Goal: Task Accomplishment & Management: Manage account settings

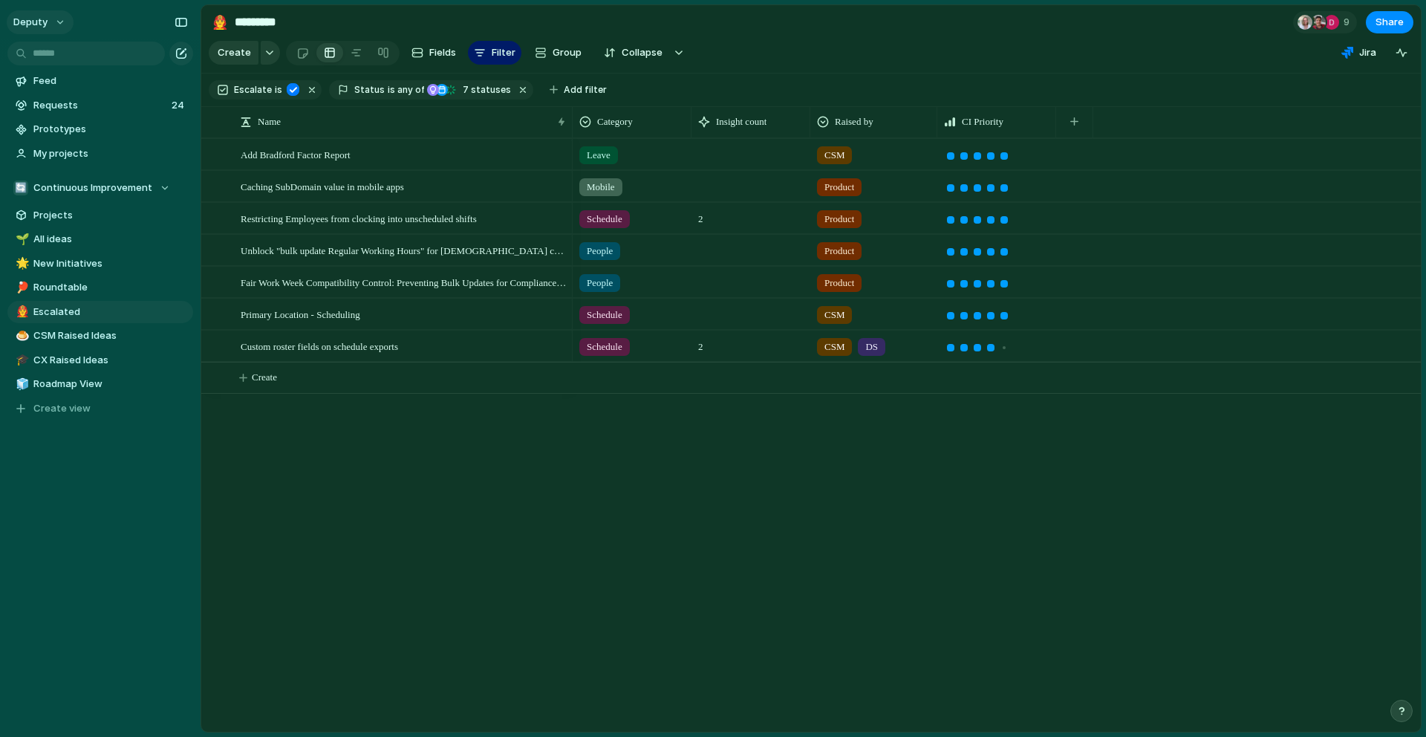
click at [62, 23] on button "deputy" at bounding box center [40, 22] width 67 height 24
click at [66, 62] on span "Settings" at bounding box center [54, 55] width 41 height 15
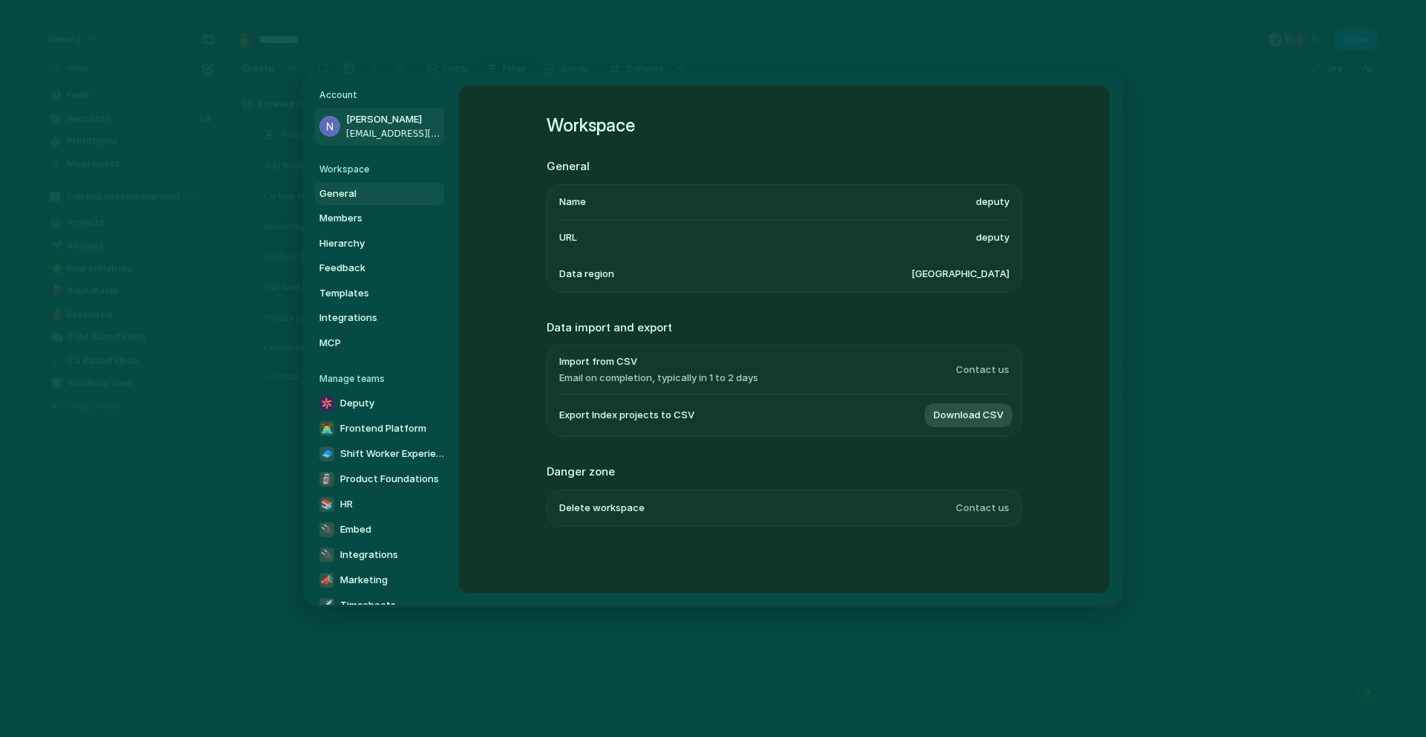
click at [368, 128] on span "[EMAIL_ADDRESS][DOMAIN_NAME]" at bounding box center [393, 132] width 95 height 13
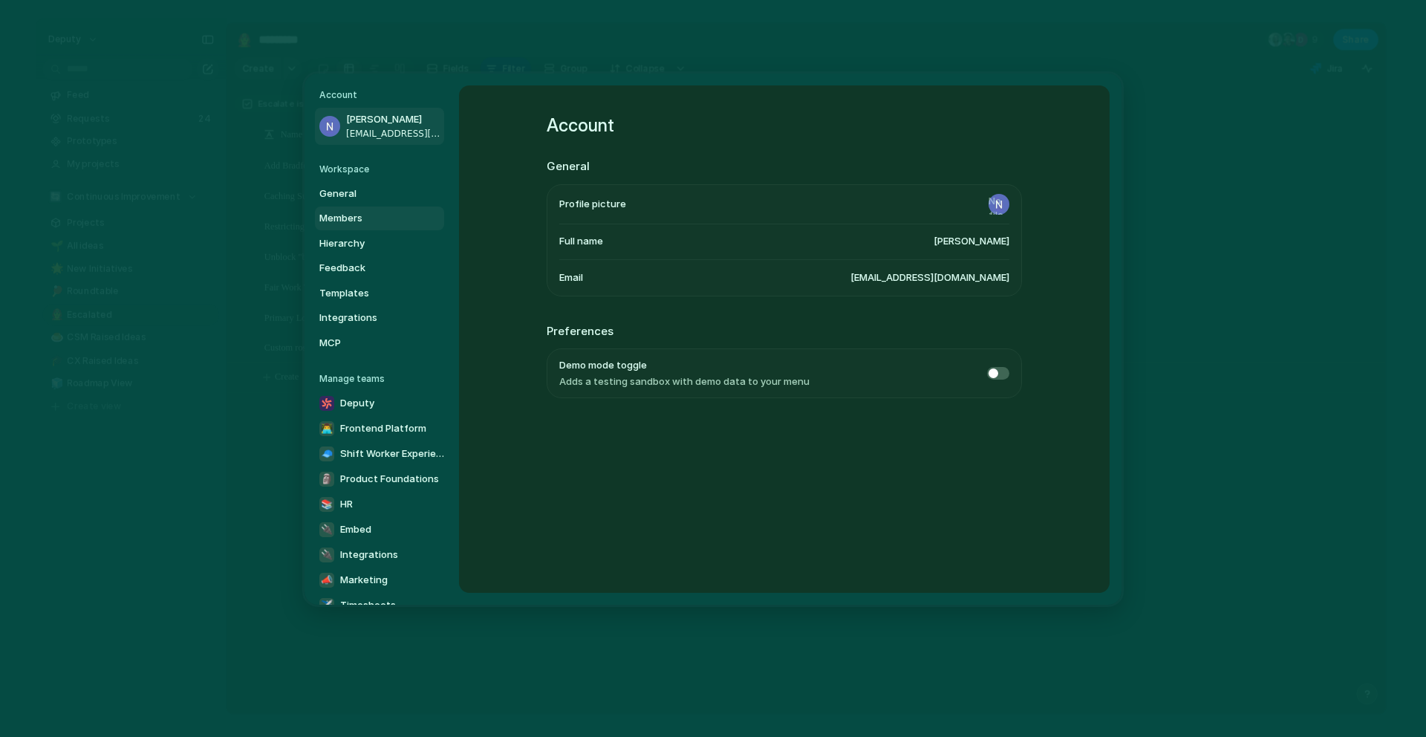
click at [359, 215] on span "Members" at bounding box center [366, 218] width 95 height 15
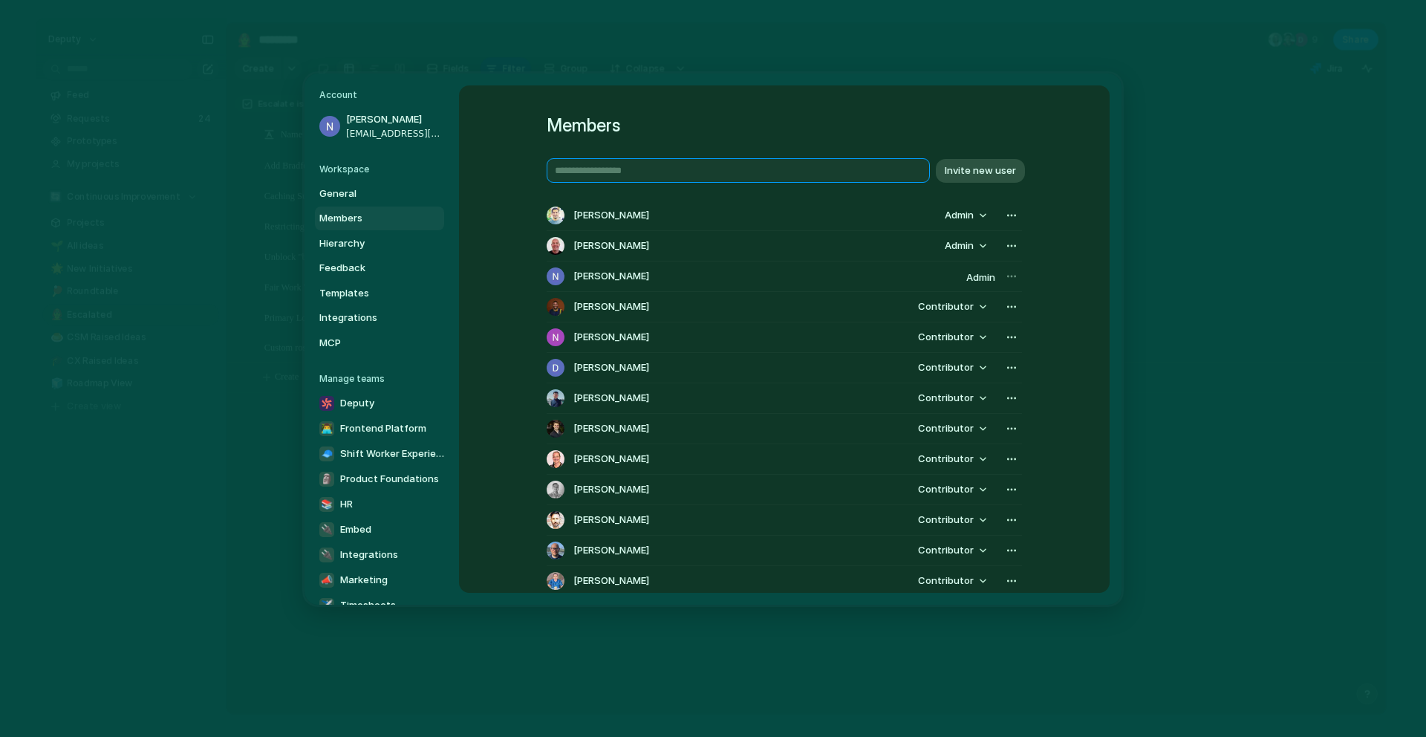
click at [740, 174] on input "text" at bounding box center [738, 170] width 383 height 25
type input "*"
click at [1077, 287] on div "Members Invite new user Imran Chowdhury Admin John Howell Admin Naveed Billah A…" at bounding box center [784, 338] width 651 height 507
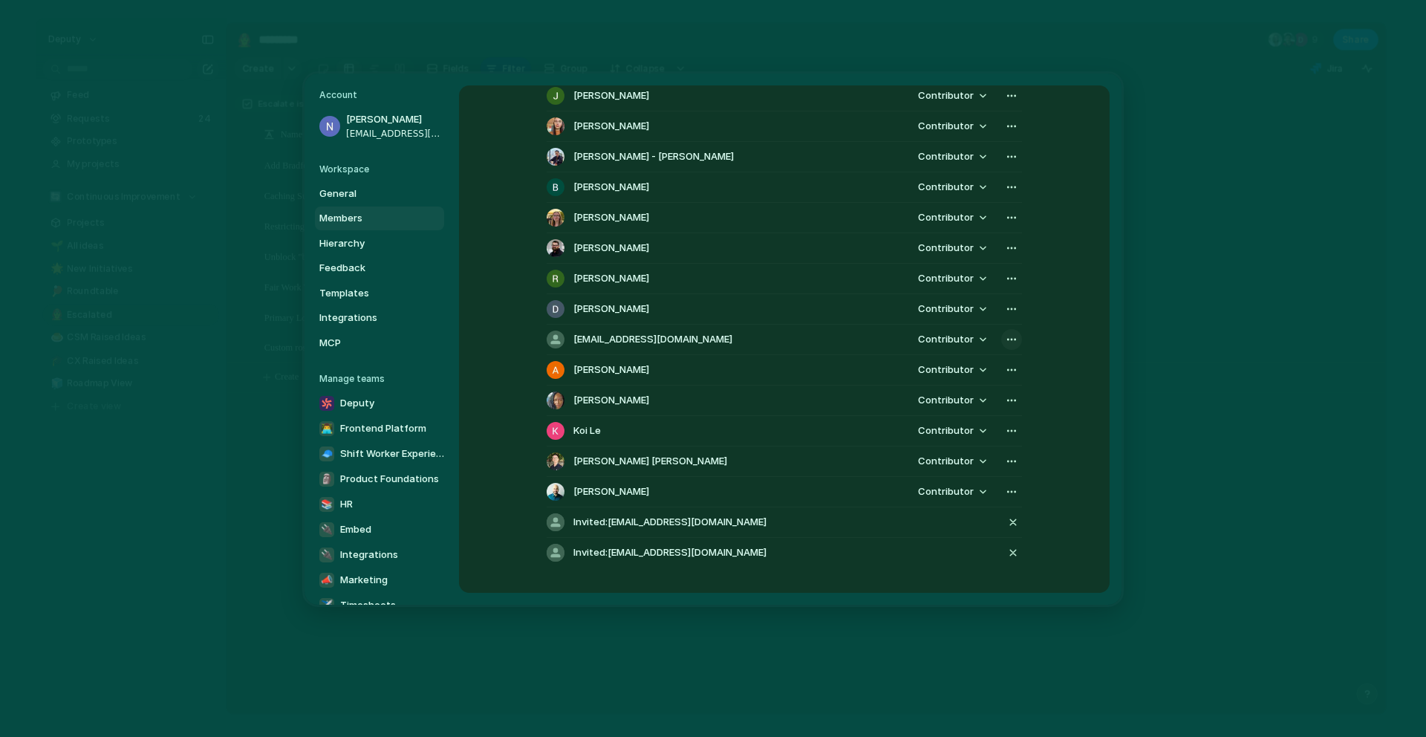
click at [1009, 339] on div "button" at bounding box center [1012, 339] width 12 height 12
click at [596, 346] on div "Remove from workspace" at bounding box center [713, 368] width 1426 height 737
click at [642, 346] on span "[EMAIL_ADDRESS][DOMAIN_NAME]" at bounding box center [652, 339] width 159 height 15
click at [635, 334] on span "[EMAIL_ADDRESS][DOMAIN_NAME]" at bounding box center [652, 339] width 159 height 15
click at [552, 340] on div at bounding box center [556, 339] width 18 height 18
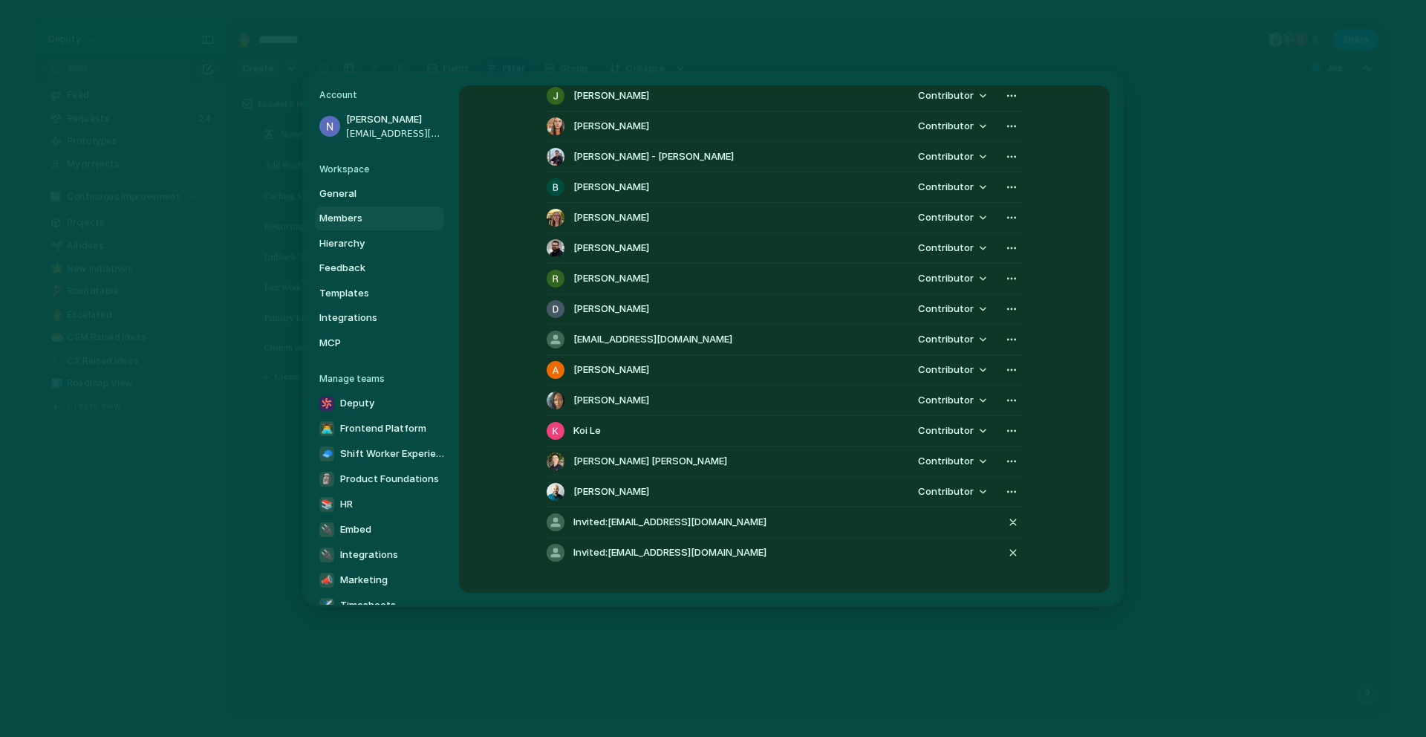
click at [478, 444] on div "Members Invite new user Imran Chowdhury Admin John Howell Admin Naveed Billah A…" at bounding box center [784, 338] width 651 height 507
click at [654, 337] on span "[EMAIL_ADDRESS][DOMAIN_NAME]" at bounding box center [652, 339] width 159 height 15
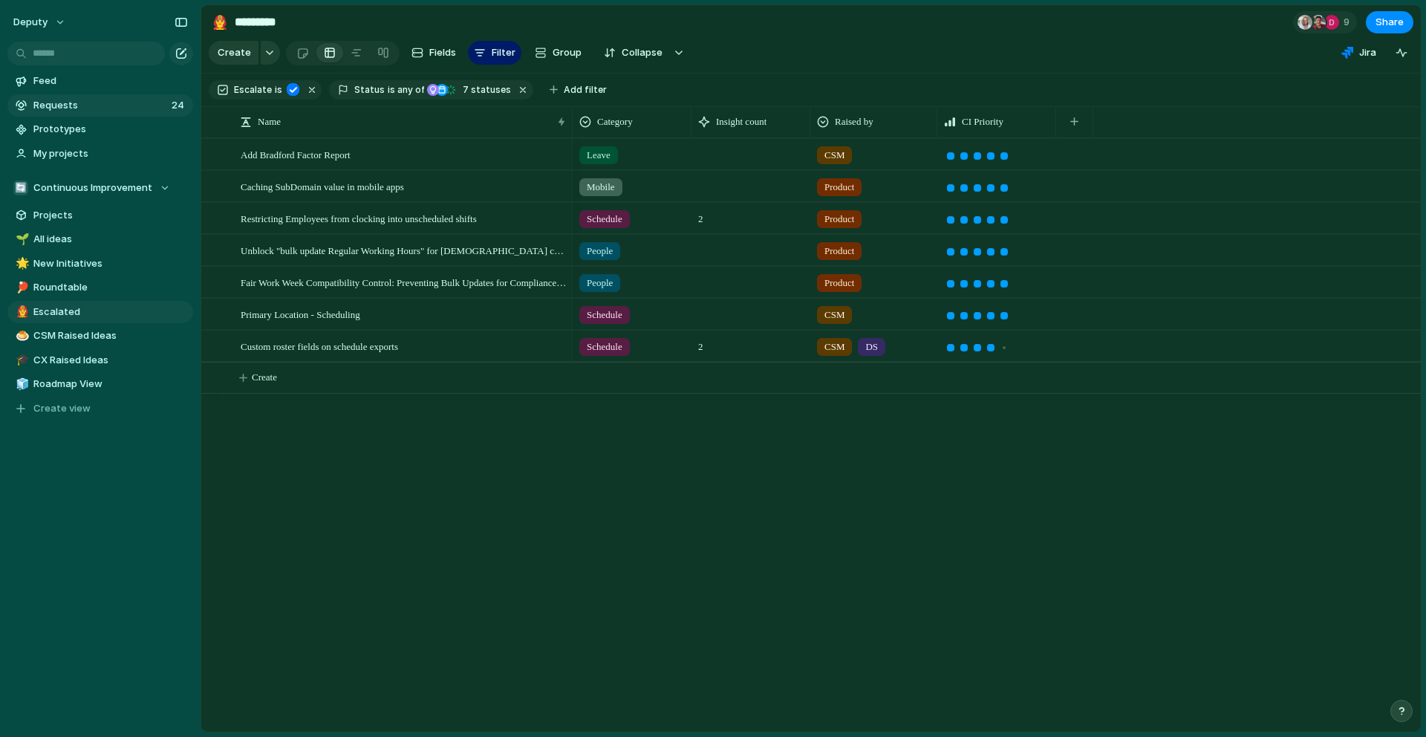
click at [66, 104] on span "Requests" at bounding box center [100, 105] width 134 height 15
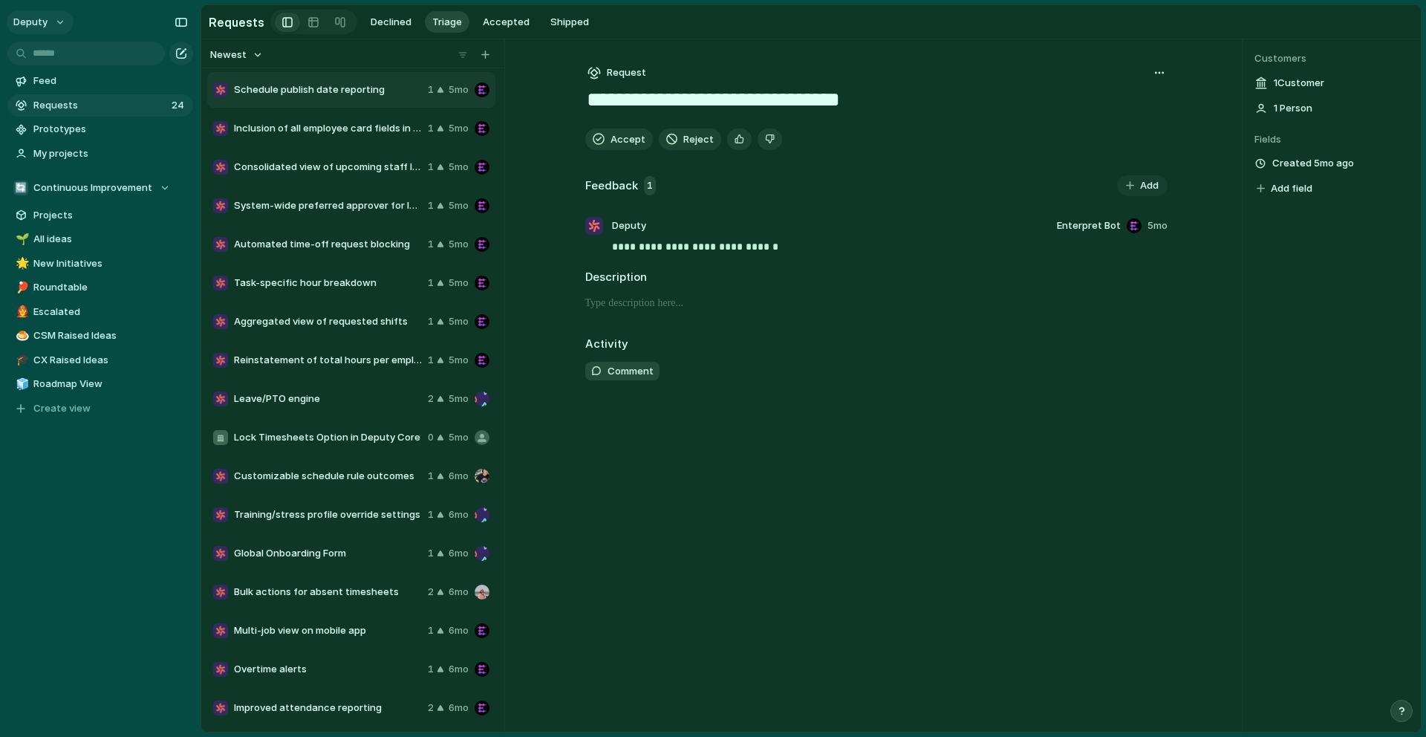
click at [45, 22] on span "deputy" at bounding box center [30, 22] width 34 height 15
click at [65, 55] on span "Settings" at bounding box center [54, 55] width 41 height 15
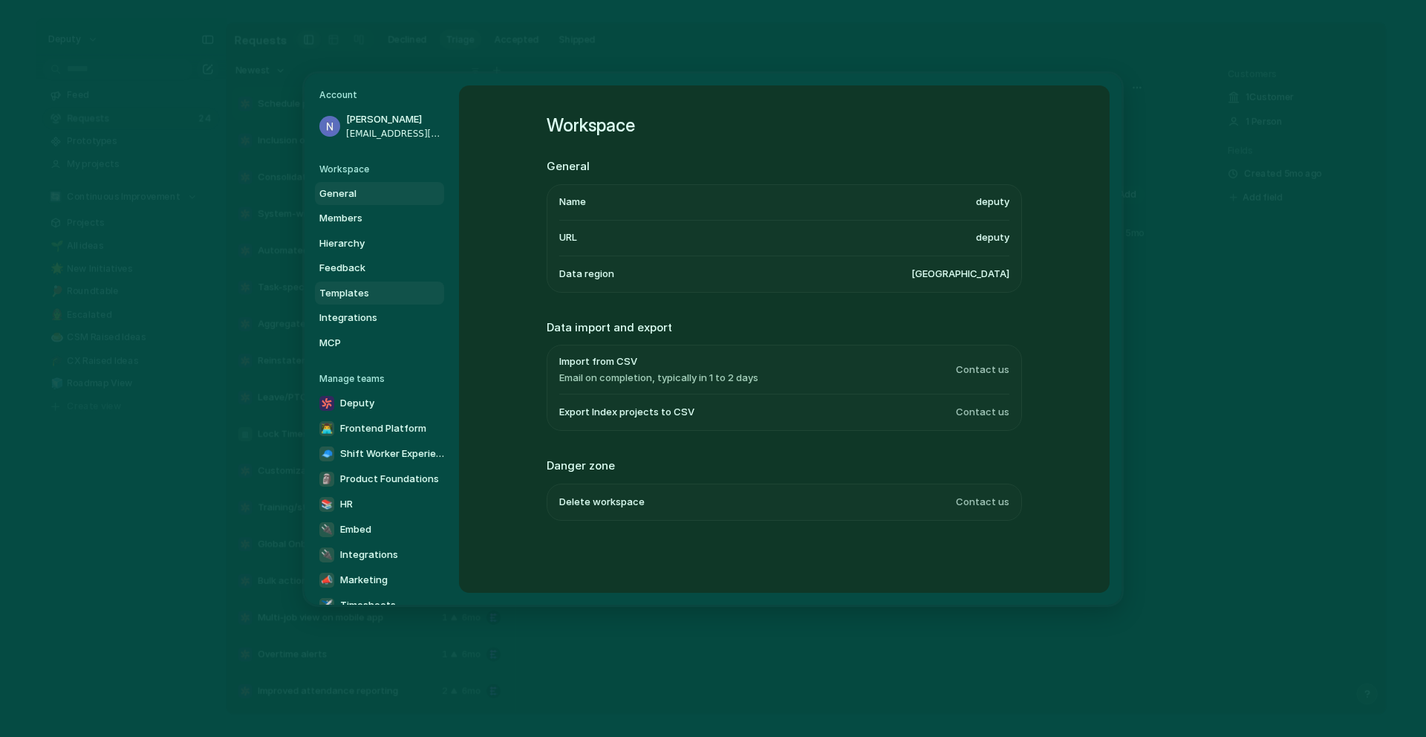
click at [382, 301] on link "Templates" at bounding box center [379, 293] width 129 height 24
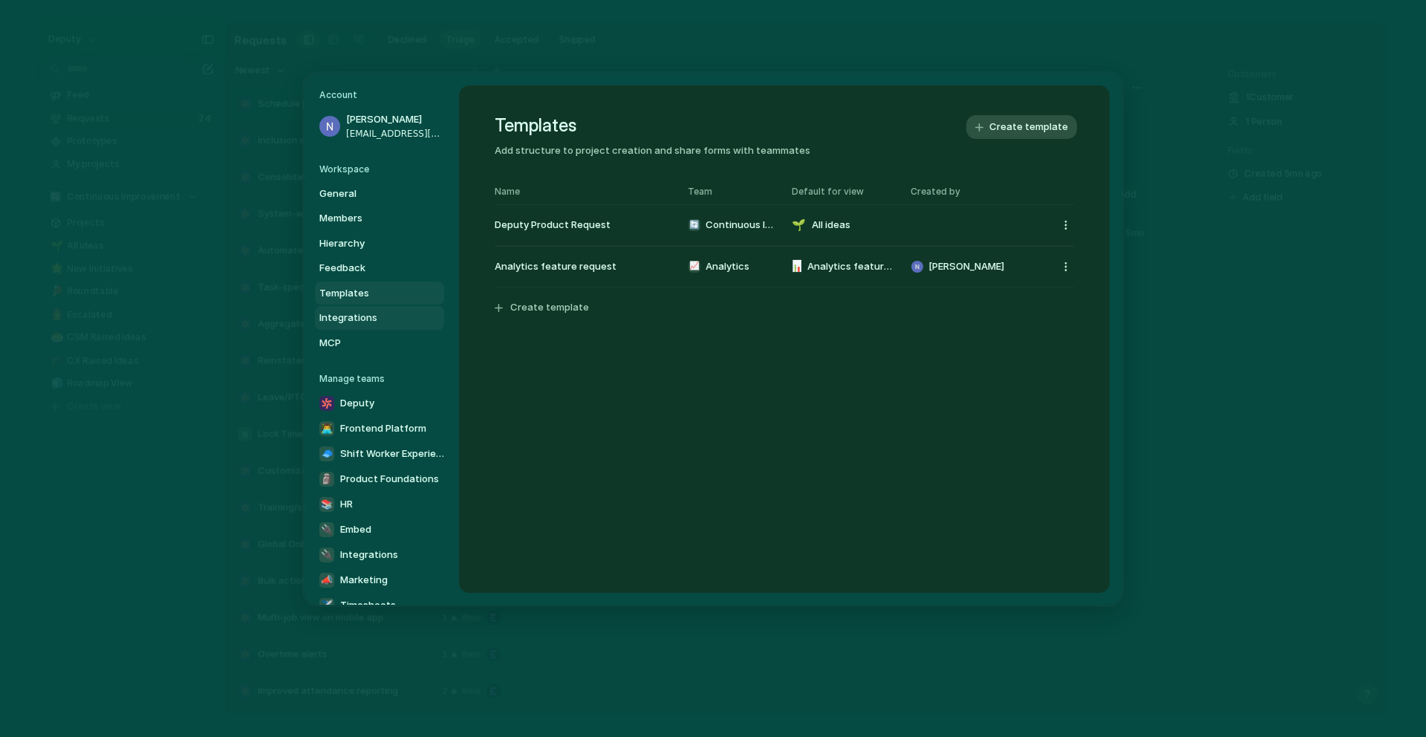
click at [383, 319] on span "Integrations" at bounding box center [366, 317] width 95 height 15
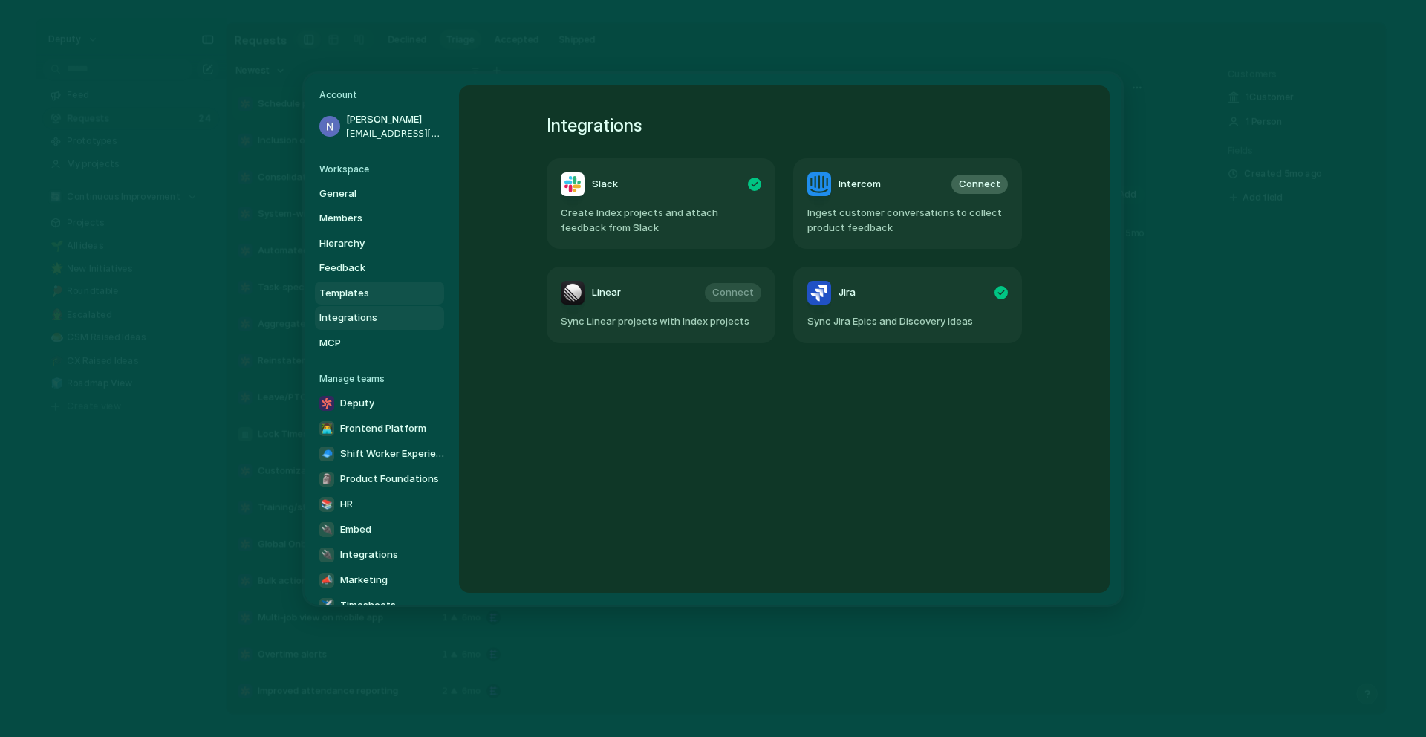
click at [377, 296] on span "Templates" at bounding box center [366, 292] width 95 height 15
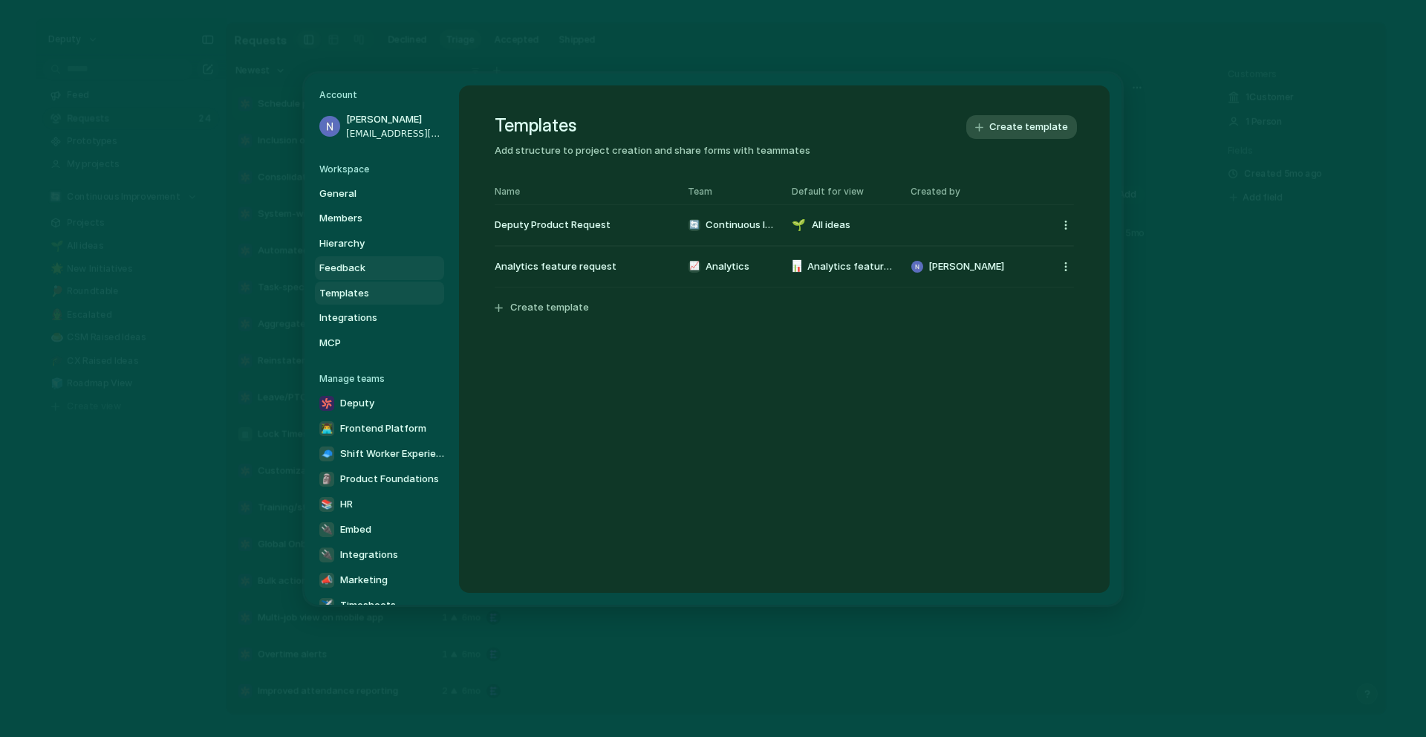
click at [374, 257] on link "Feedback" at bounding box center [379, 268] width 129 height 24
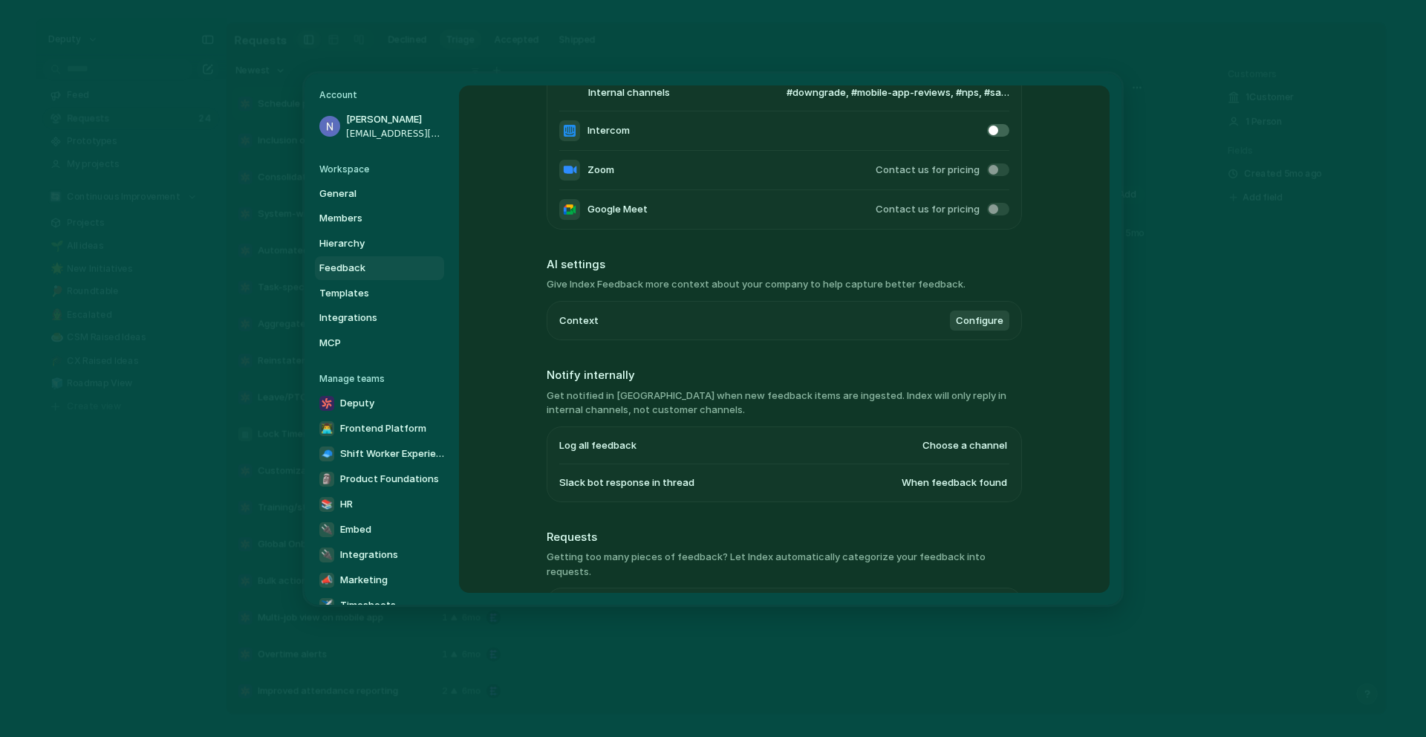
scroll to position [179, 0]
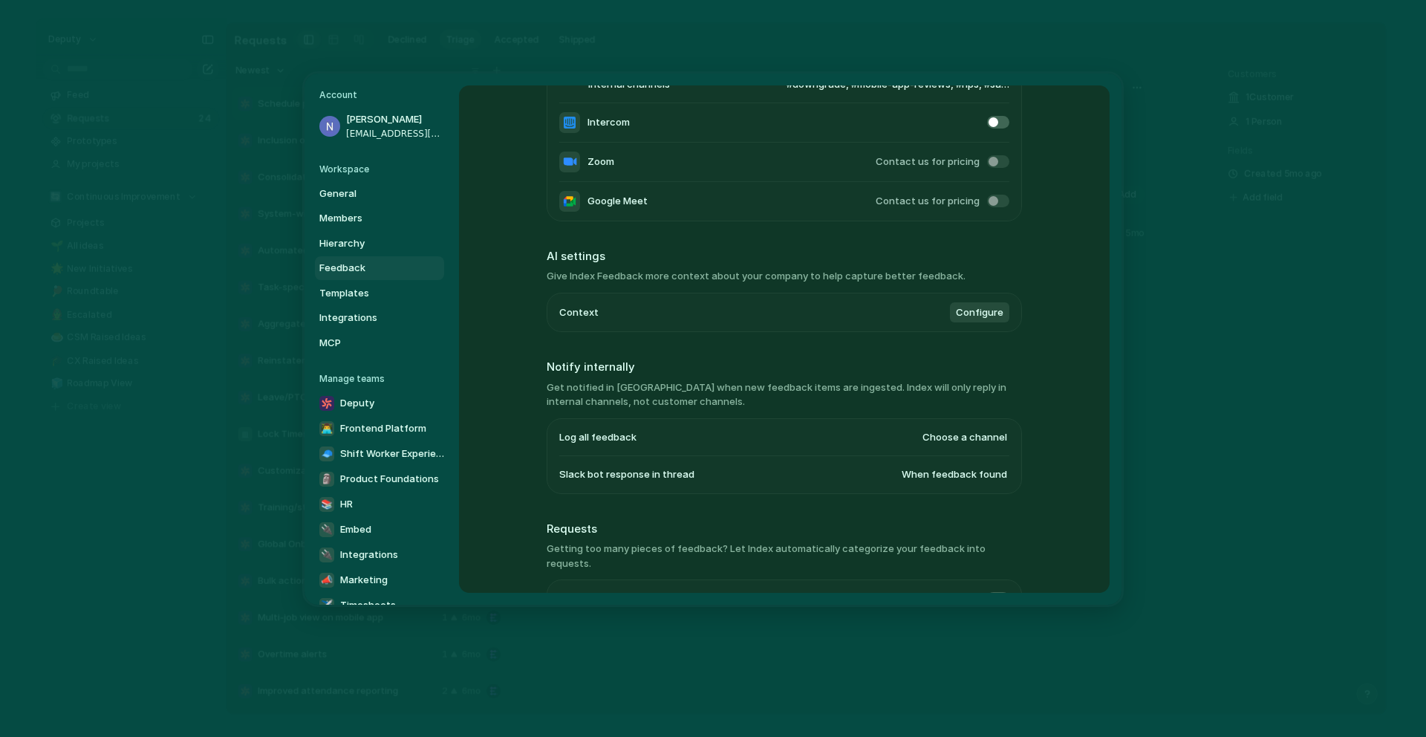
click at [974, 318] on span "Configure" at bounding box center [980, 311] width 48 height 15
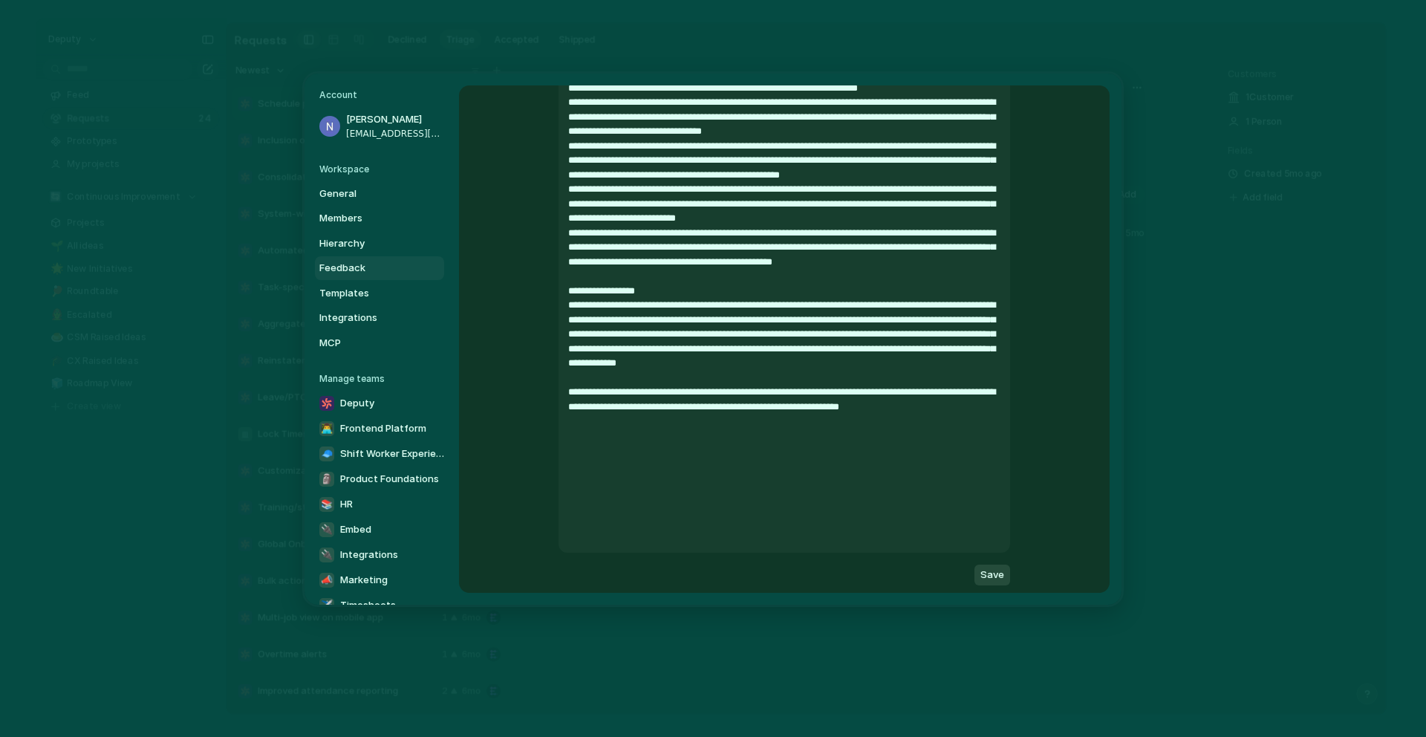
scroll to position [452, 0]
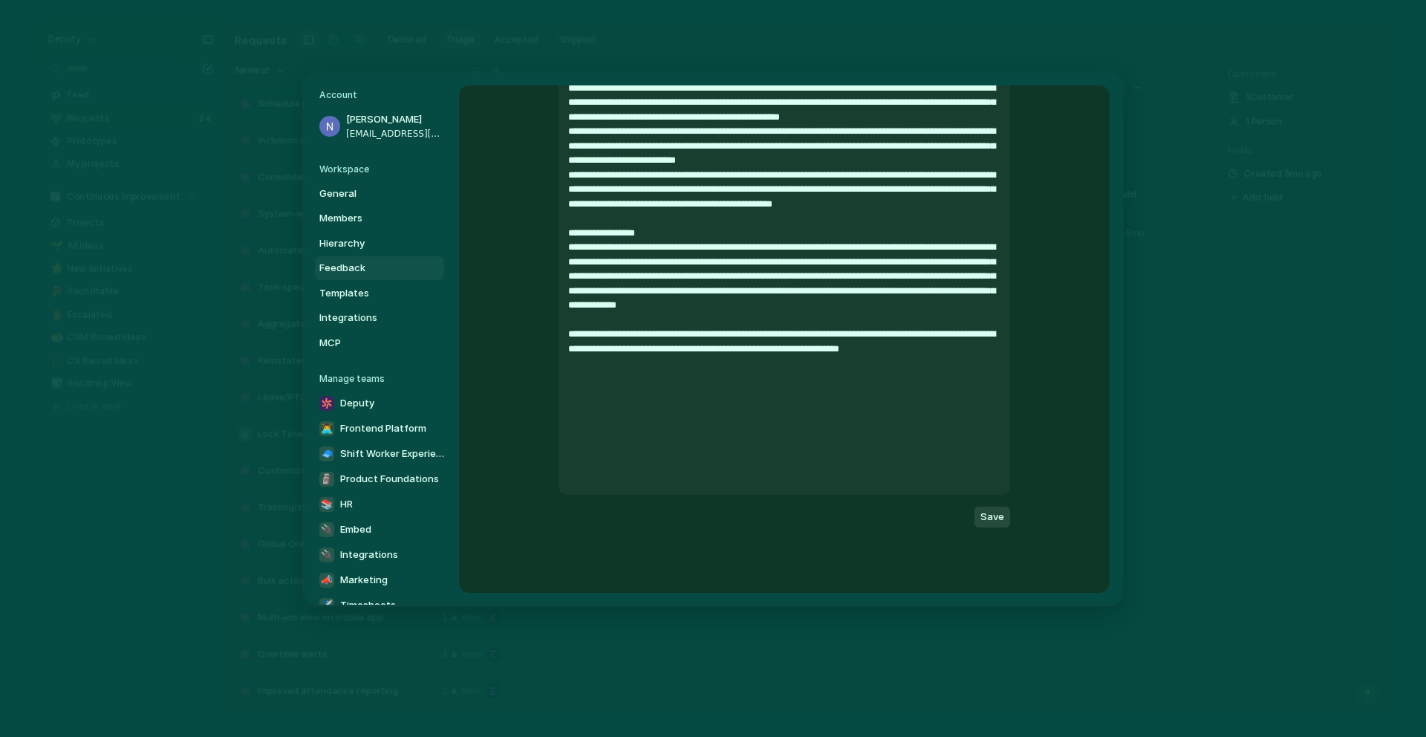
click at [1000, 511] on span "Save" at bounding box center [992, 516] width 24 height 15
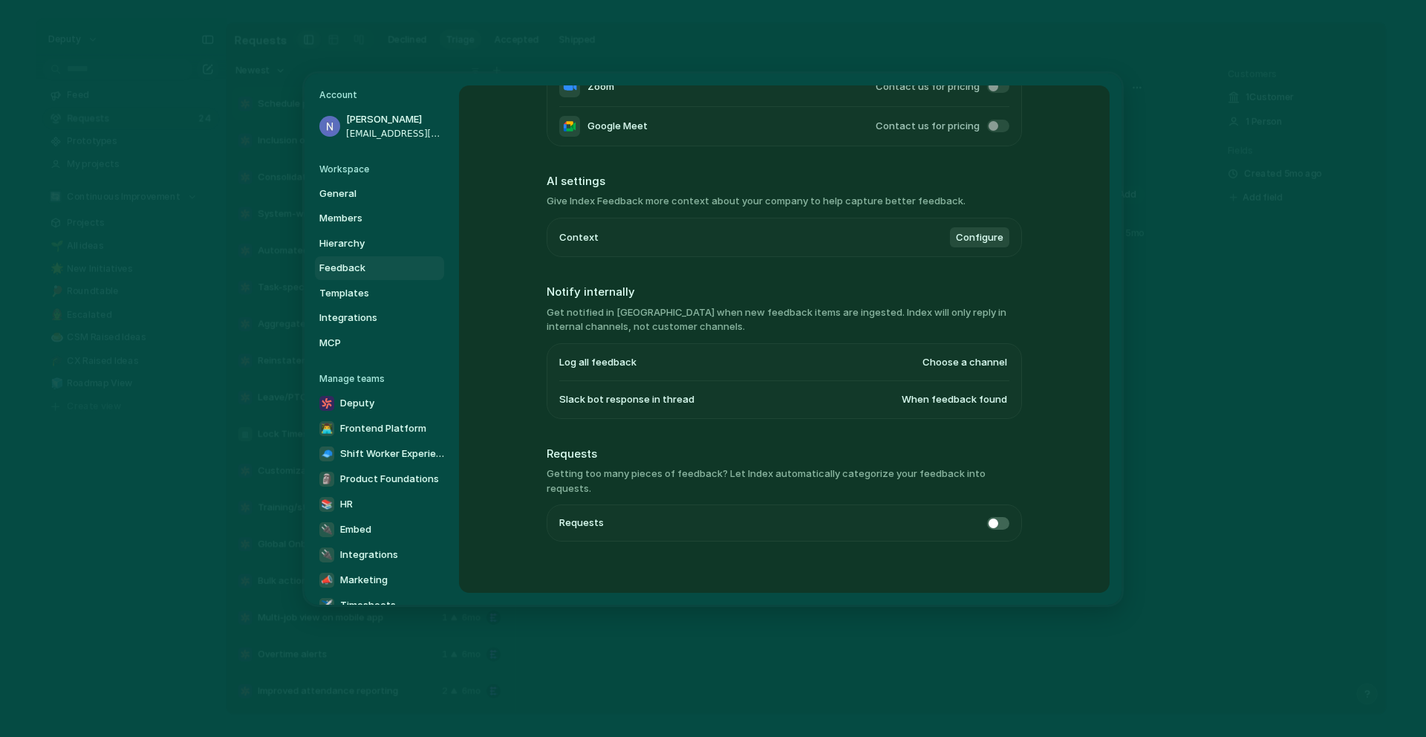
click at [993, 516] on span at bounding box center [998, 522] width 22 height 13
click at [1055, 499] on div "Feedback management Listen for feedback Automatically capture feedback and feat…" at bounding box center [784, 338] width 651 height 507
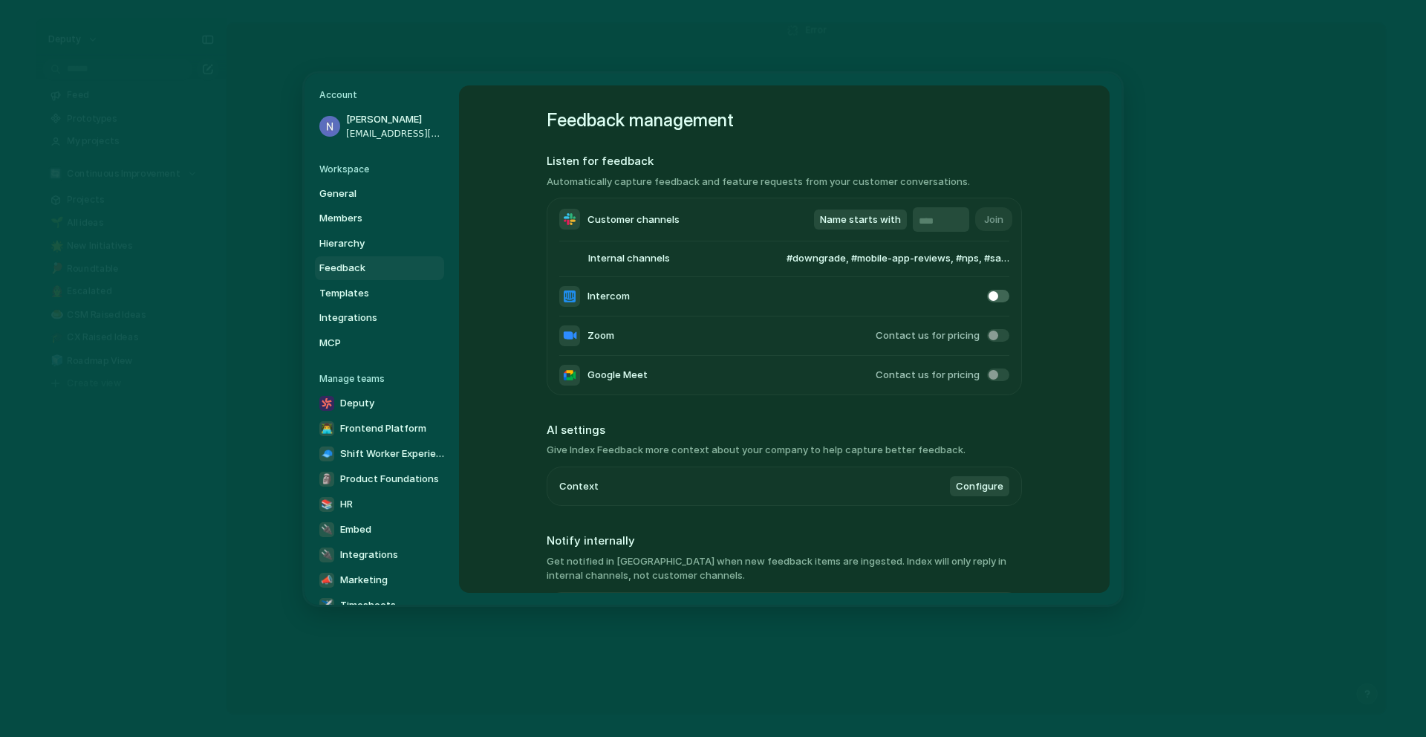
scroll to position [0, 0]
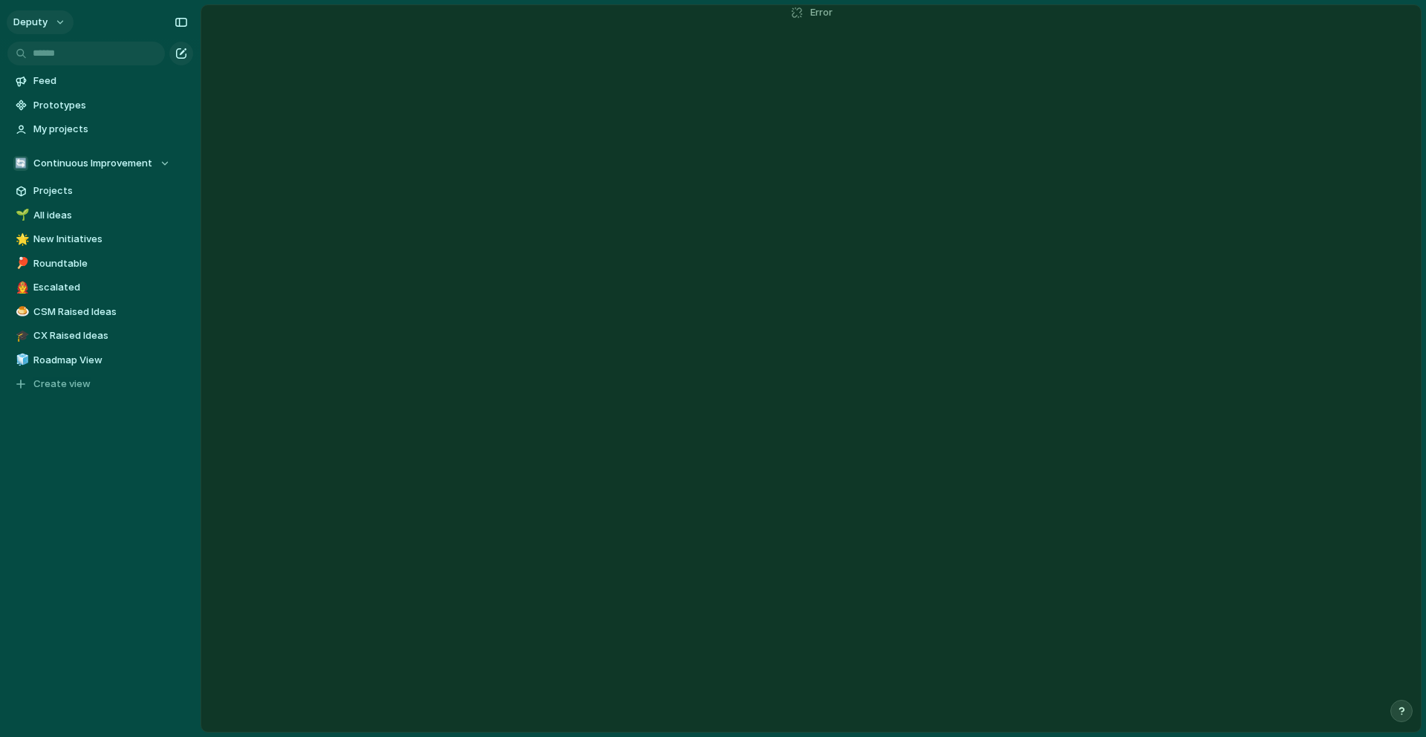
click at [56, 23] on button "deputy" at bounding box center [40, 22] width 67 height 24
click at [62, 57] on span "Settings" at bounding box center [54, 55] width 41 height 15
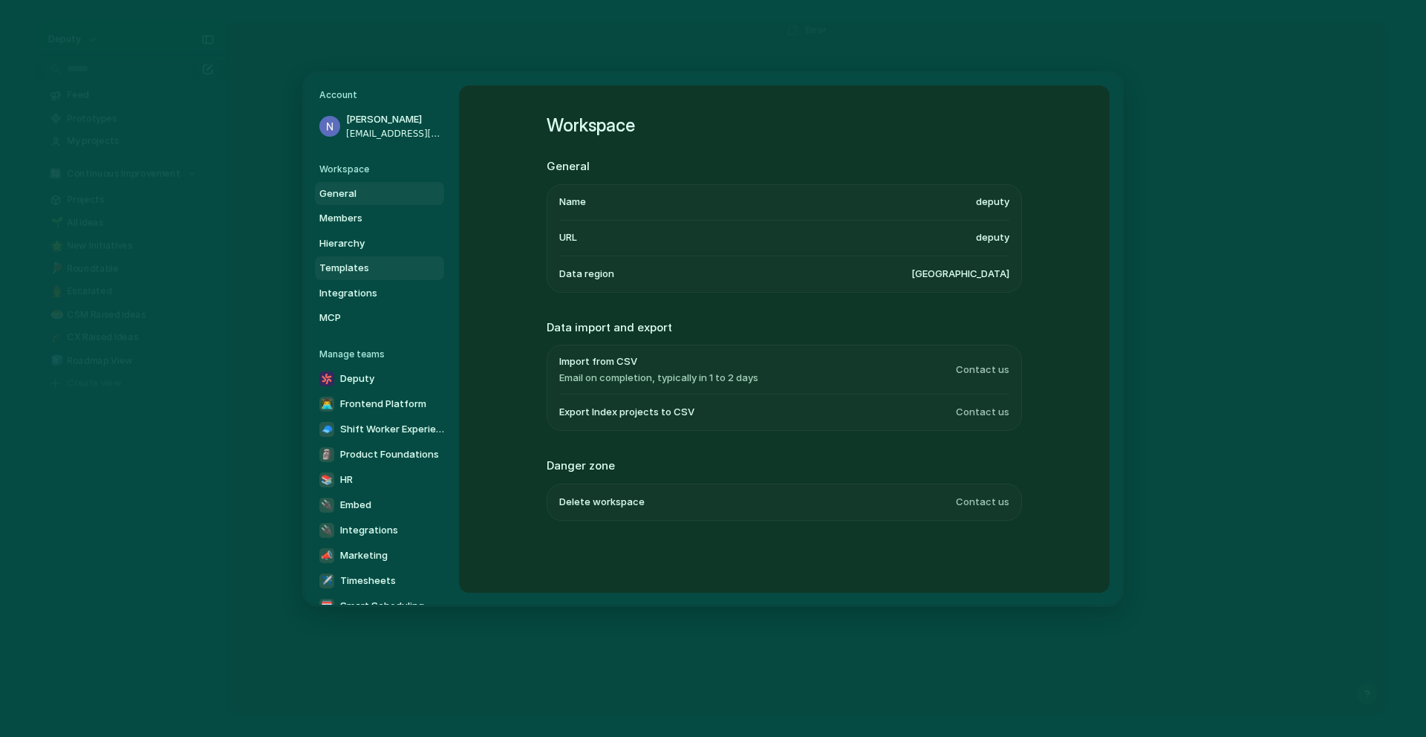
click at [361, 267] on span "Templates" at bounding box center [366, 268] width 95 height 15
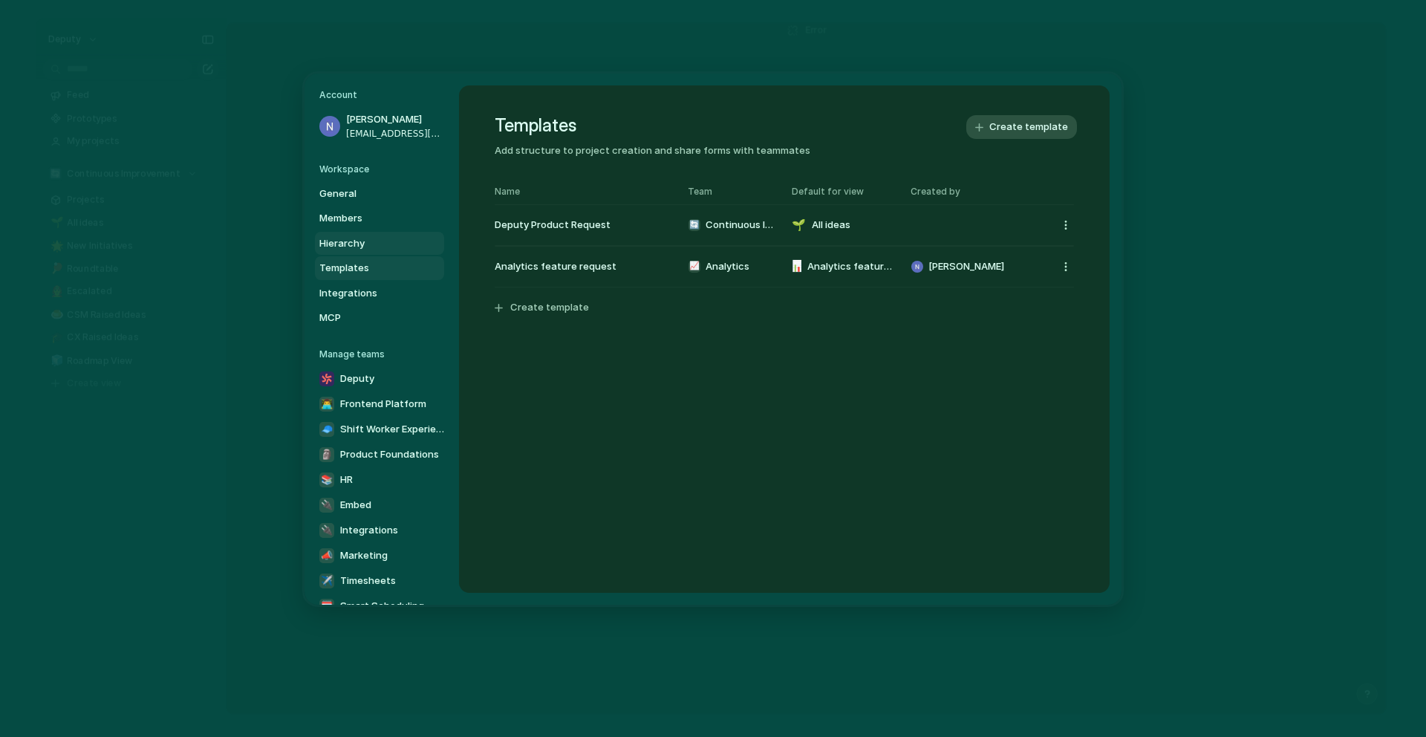
click at [357, 250] on span "Hierarchy" at bounding box center [366, 242] width 95 height 15
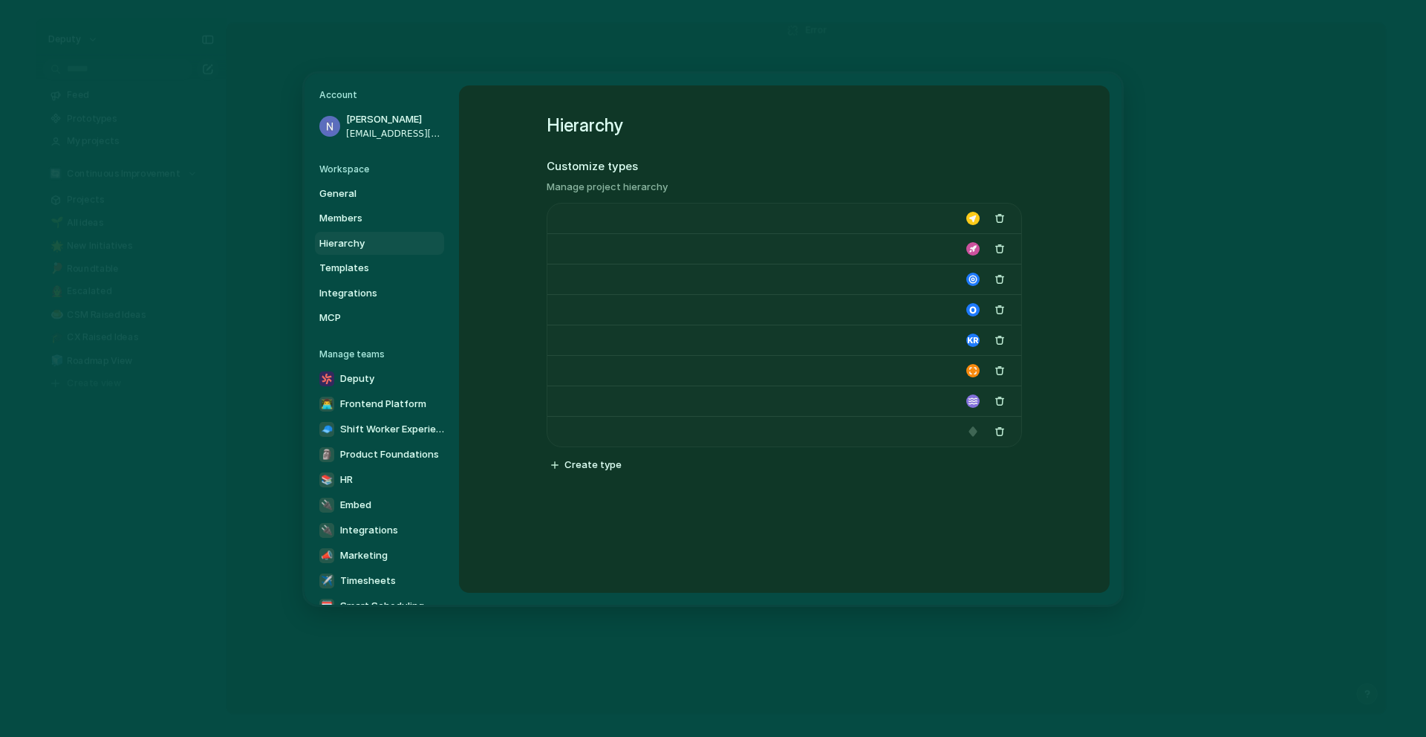
type input "*****"
type input "******"
type input "****"
type input "*********"
type input "**********"
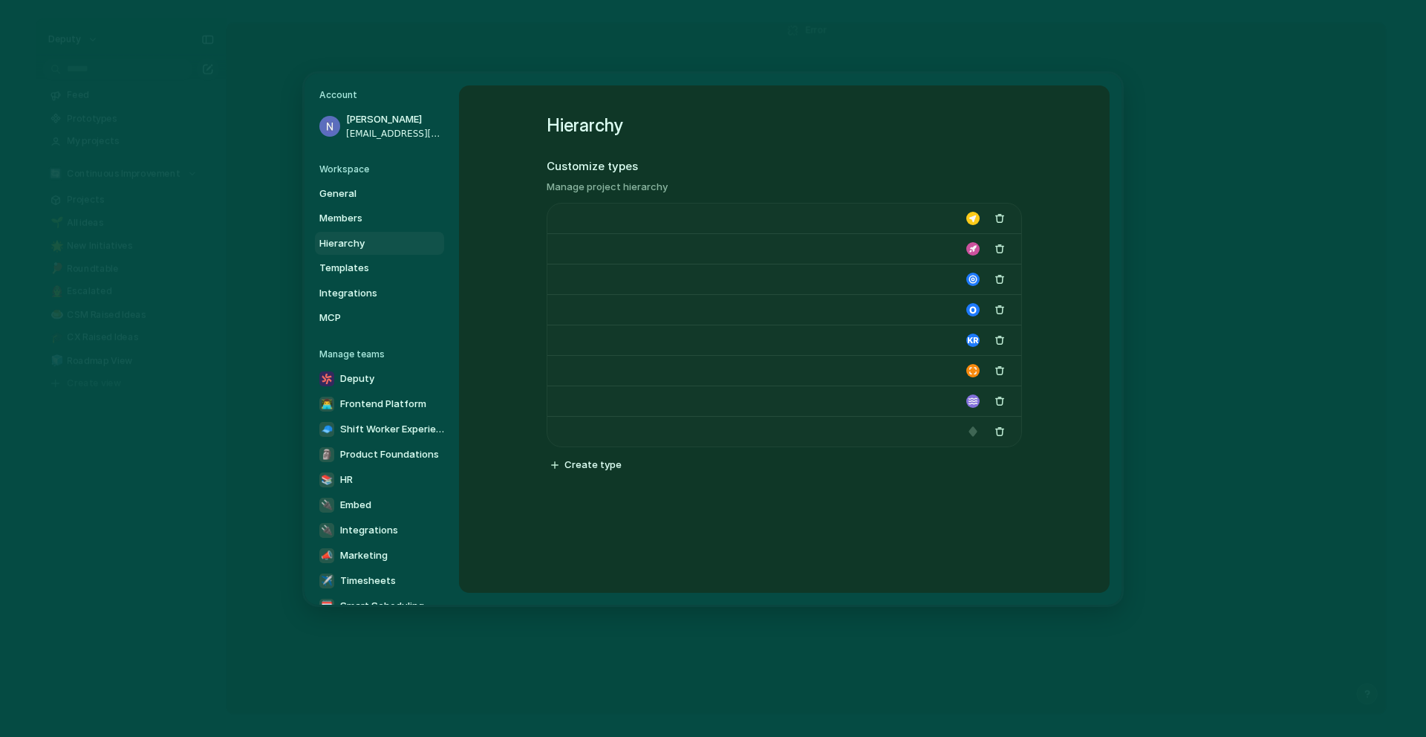
type input "**********"
type input "*******"
click at [350, 225] on link "Members" at bounding box center [379, 218] width 129 height 24
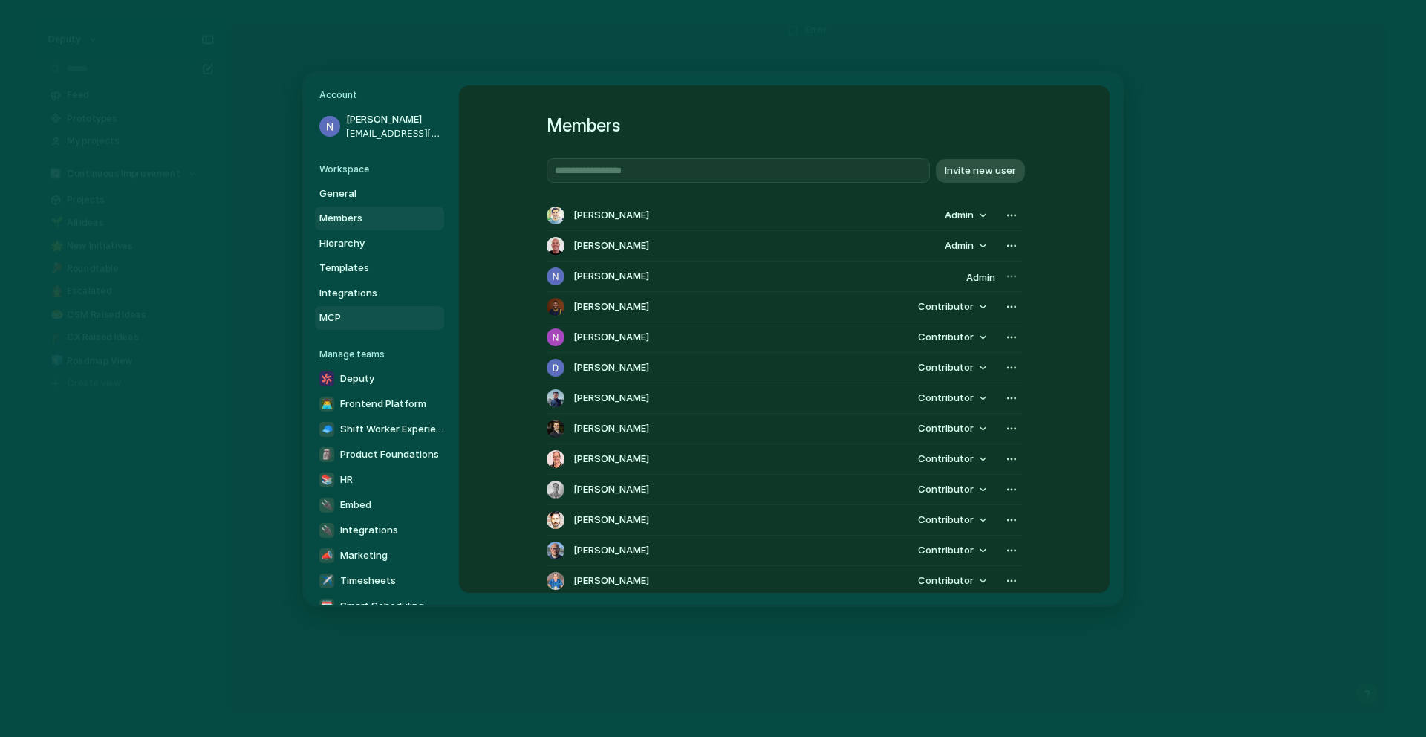
click at [344, 313] on span "MCP" at bounding box center [366, 317] width 95 height 15
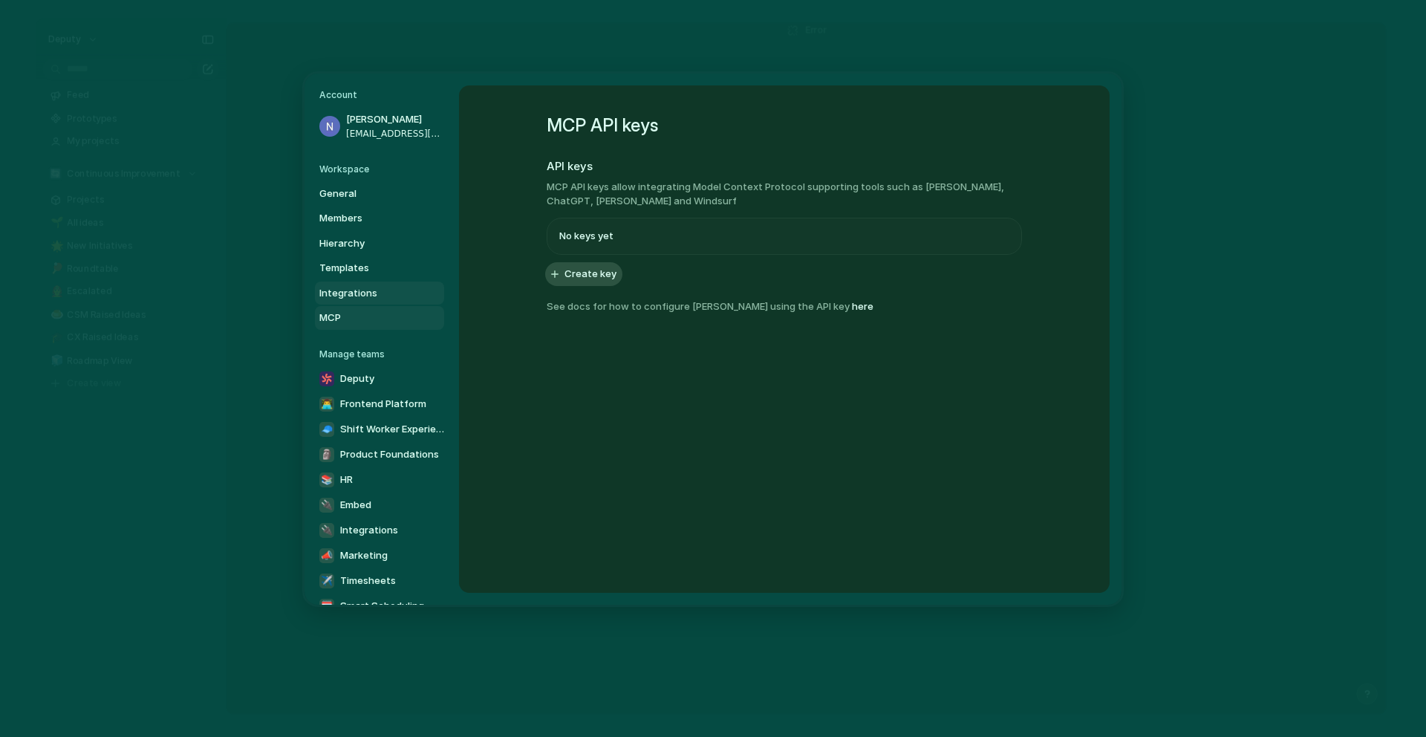
click at [343, 297] on span "Integrations" at bounding box center [366, 292] width 95 height 15
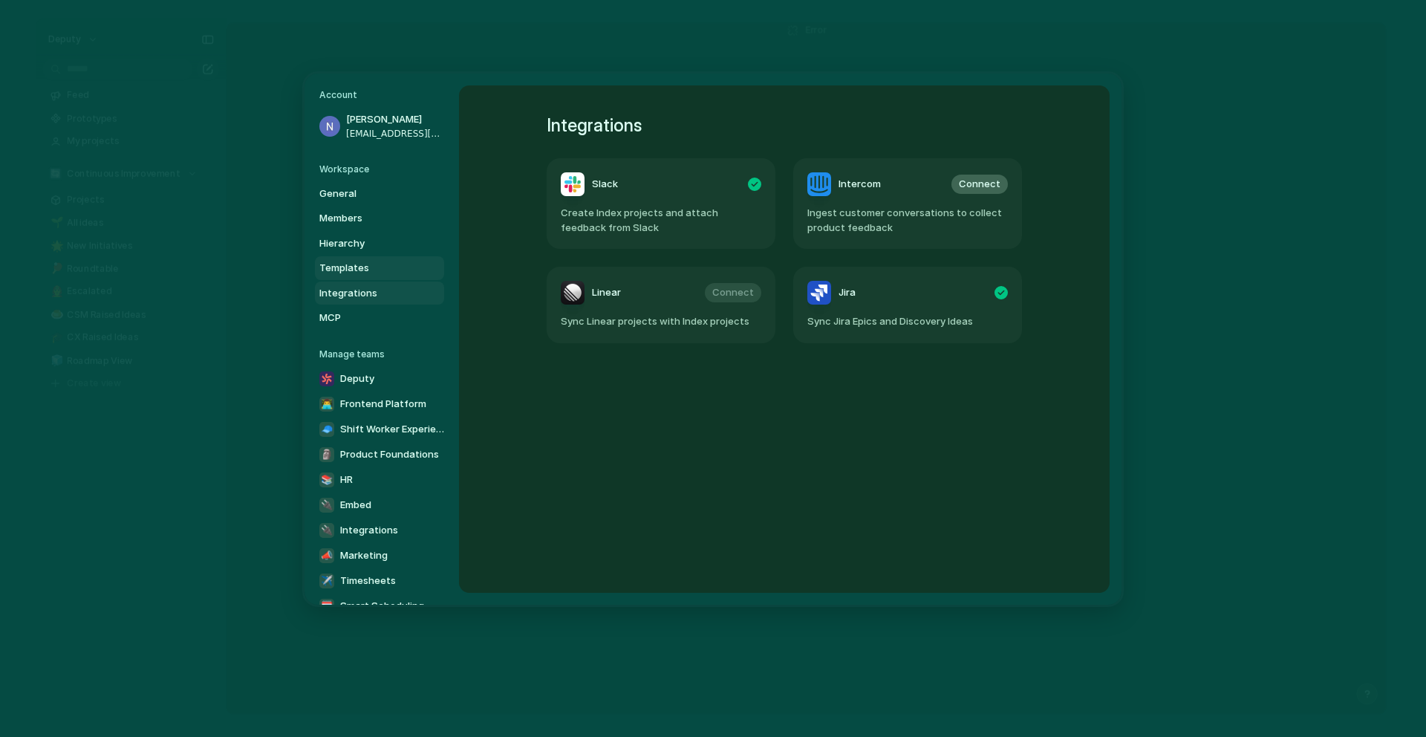
click at [343, 264] on span "Templates" at bounding box center [366, 268] width 95 height 15
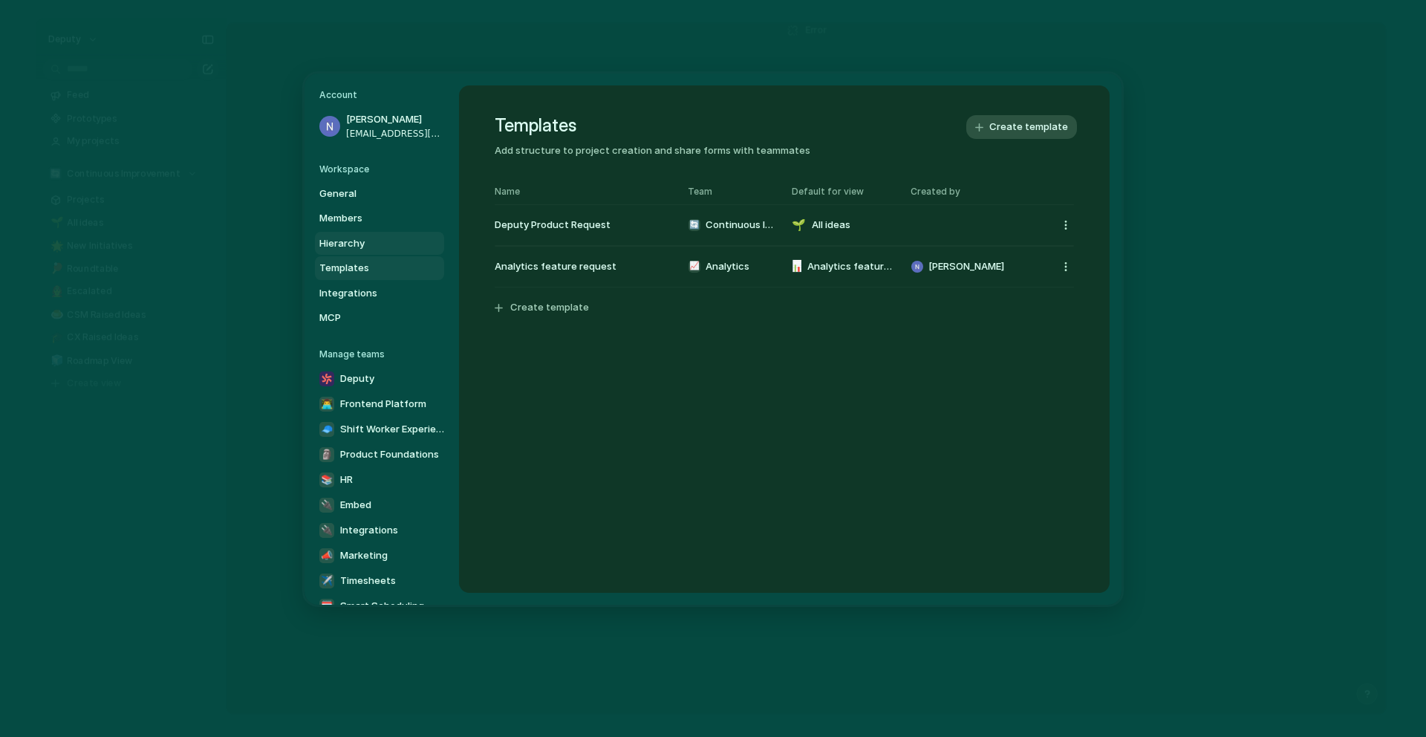
click at [345, 241] on span "Hierarchy" at bounding box center [366, 242] width 95 height 15
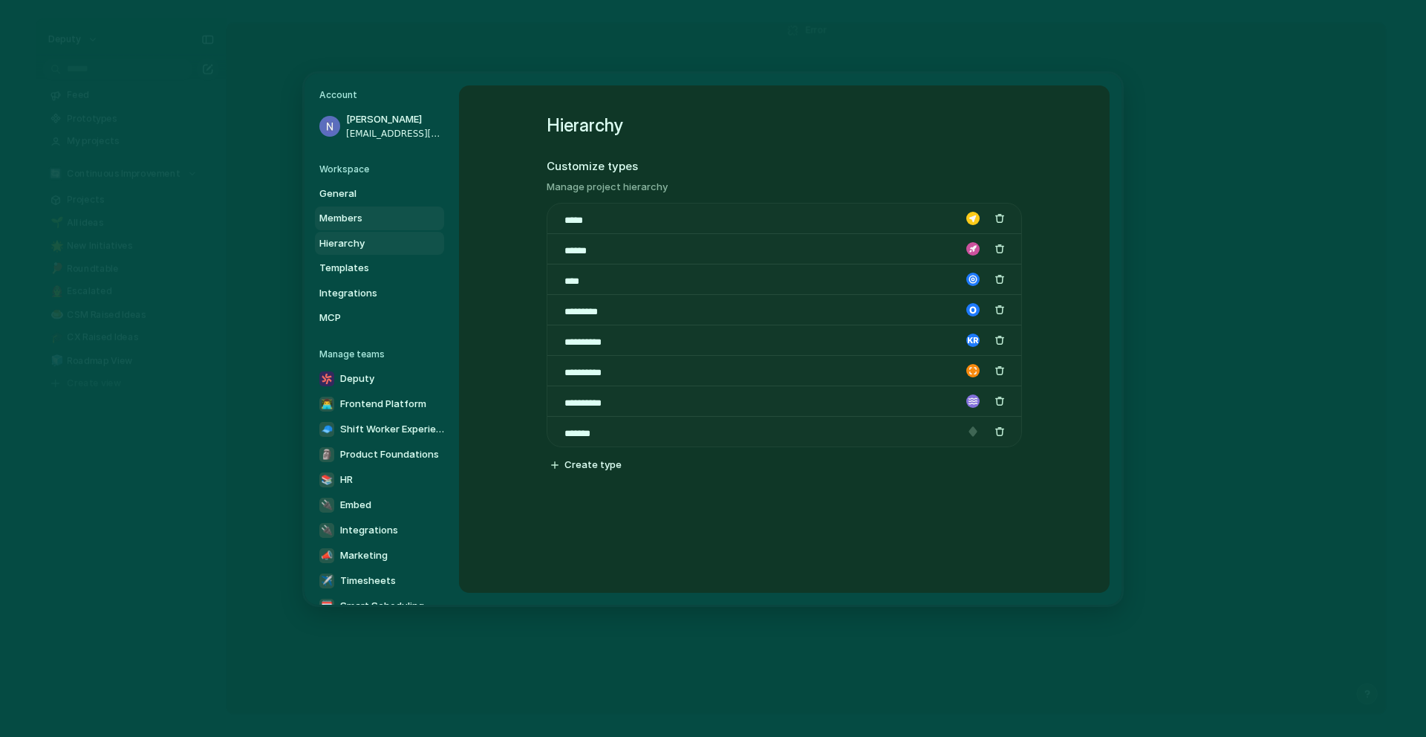
click at [342, 216] on span "Members" at bounding box center [366, 218] width 95 height 15
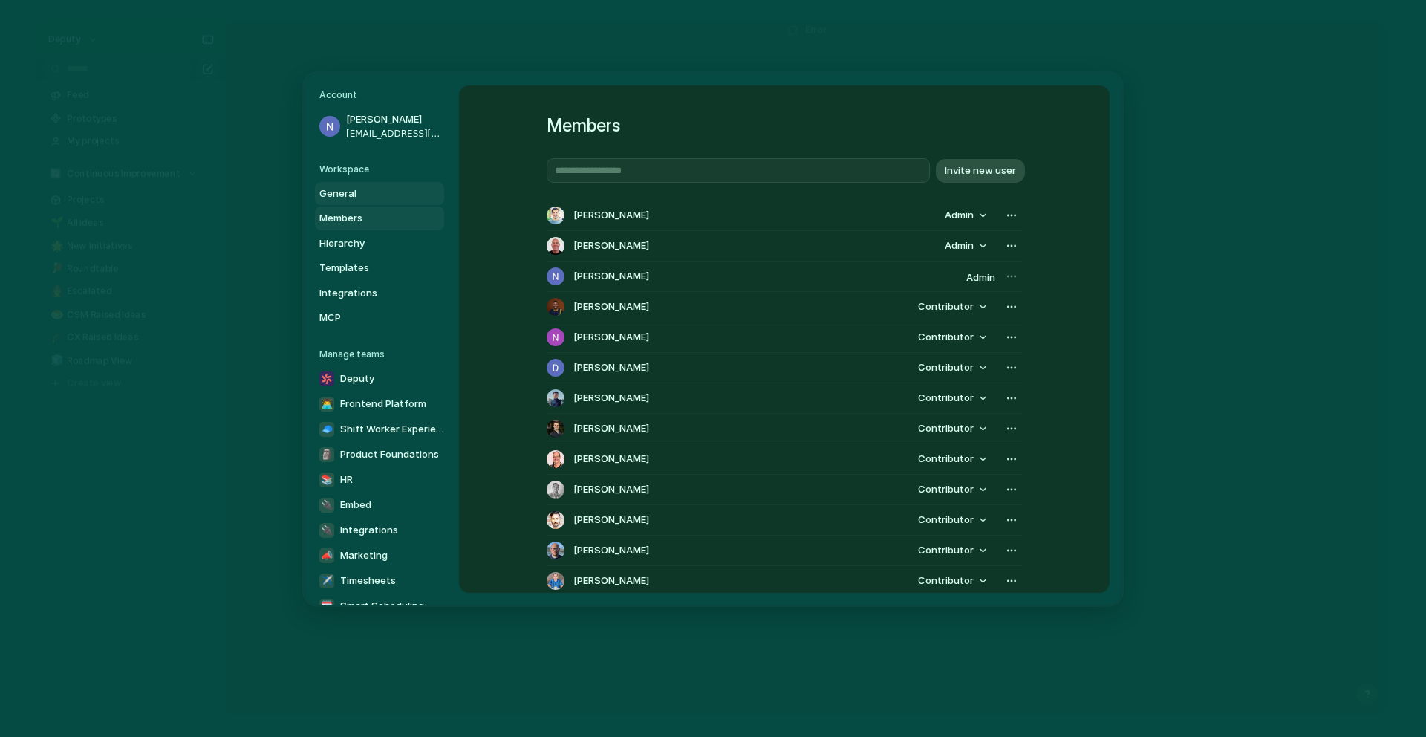
click at [340, 201] on link "General" at bounding box center [379, 193] width 129 height 24
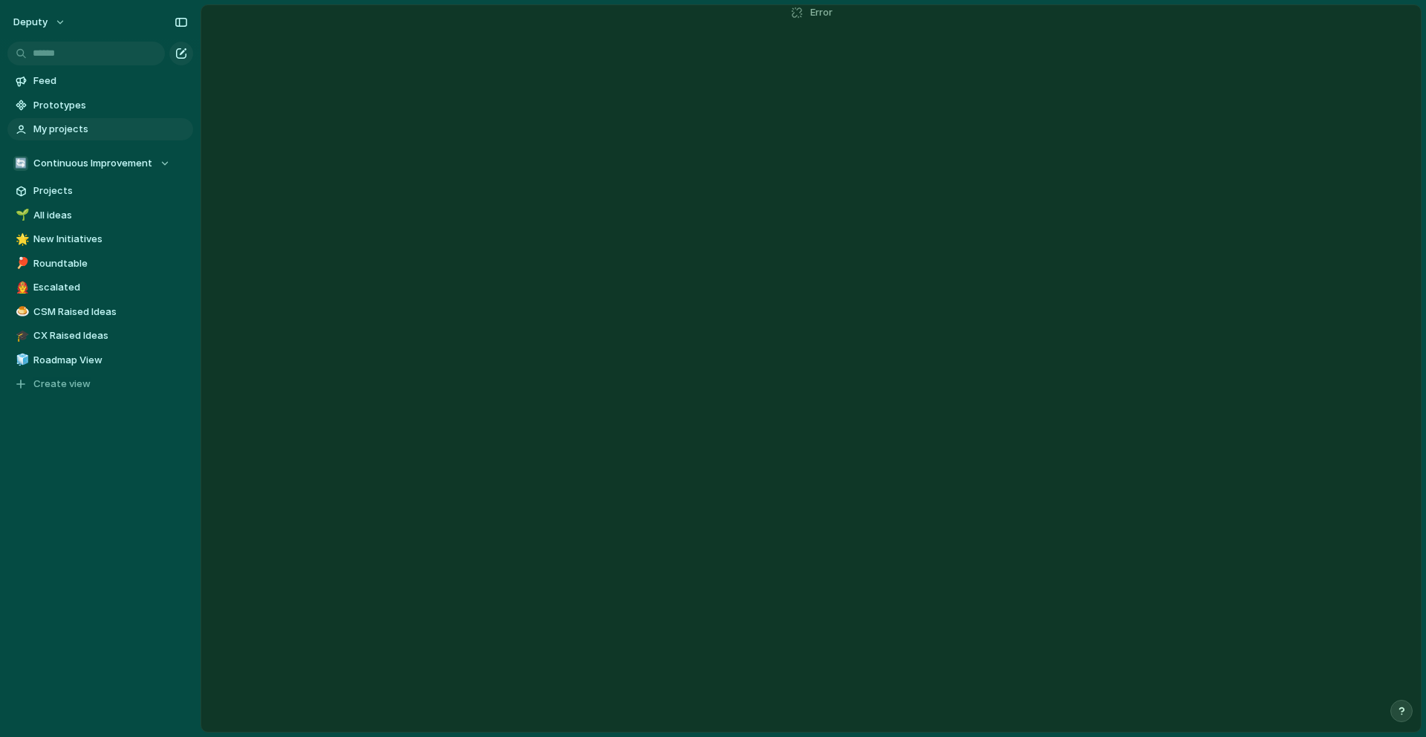
click at [79, 122] on span "My projects" at bounding box center [110, 129] width 154 height 15
click at [67, 105] on span "Prototypes" at bounding box center [110, 105] width 154 height 15
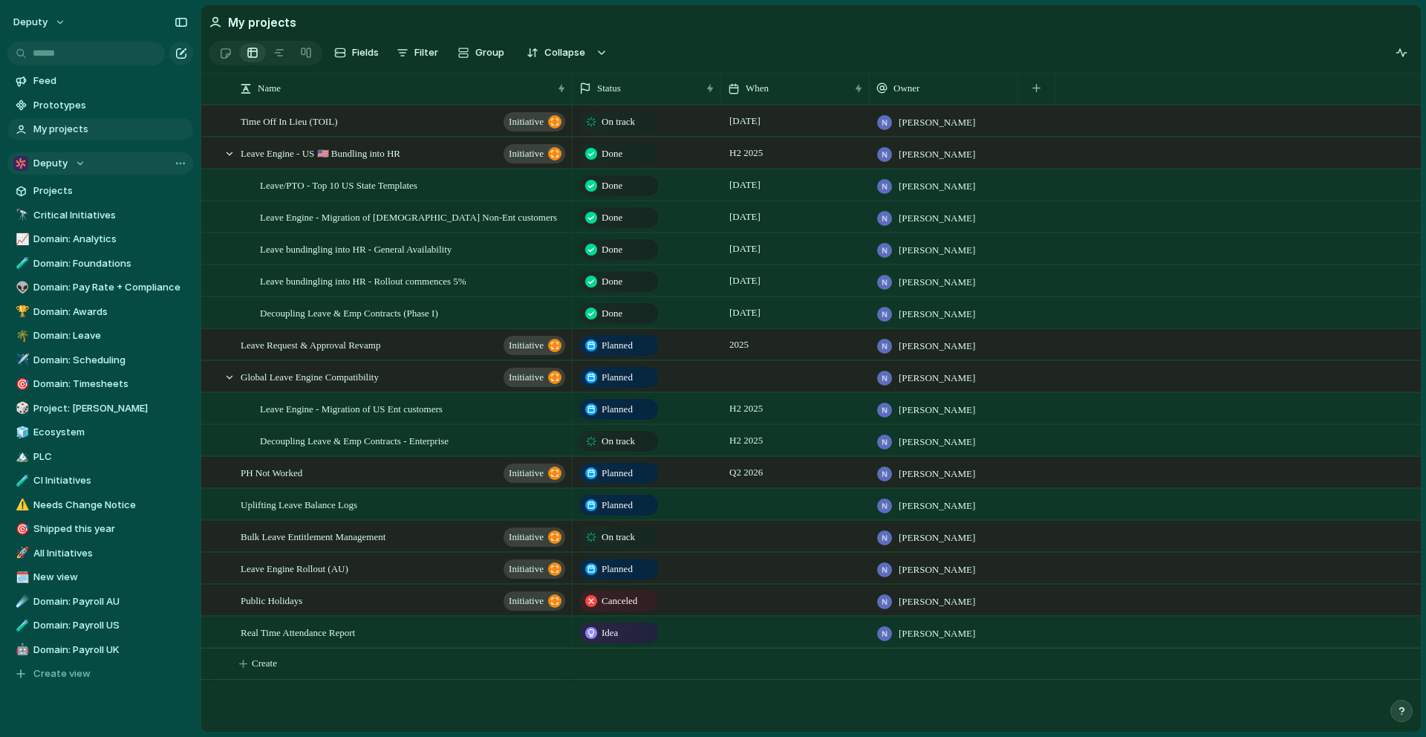
click at [73, 165] on div "Deputy" at bounding box center [49, 163] width 72 height 15
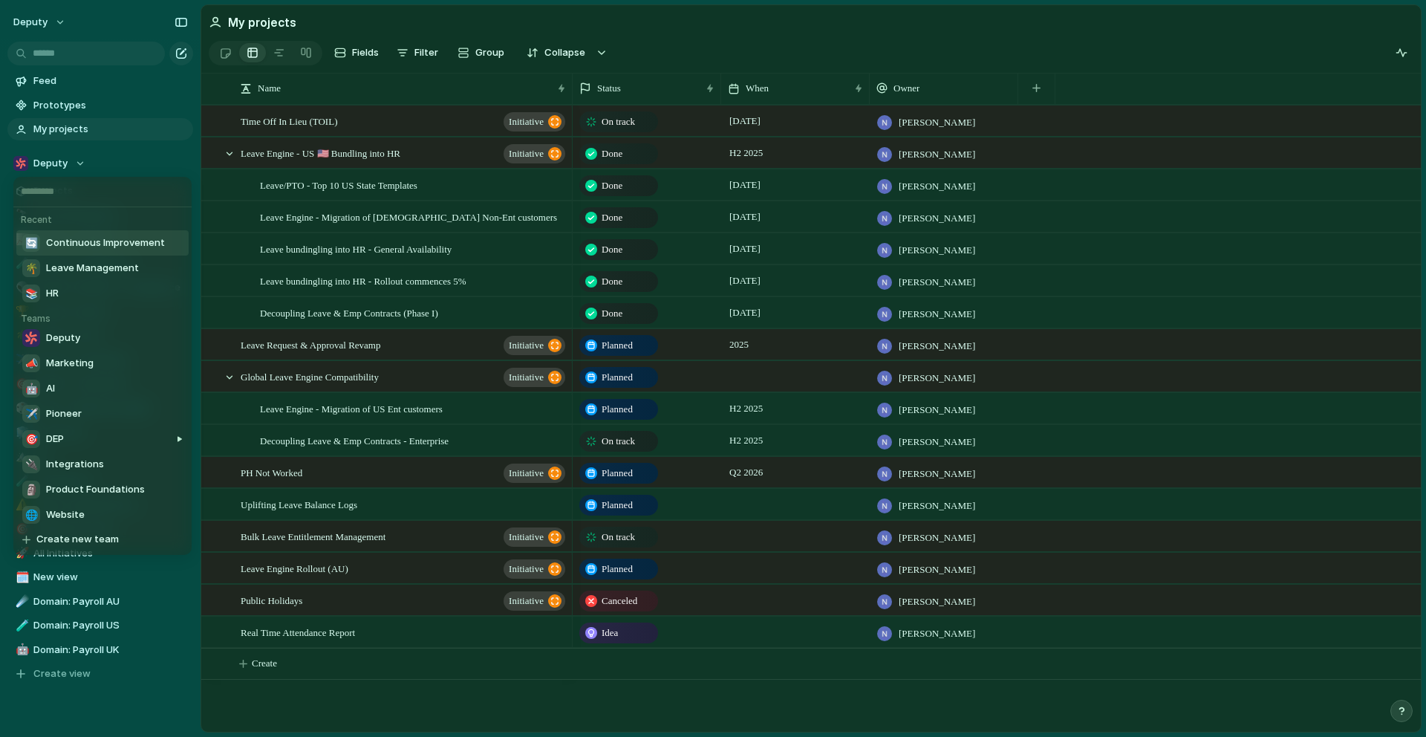
click at [89, 247] on span "Continuous Improvement" at bounding box center [105, 242] width 119 height 15
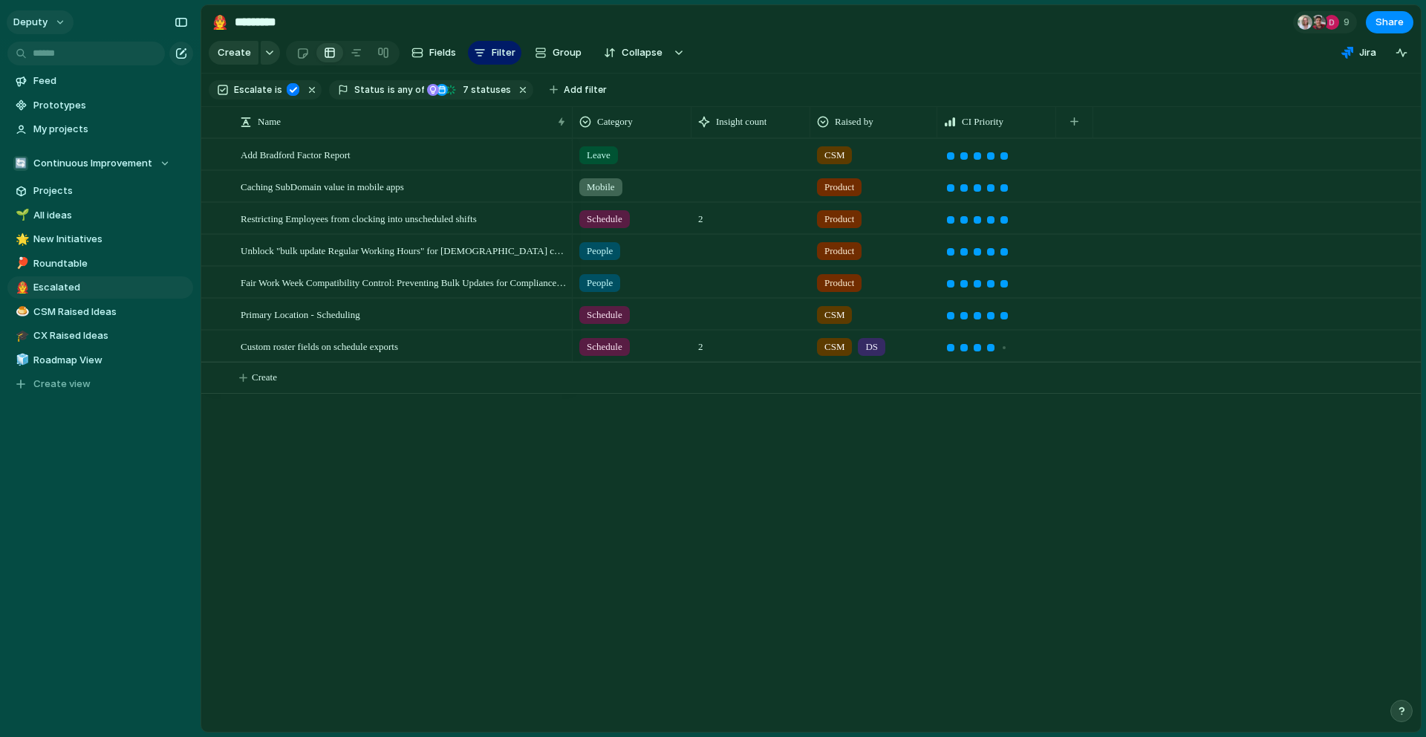
click at [53, 26] on button "deputy" at bounding box center [40, 22] width 67 height 24
click at [62, 45] on li "Settings" at bounding box center [71, 56] width 123 height 24
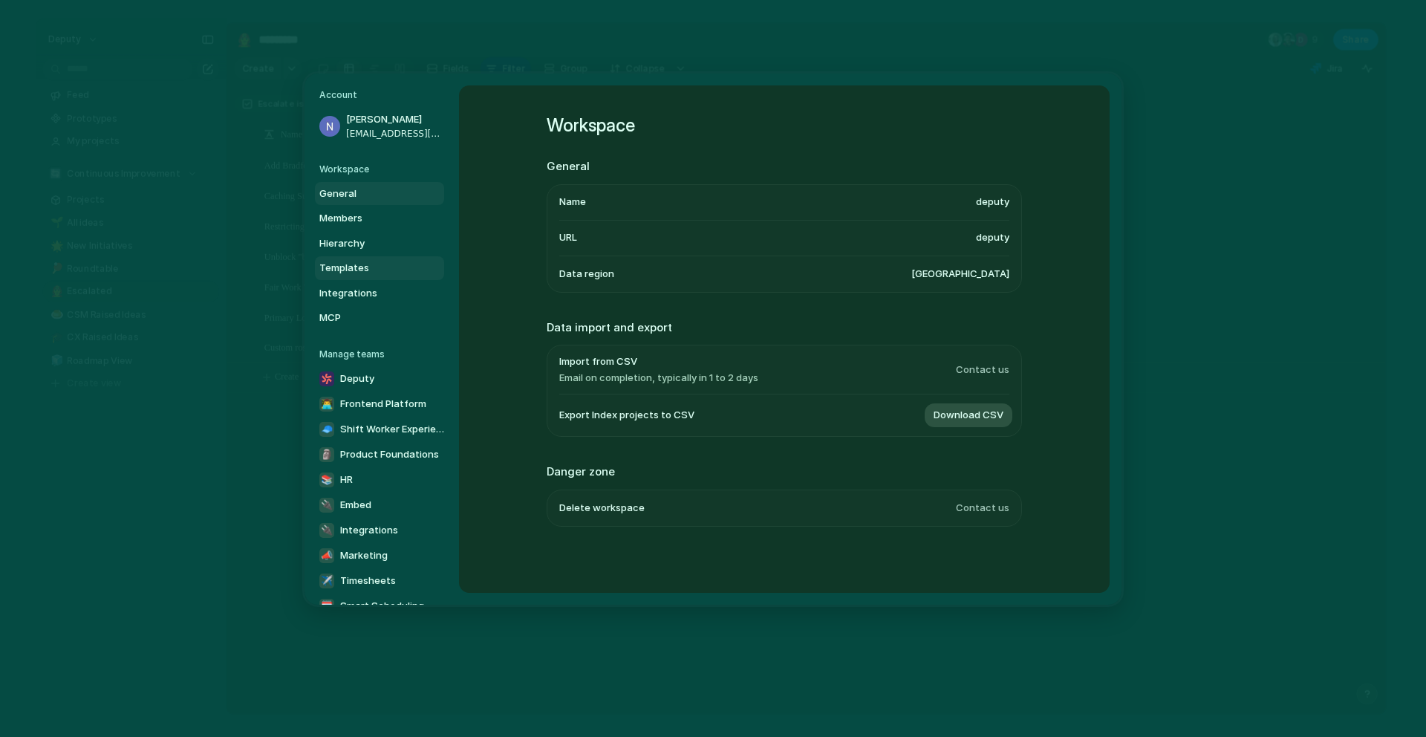
click at [354, 269] on span "Templates" at bounding box center [366, 268] width 95 height 15
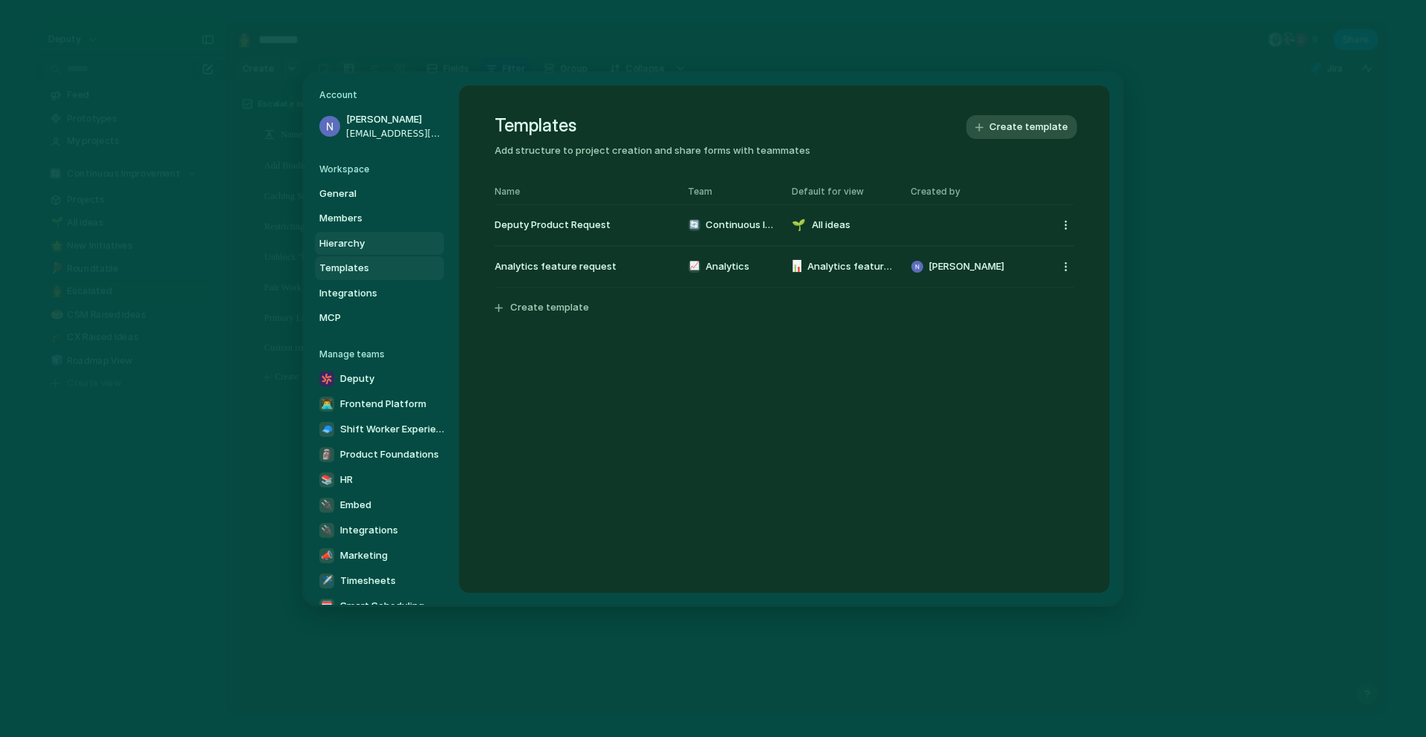
click at [353, 246] on span "Hierarchy" at bounding box center [366, 242] width 95 height 15
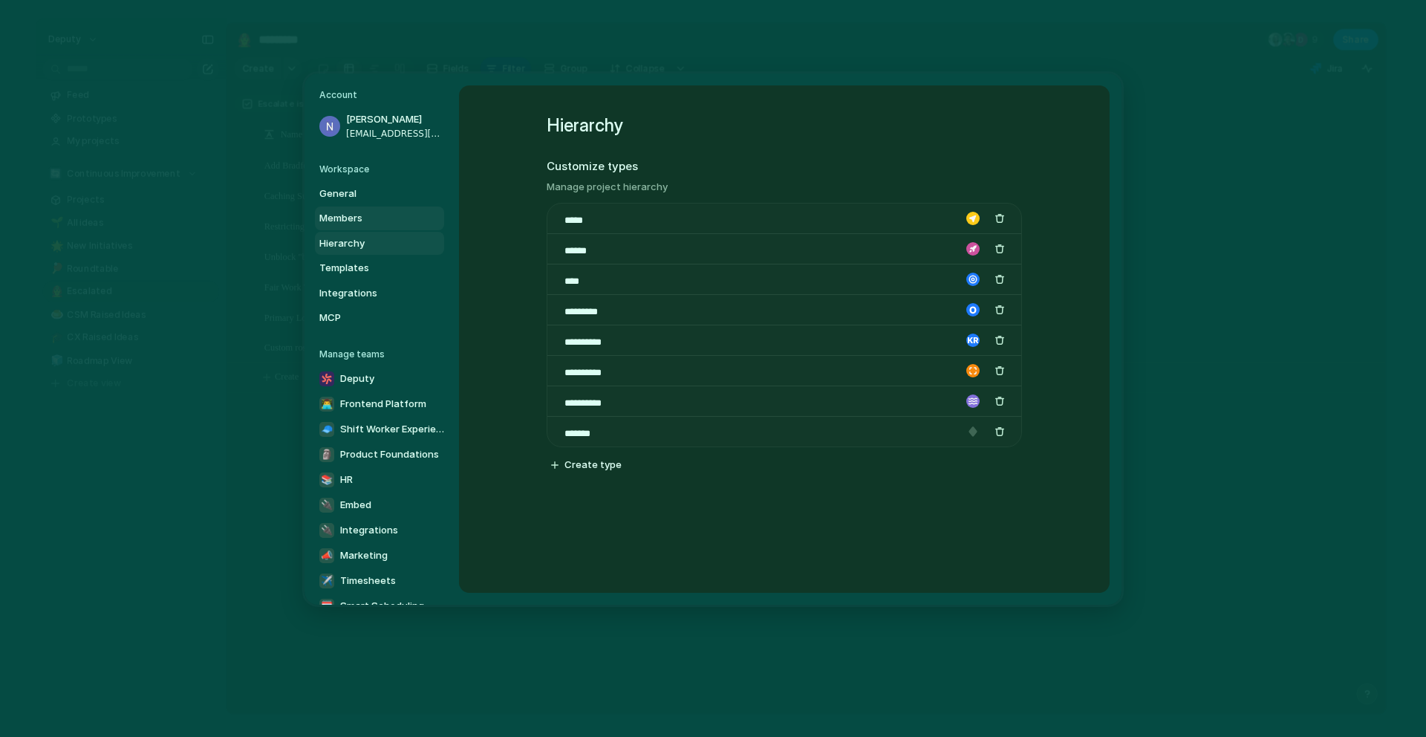
click at [354, 226] on link "Members" at bounding box center [379, 218] width 129 height 24
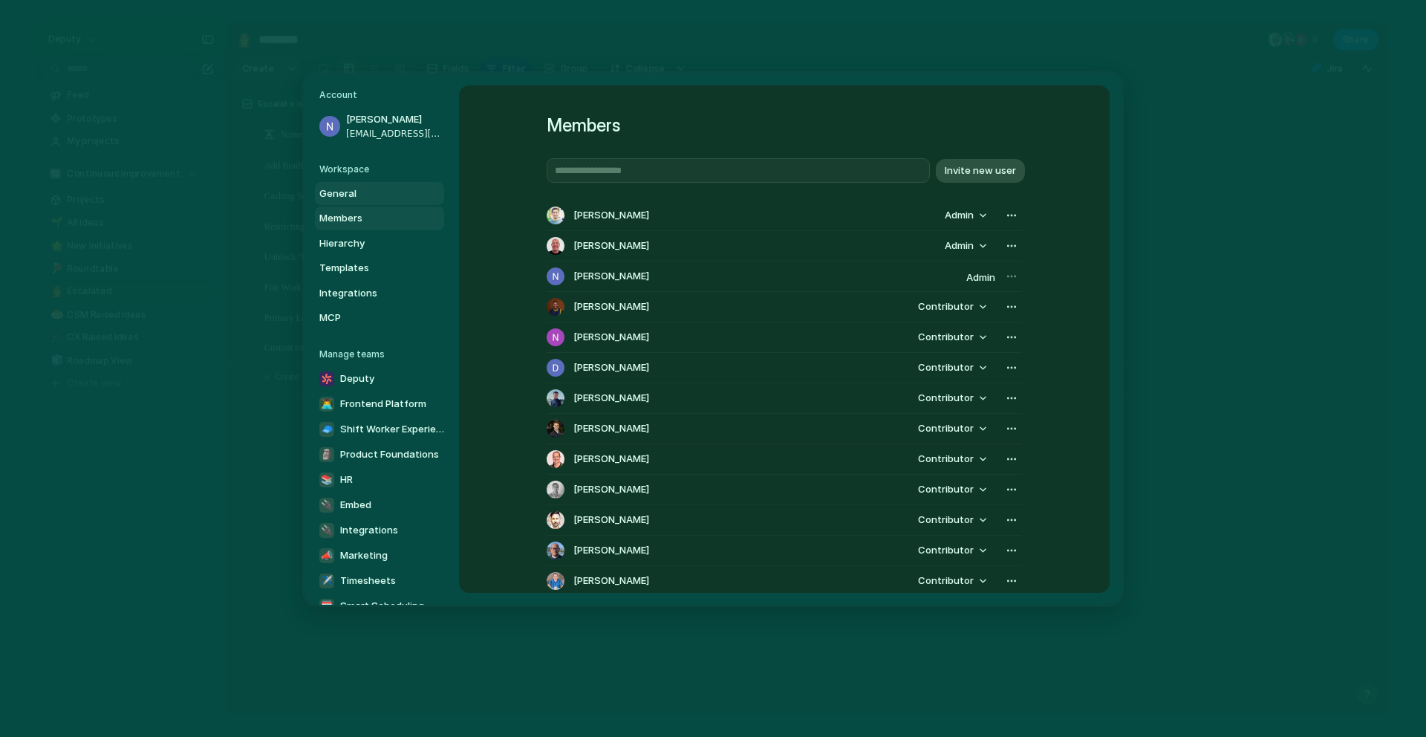
click at [348, 195] on span "General" at bounding box center [366, 193] width 95 height 15
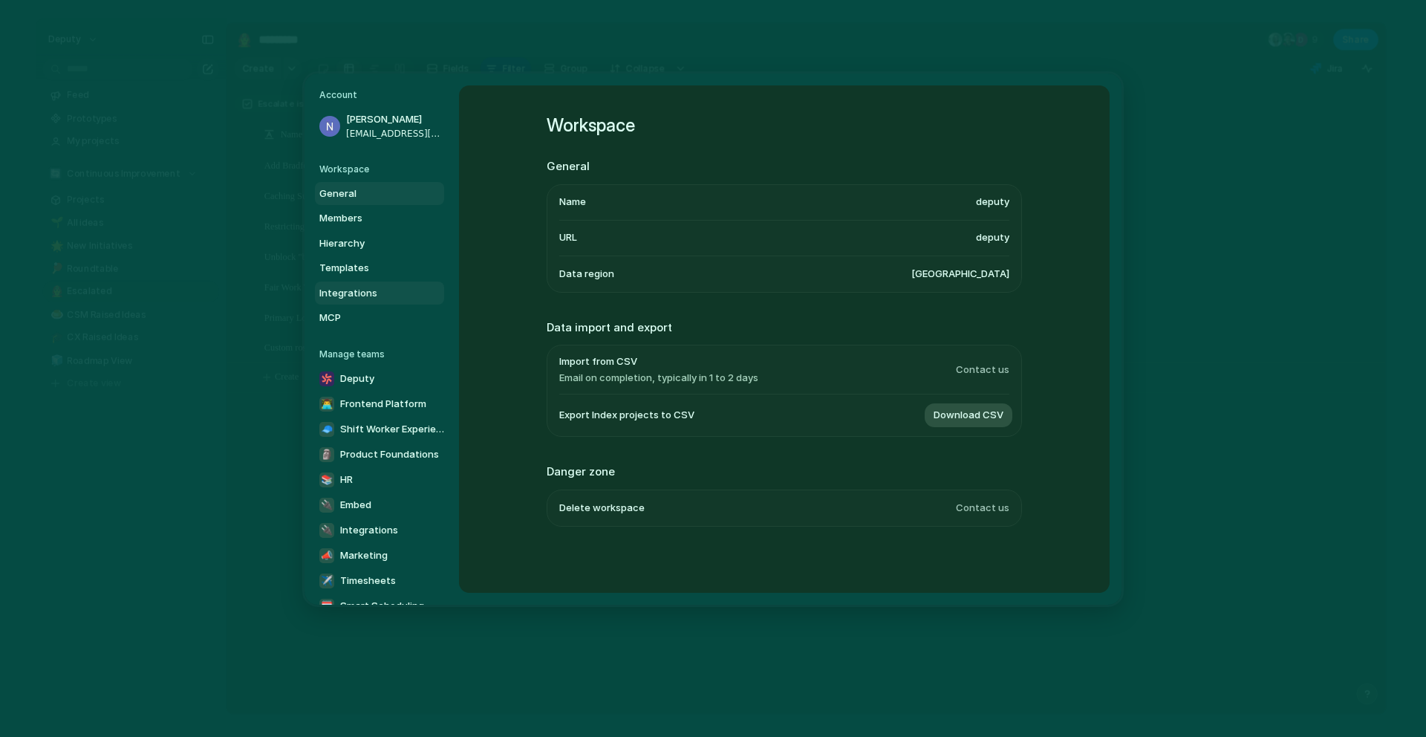
click at [337, 289] on span "Integrations" at bounding box center [366, 292] width 95 height 15
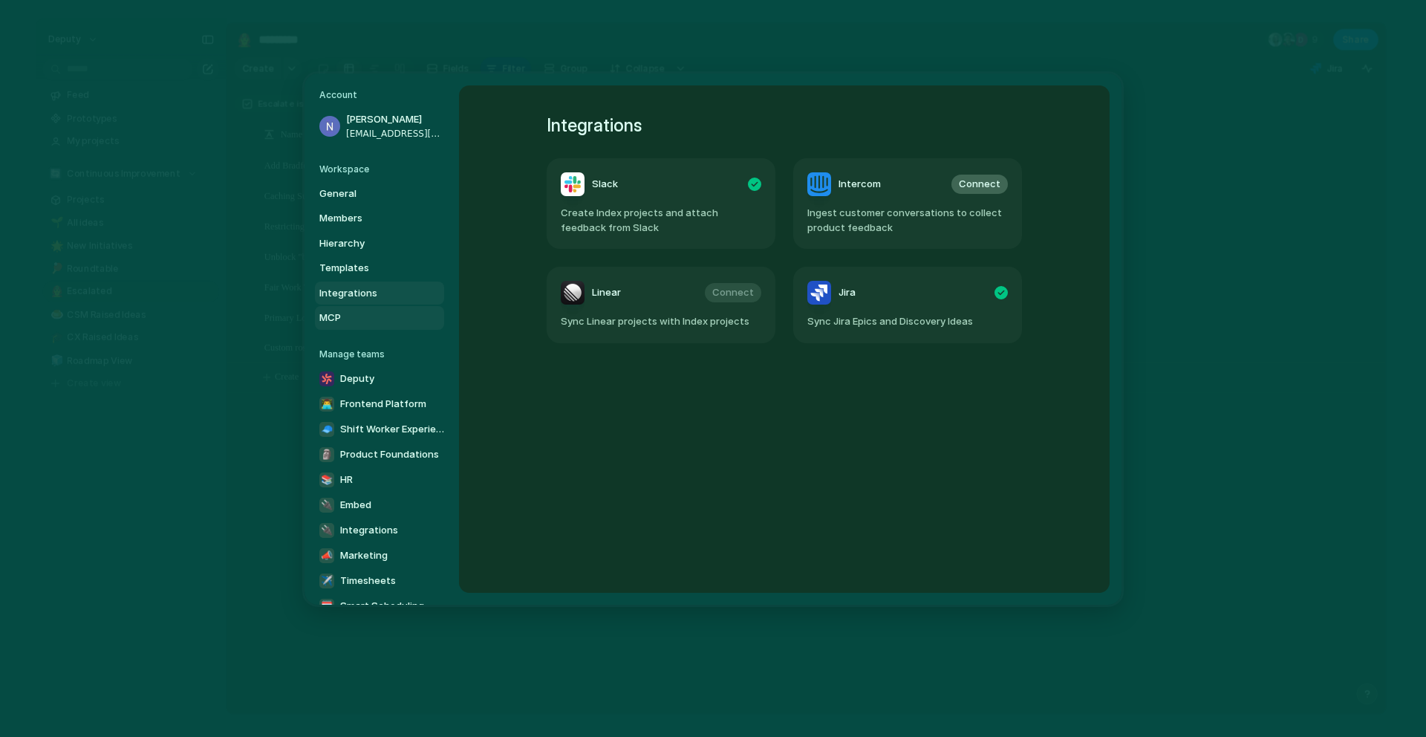
click at [336, 314] on span "MCP" at bounding box center [366, 317] width 95 height 15
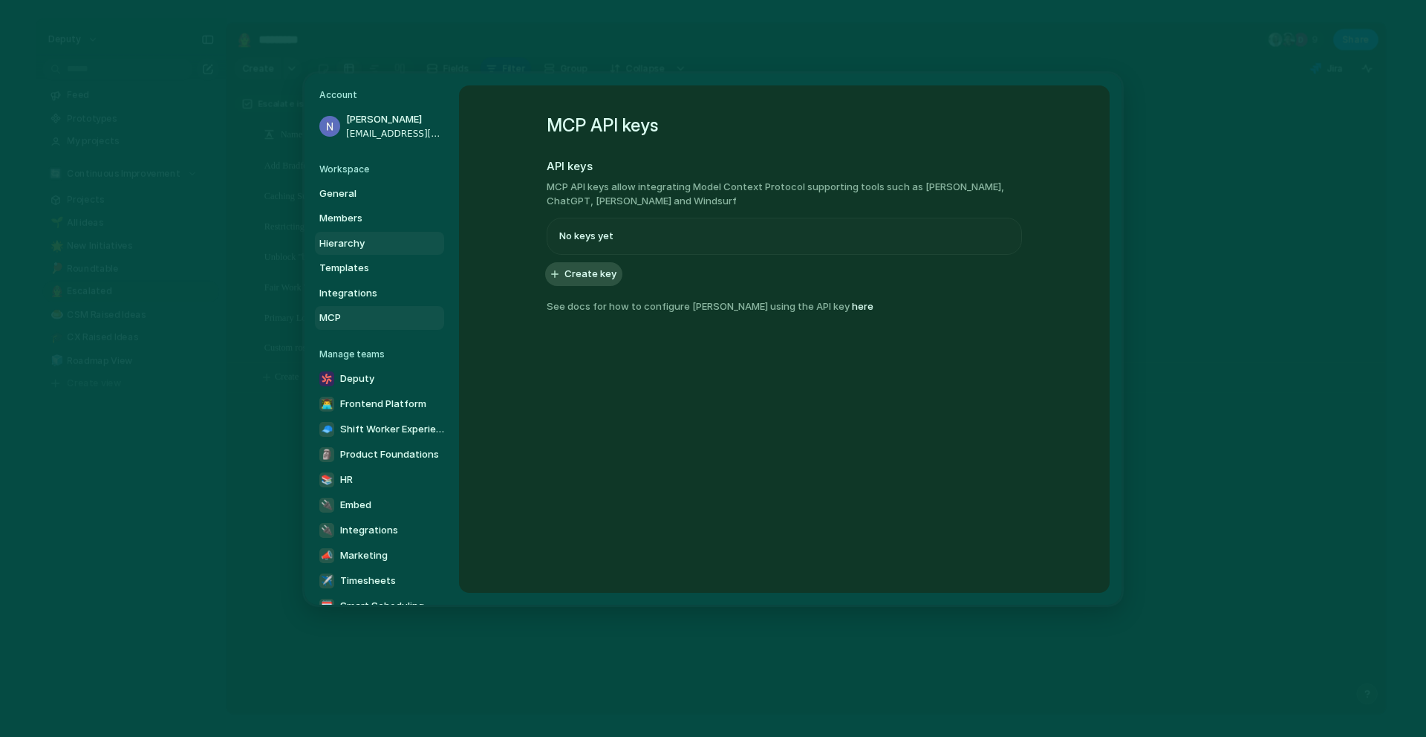
click at [333, 238] on span "Hierarchy" at bounding box center [366, 242] width 95 height 15
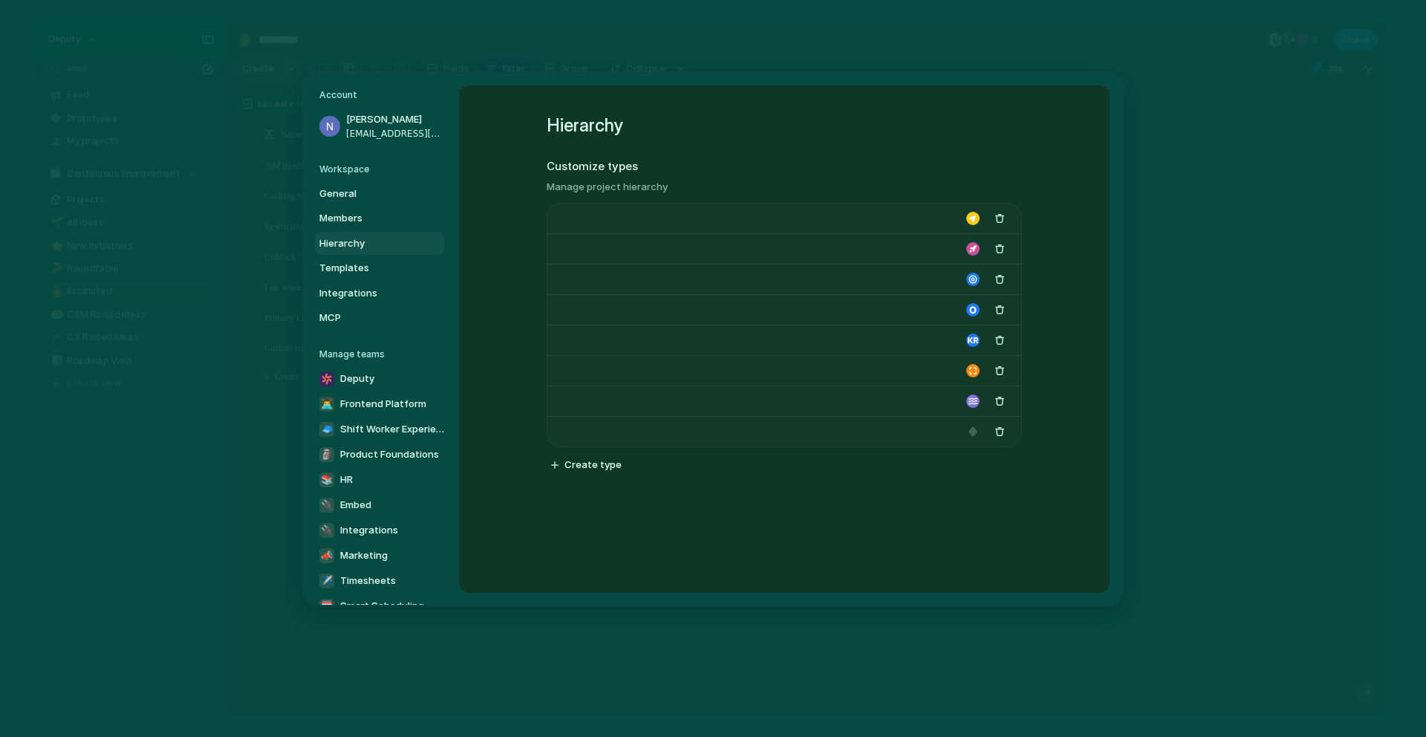
type input "*****"
type input "******"
type input "****"
type input "*********"
type input "**********"
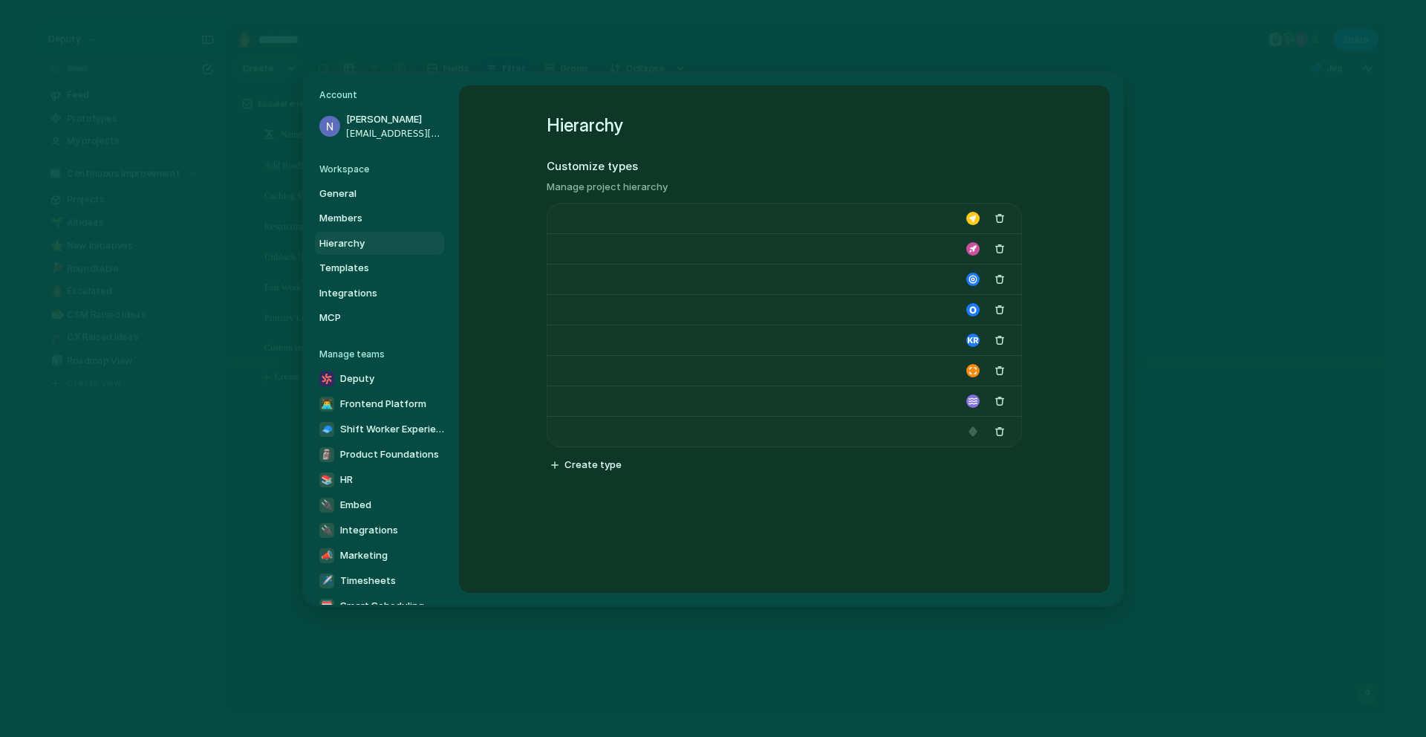
type input "**********"
type input "*******"
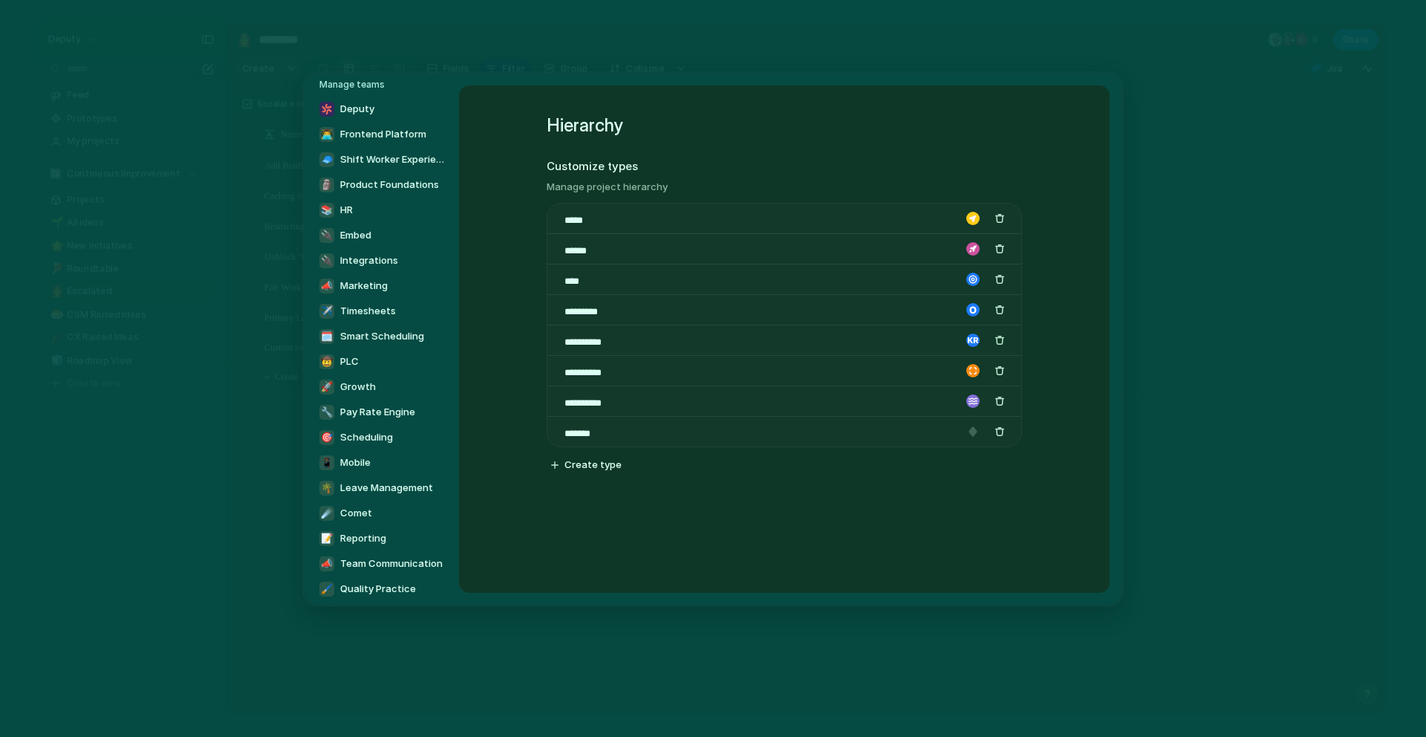
scroll to position [483, 0]
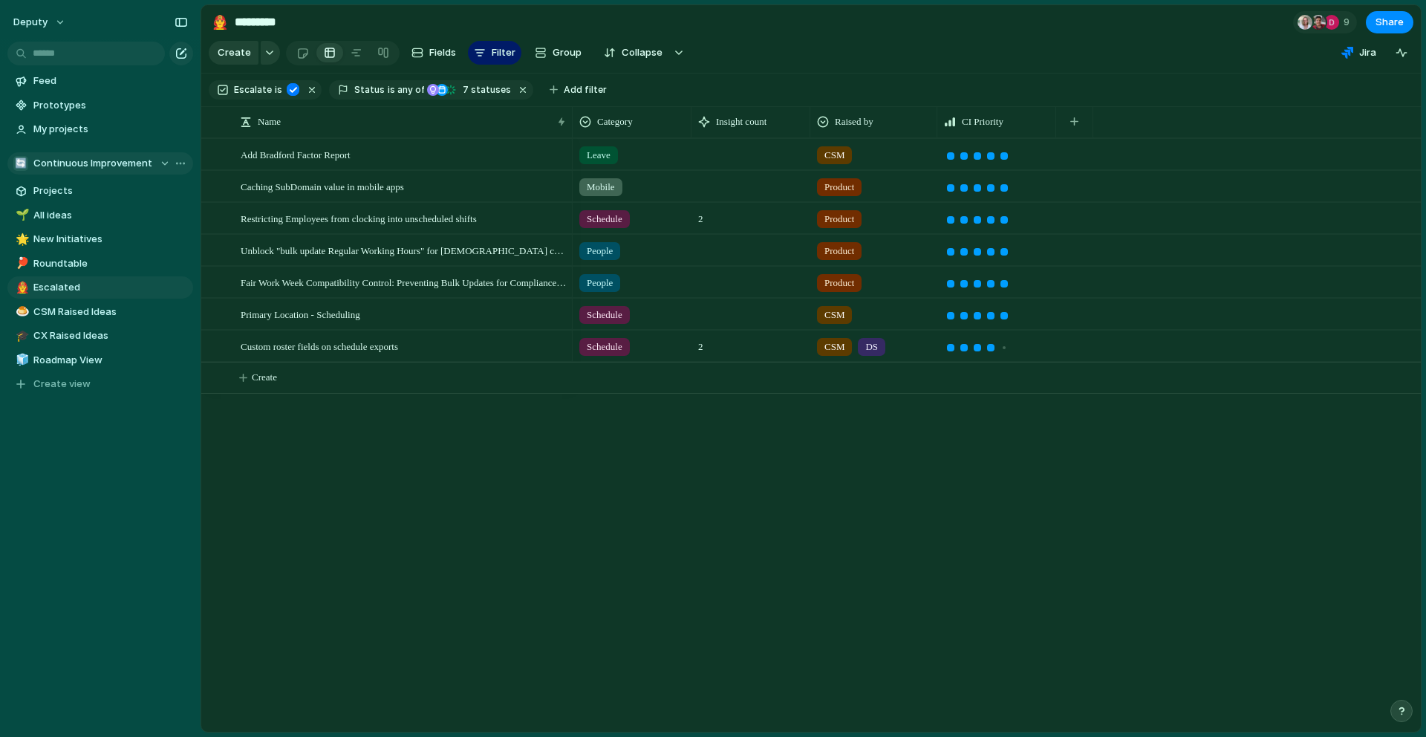
click at [84, 161] on span "Continuous Improvement" at bounding box center [92, 163] width 119 height 15
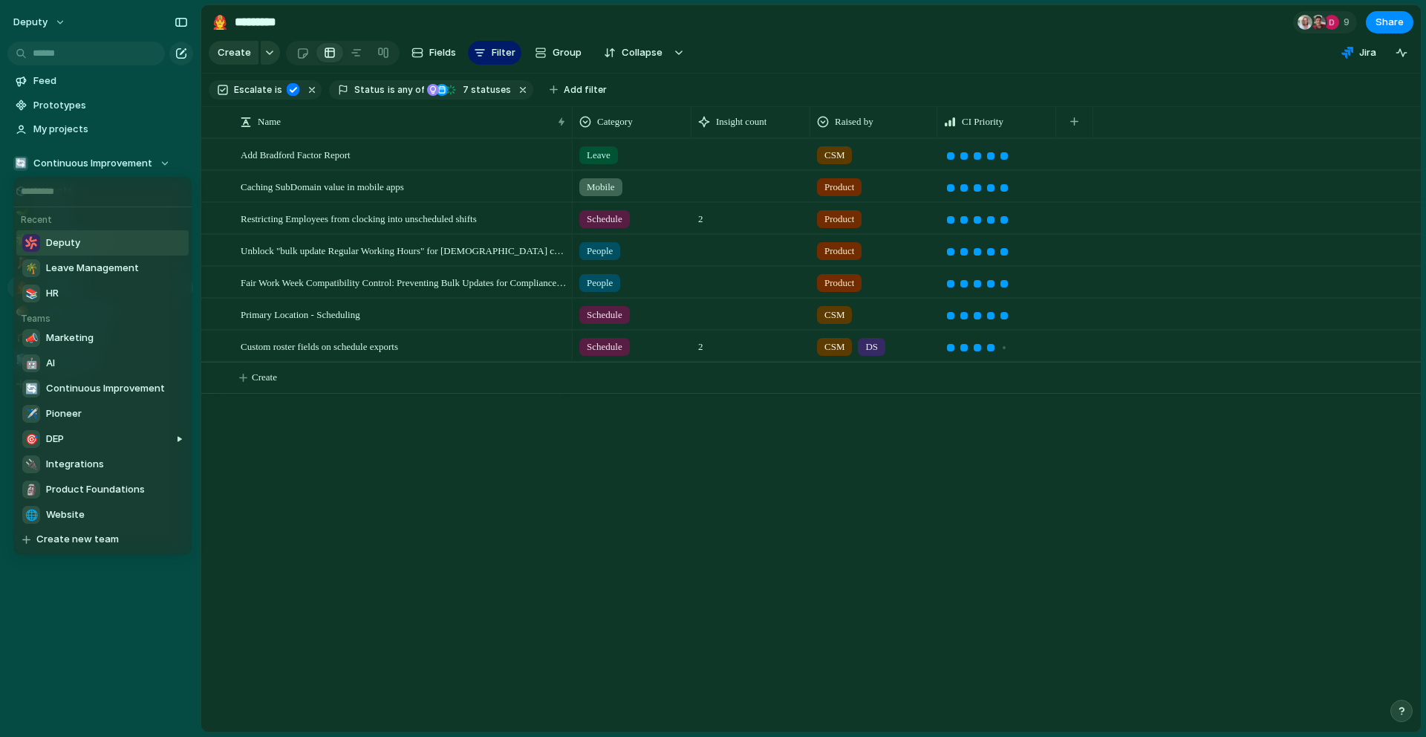
click at [75, 243] on span "Deputy" at bounding box center [63, 242] width 34 height 15
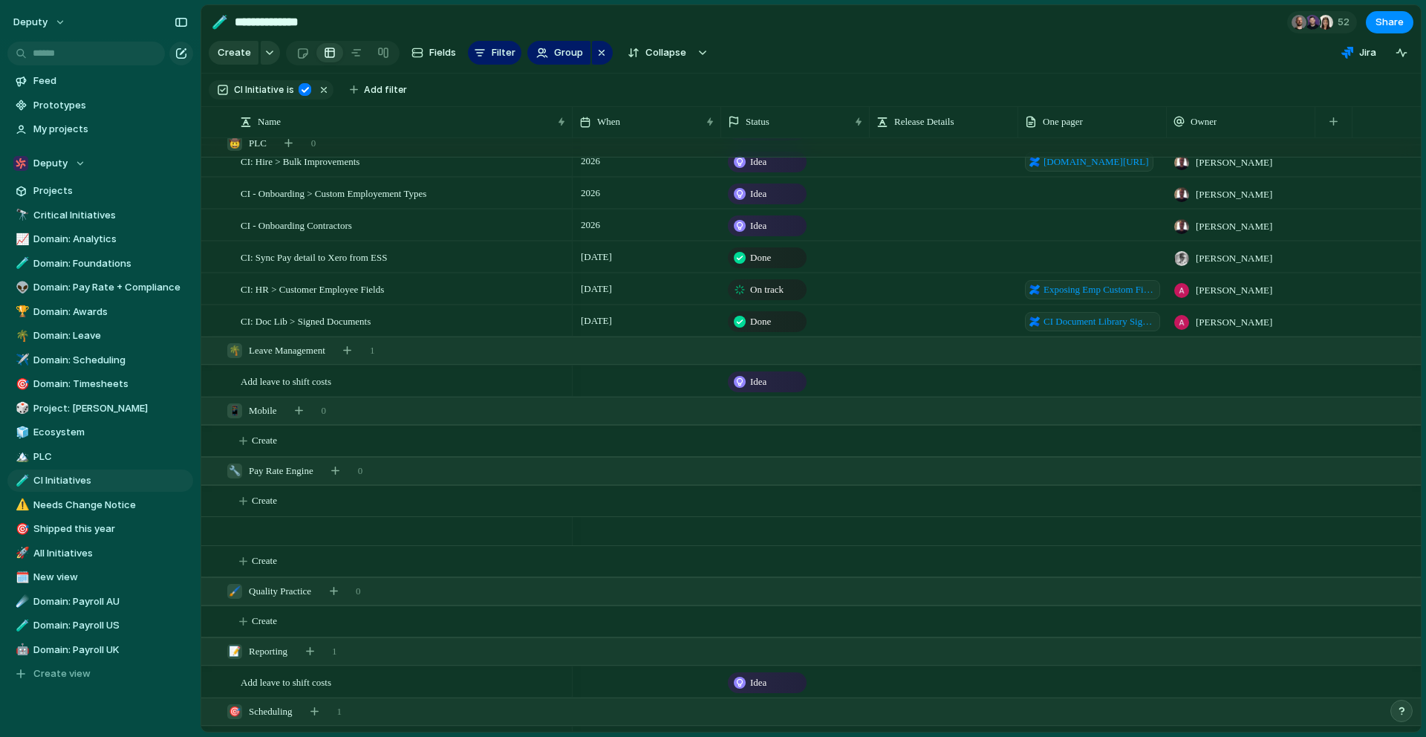
scroll to position [2084, 0]
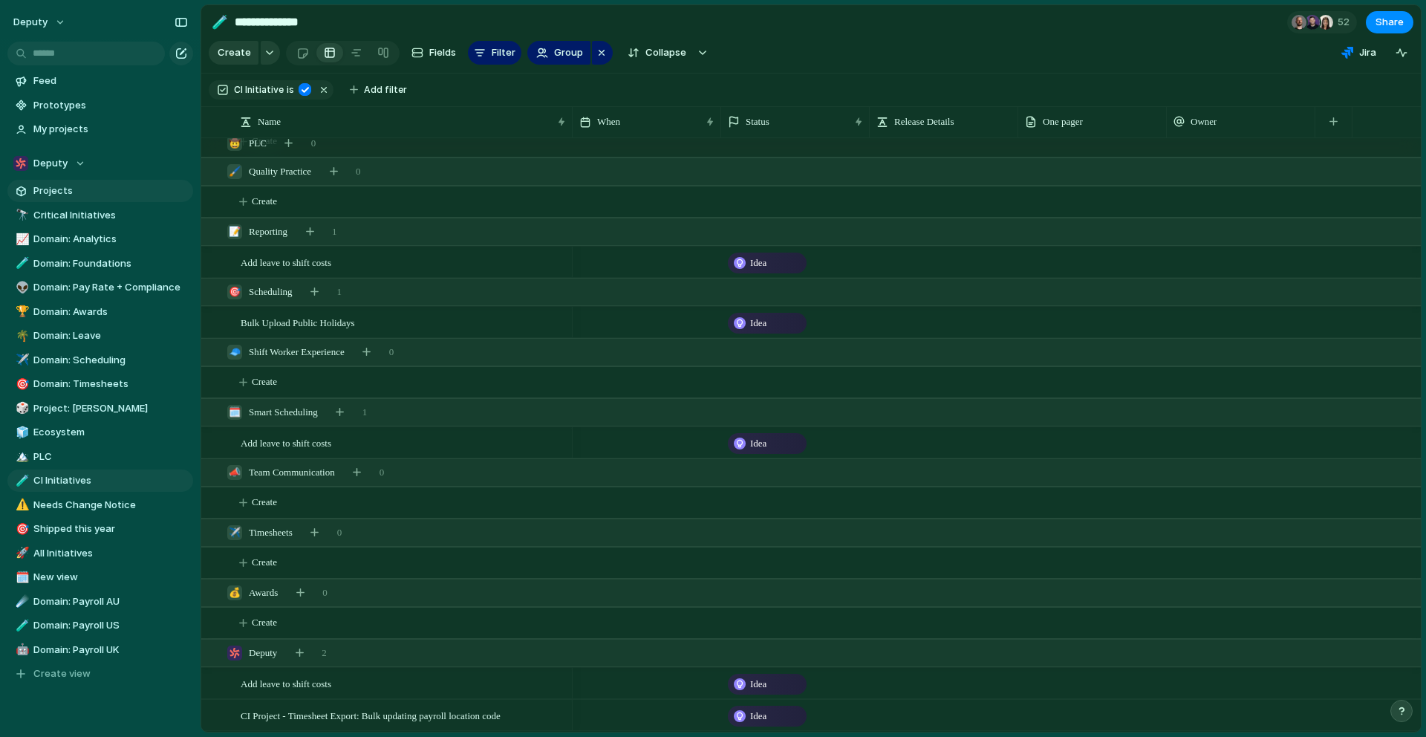
click at [71, 192] on span "Projects" at bounding box center [110, 190] width 154 height 15
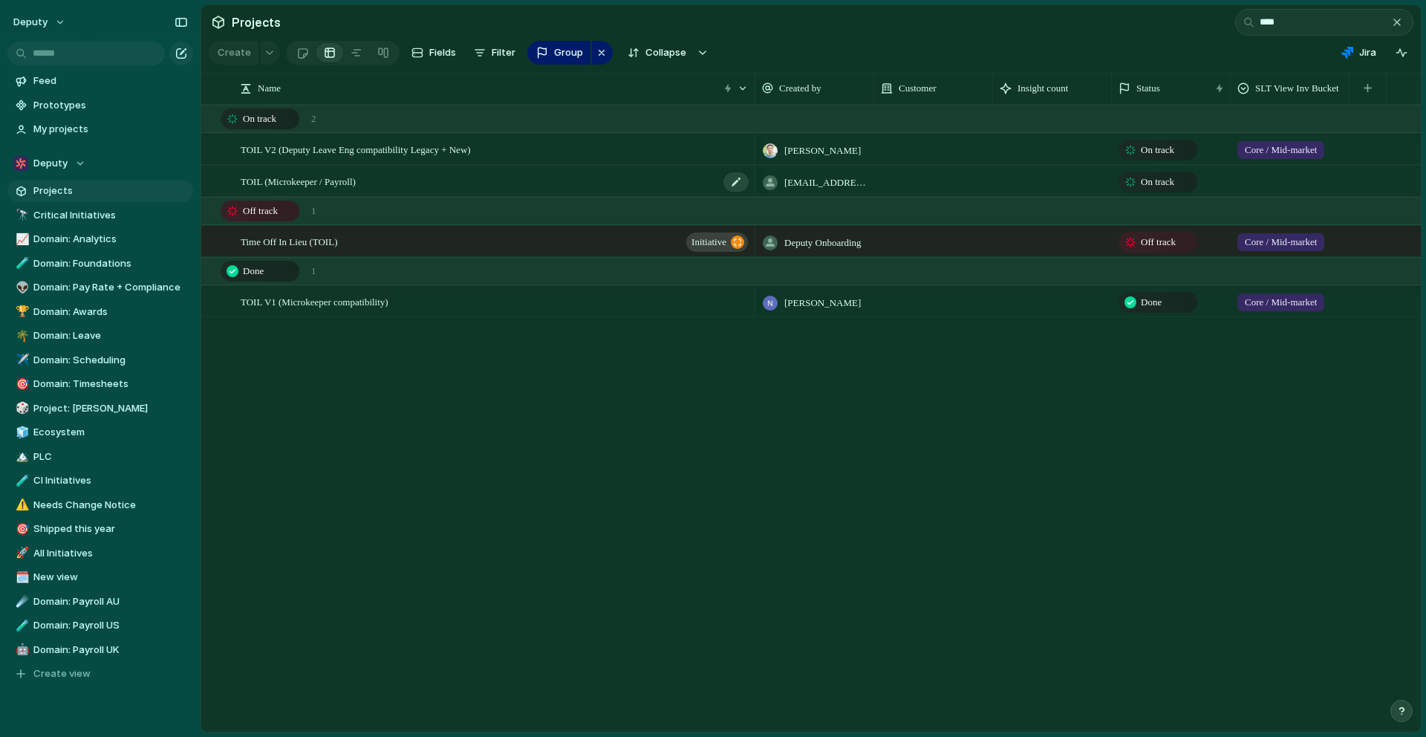
type input "****"
click at [420, 181] on div "TOIL (Microkeeper / Payroll)" at bounding box center [495, 181] width 509 height 30
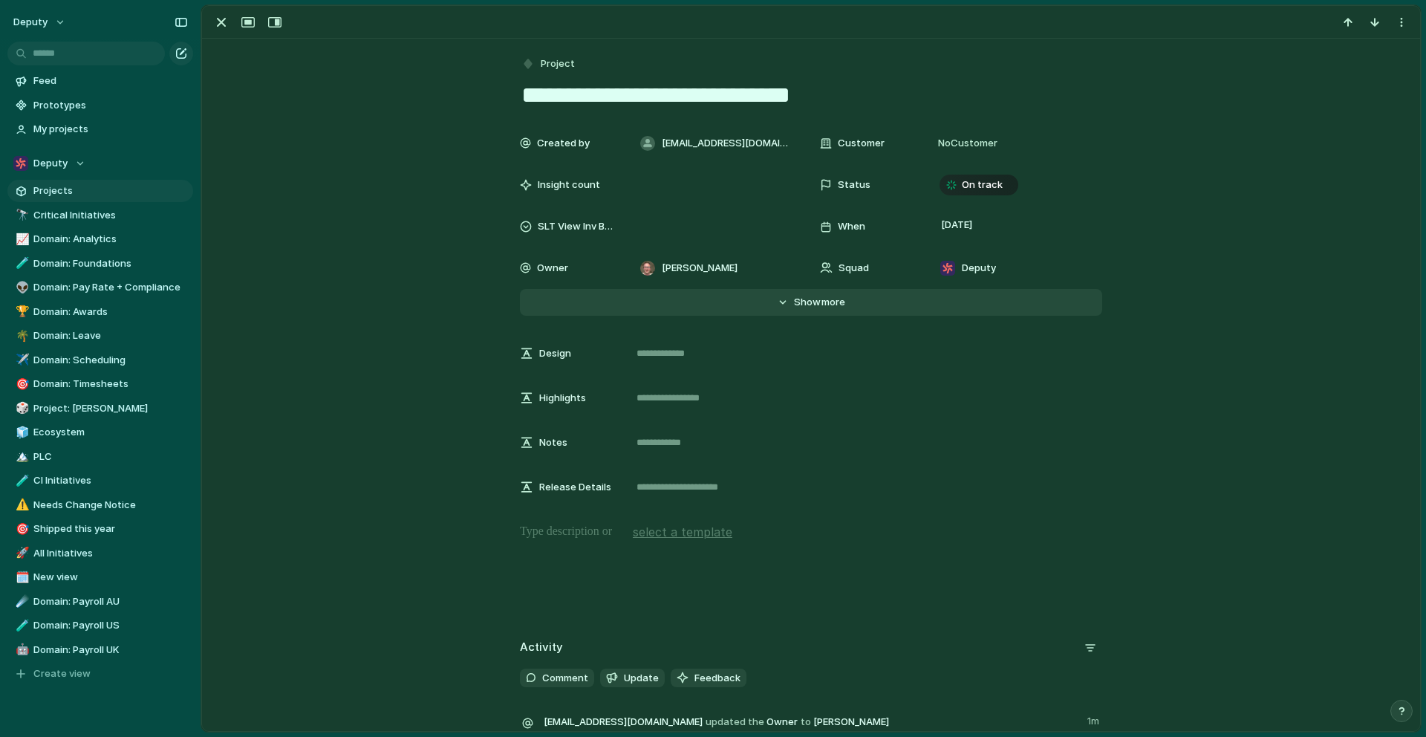
click at [821, 306] on span "more" at bounding box center [833, 302] width 24 height 15
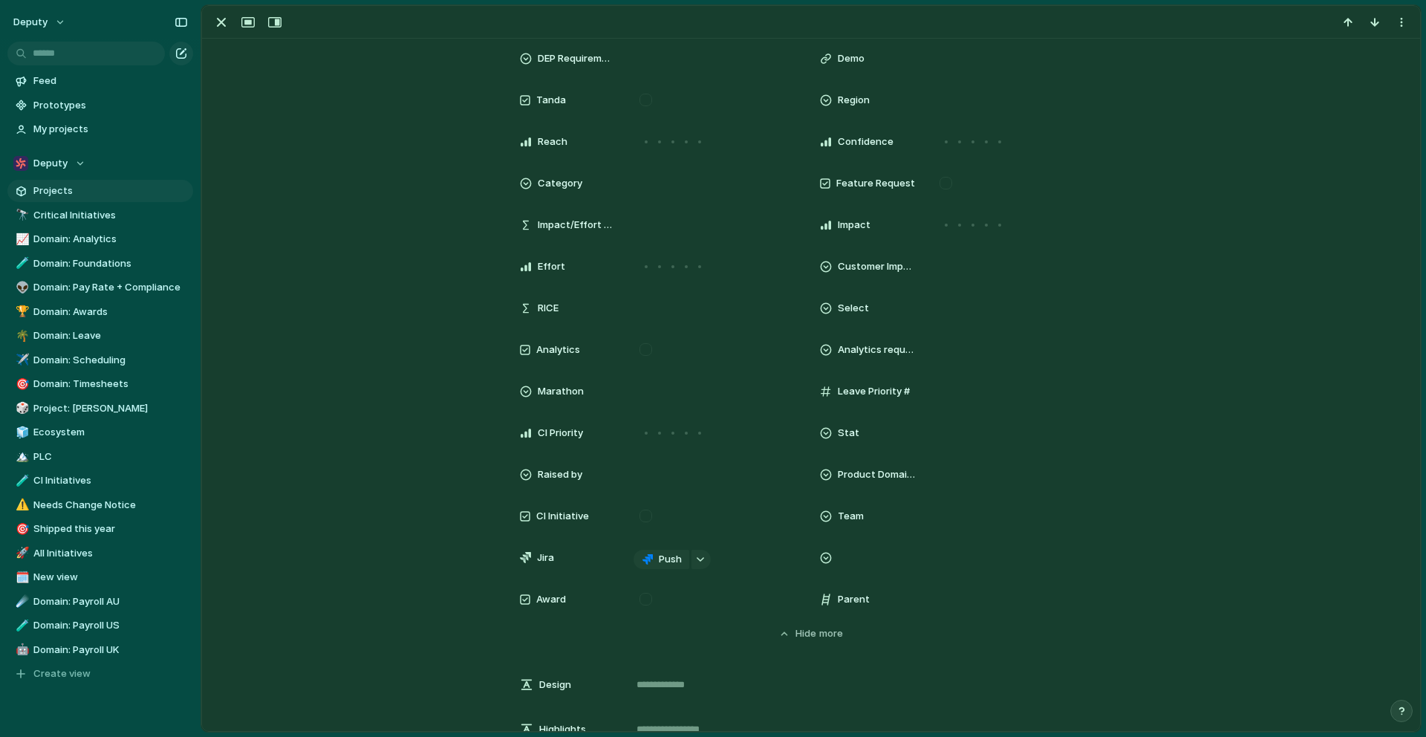
click at [901, 605] on div "Parent" at bounding box center [867, 599] width 95 height 15
click at [931, 605] on div at bounding box center [1014, 599] width 175 height 30
click at [988, 605] on div at bounding box center [1015, 599] width 162 height 16
type input "****"
click at [1066, 651] on li "Time Off In Lieu (TOIL)" at bounding box center [1076, 651] width 279 height 24
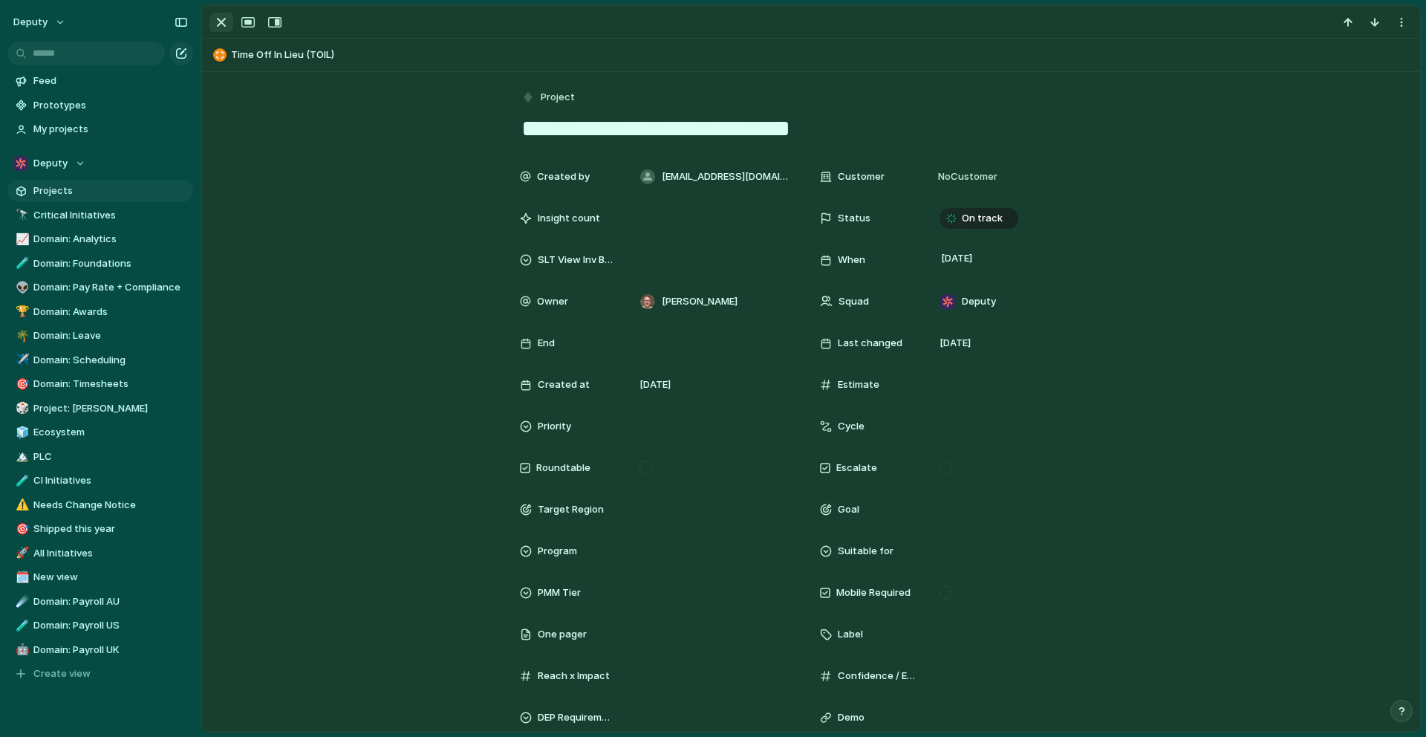
click at [227, 26] on div "button" at bounding box center [221, 22] width 18 height 18
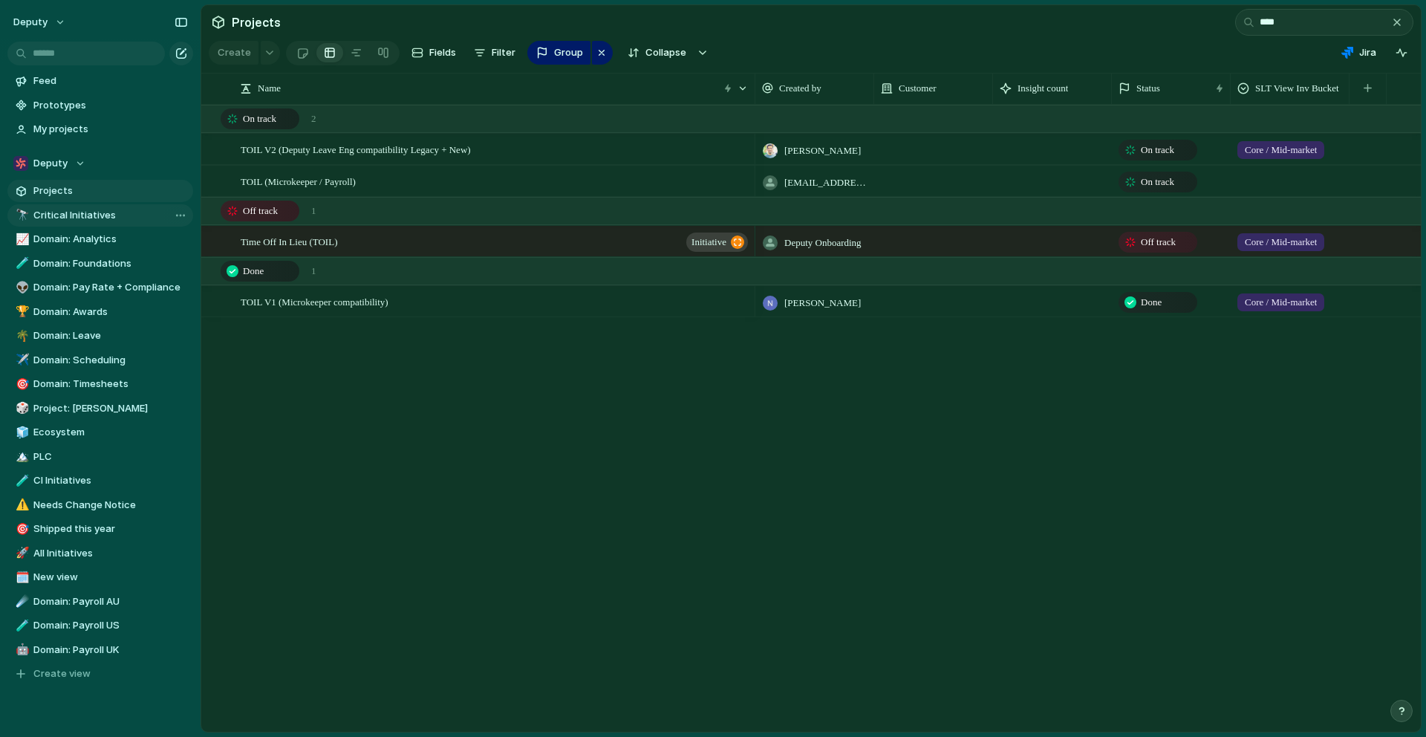
click at [72, 208] on span "Critical Initiatives" at bounding box center [110, 215] width 154 height 15
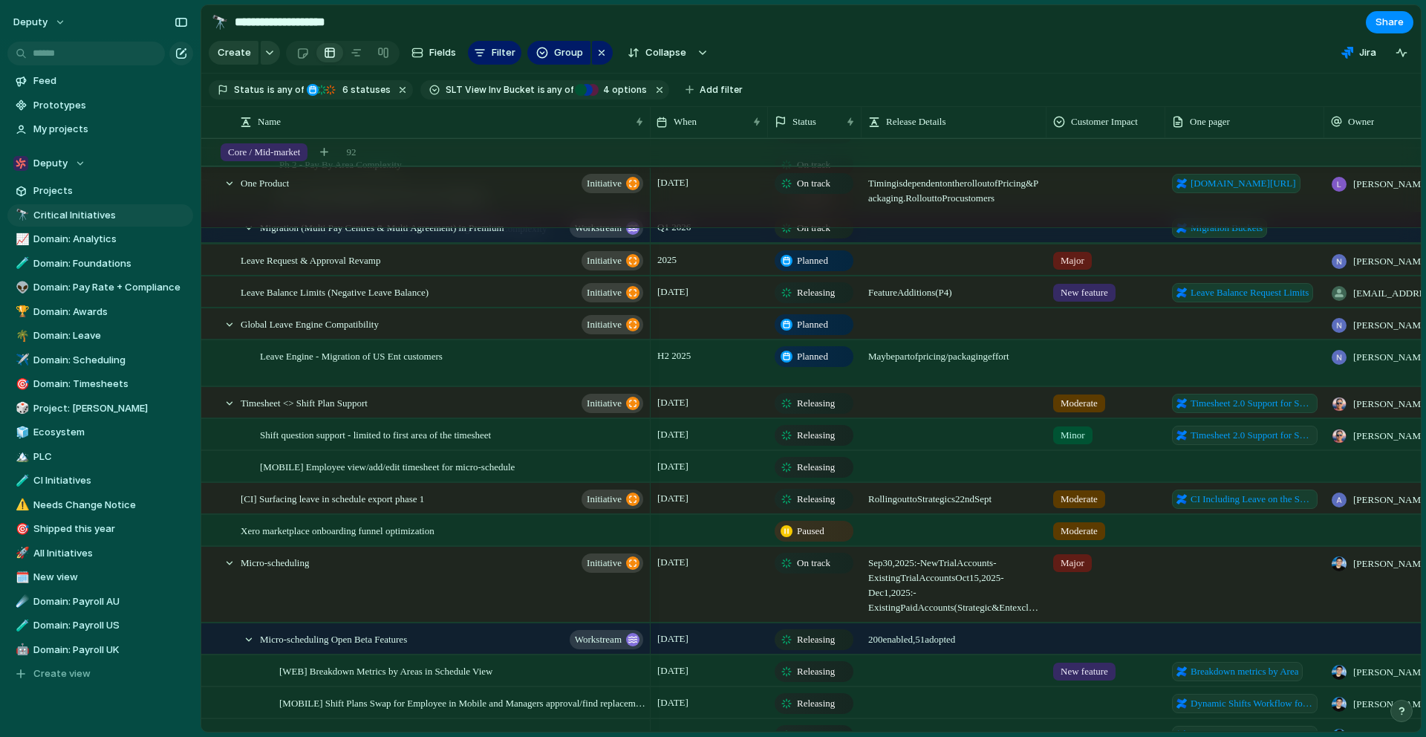
scroll to position [590, 0]
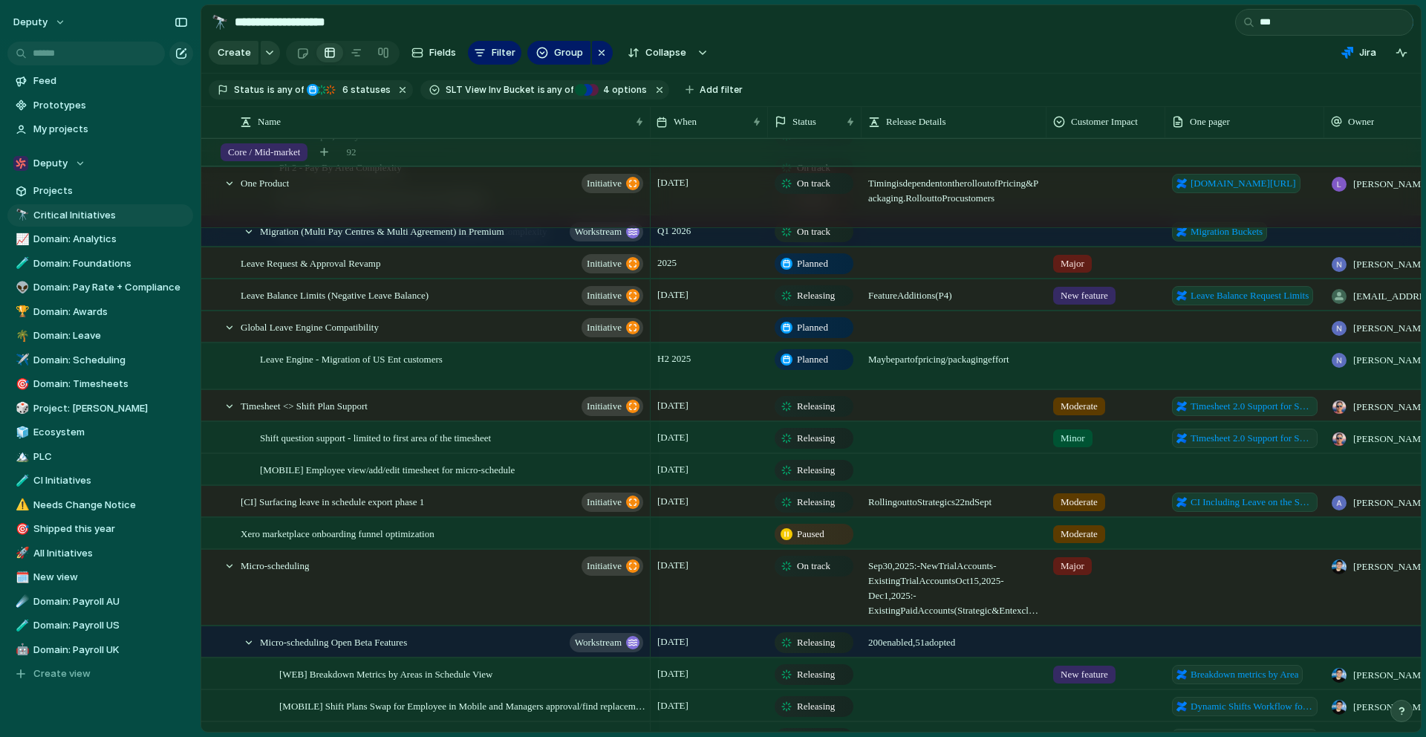
type input "****"
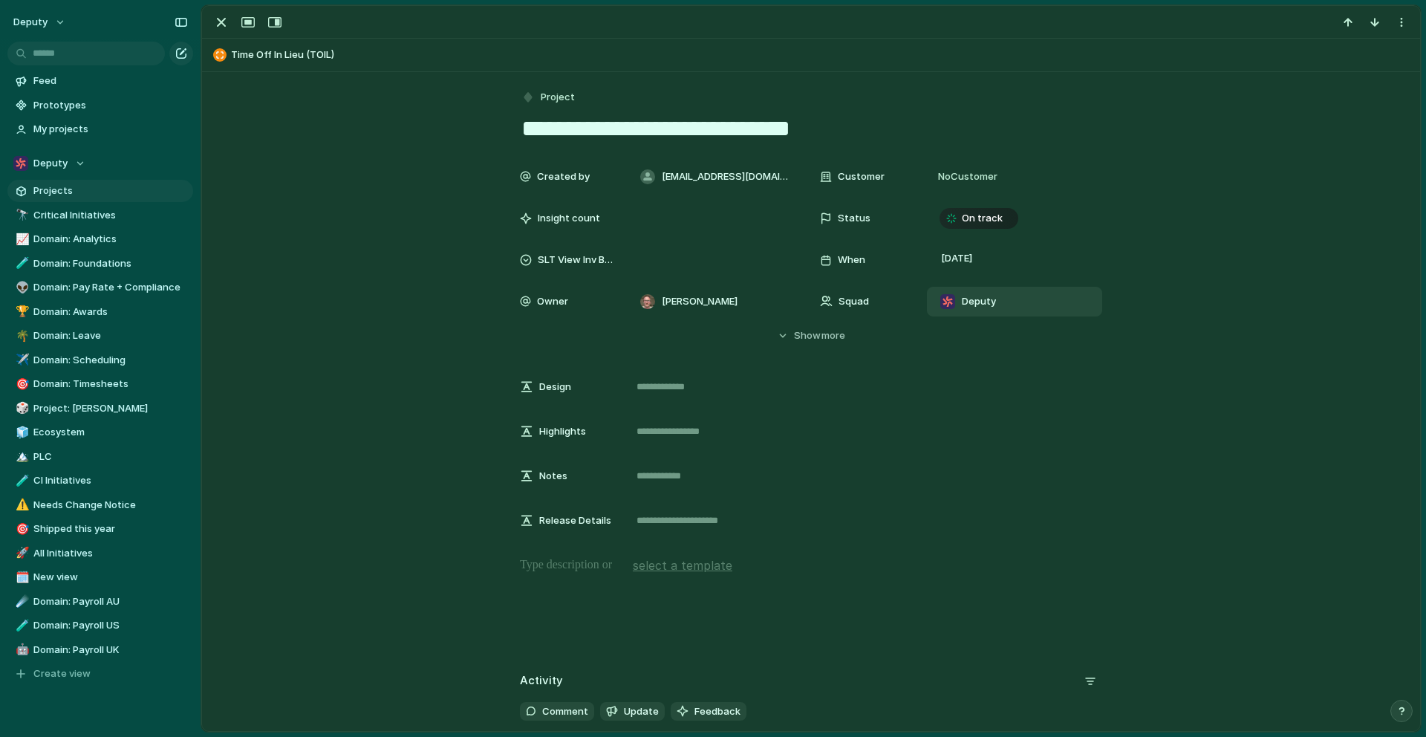
drag, startPoint x: 800, startPoint y: 330, endPoint x: 1074, endPoint y: 293, distance: 276.6
click at [1077, 293] on div "Created by [EMAIL_ADDRESS][DOMAIN_NAME] Customer No Customer Insight count Stat…" at bounding box center [811, 252] width 1182 height 181
click at [1074, 293] on div "Deputy" at bounding box center [1015, 301] width 162 height 16
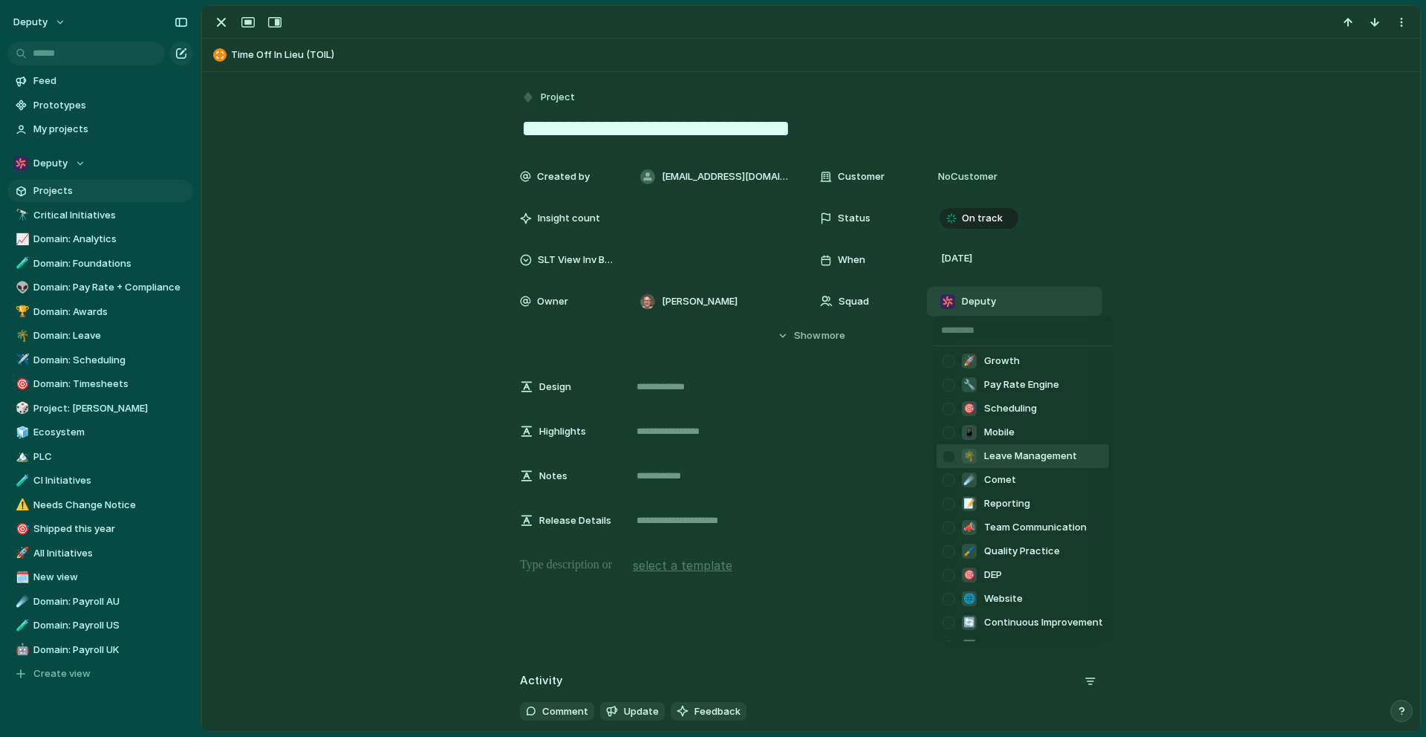
click at [946, 457] on div at bounding box center [949, 456] width 26 height 26
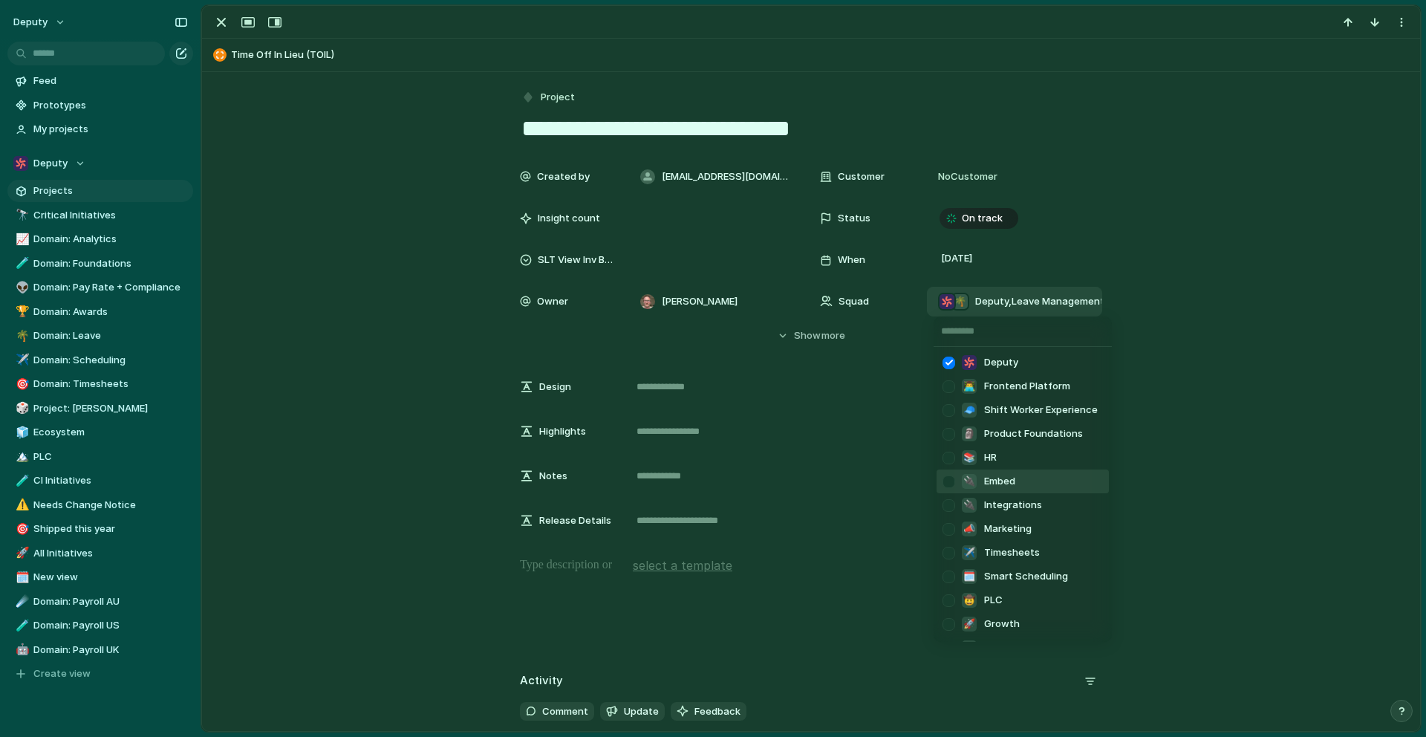
click at [1199, 437] on div "Deputy 👨‍💻 Frontend Platform 🧢 Shift Worker Experience 🗿 Product Foundations 📚 …" at bounding box center [713, 368] width 1426 height 737
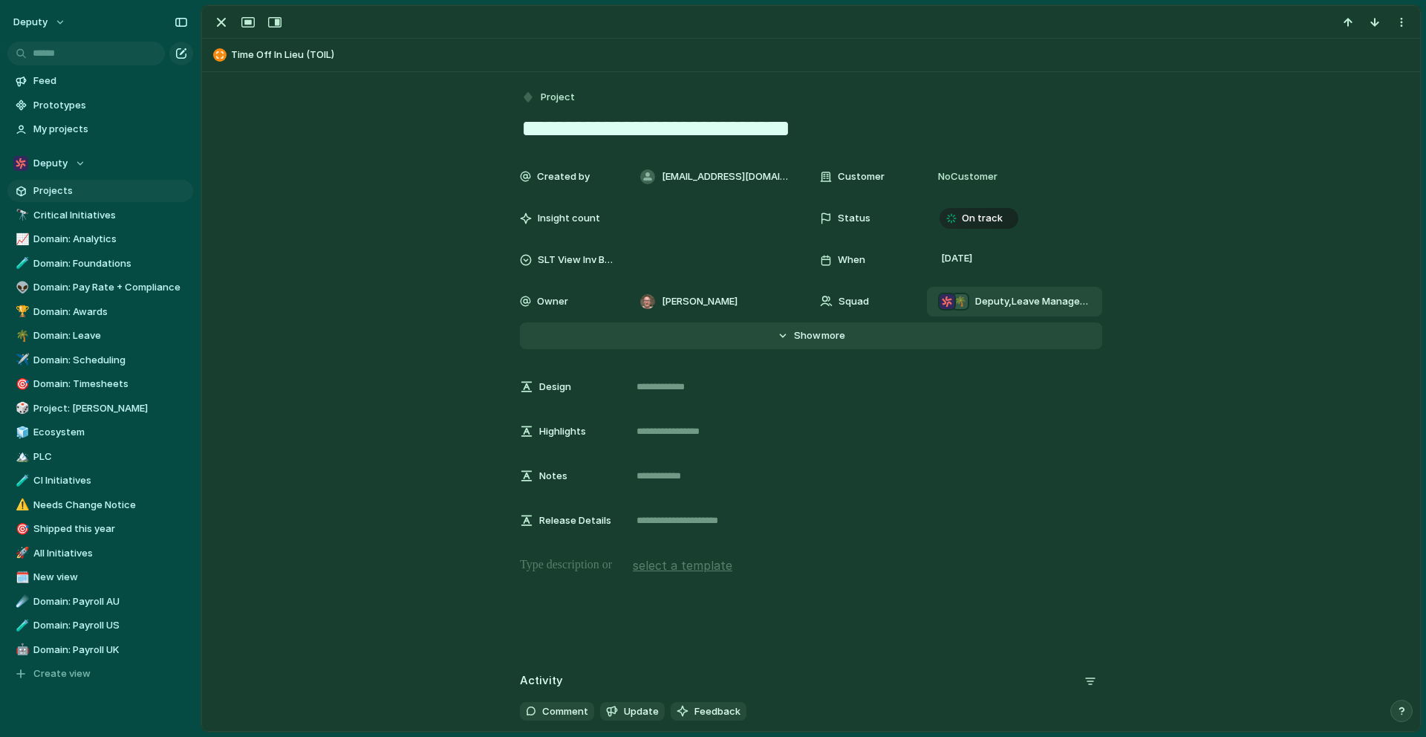
click at [808, 337] on span "Show" at bounding box center [807, 335] width 27 height 15
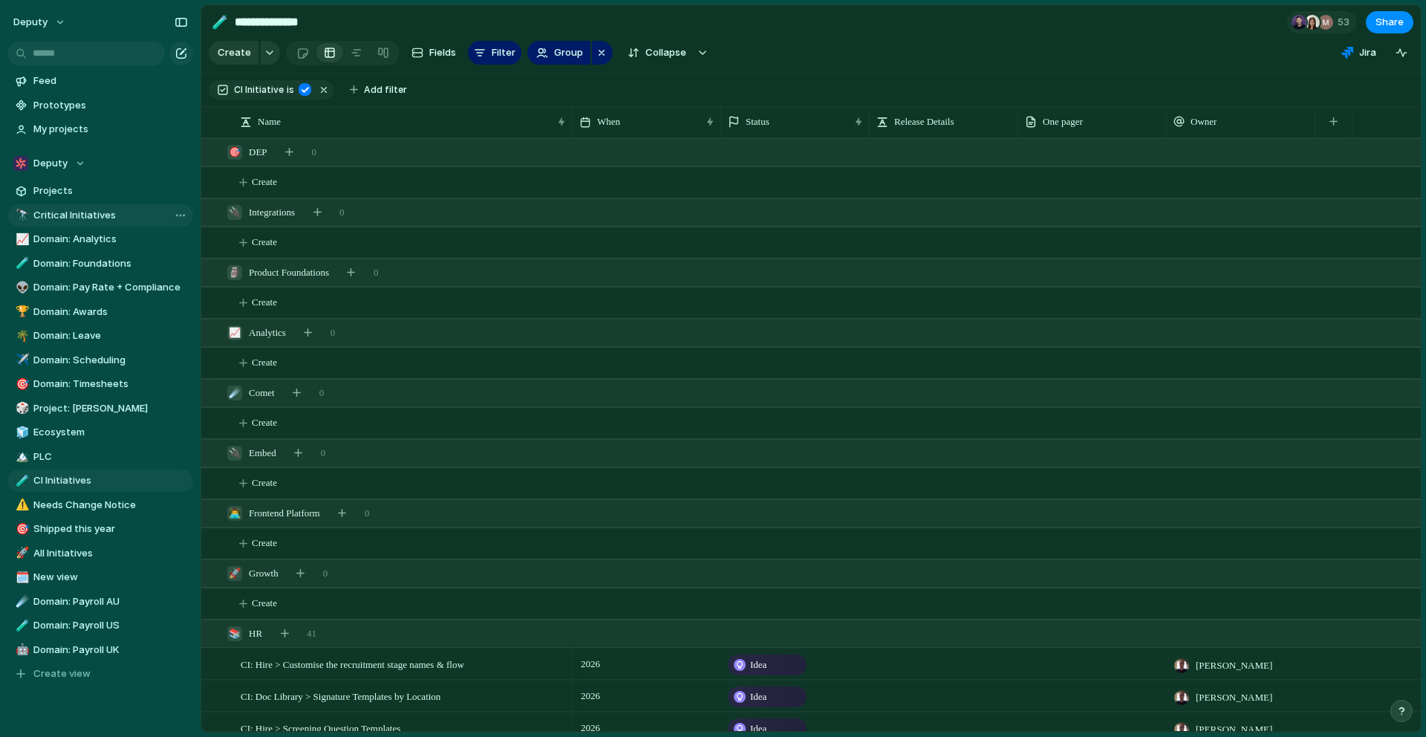
click at [86, 215] on span "Critical Initiatives" at bounding box center [110, 215] width 154 height 15
type input "**********"
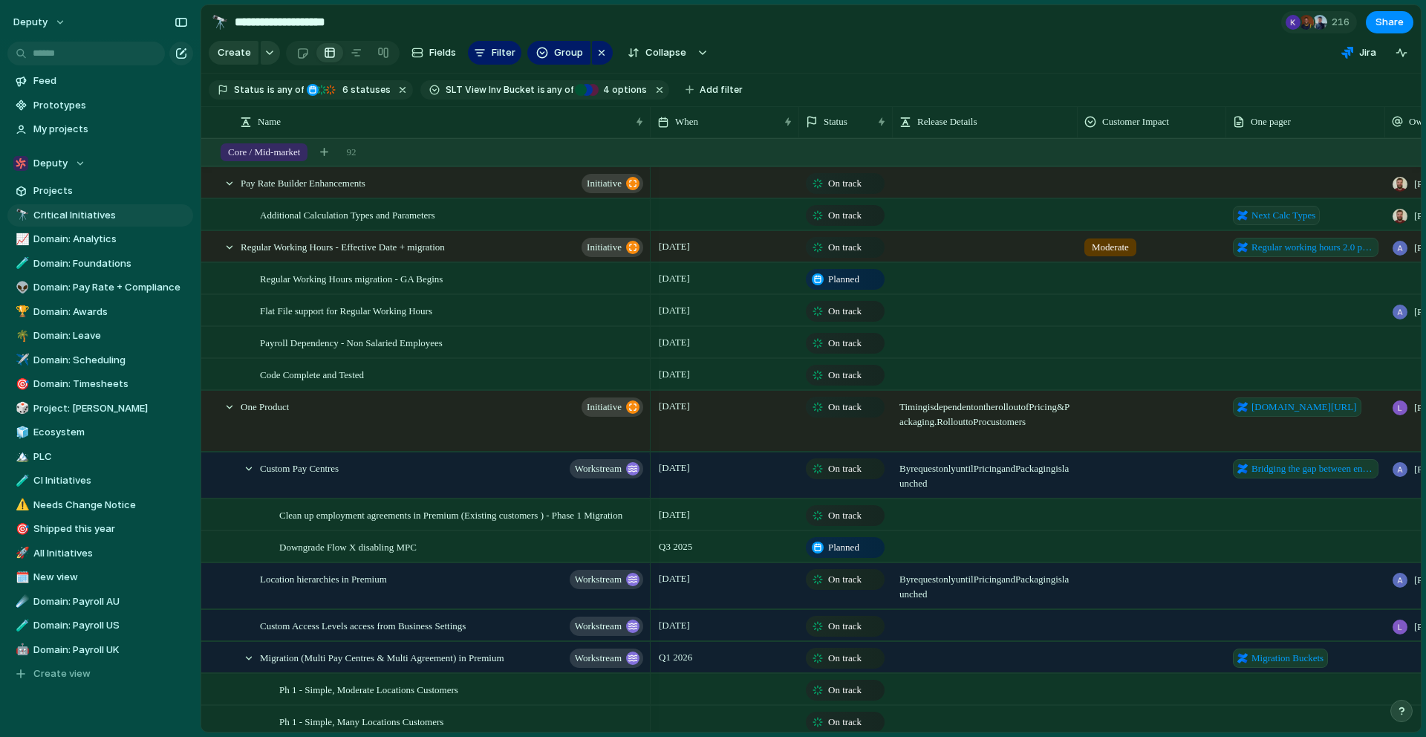
click at [475, 94] on span "SLT View Inv Bucket" at bounding box center [490, 89] width 89 height 13
click at [342, 91] on span "6" at bounding box center [344, 89] width 13 height 11
click at [71, 162] on div "Deputy" at bounding box center [49, 163] width 72 height 15
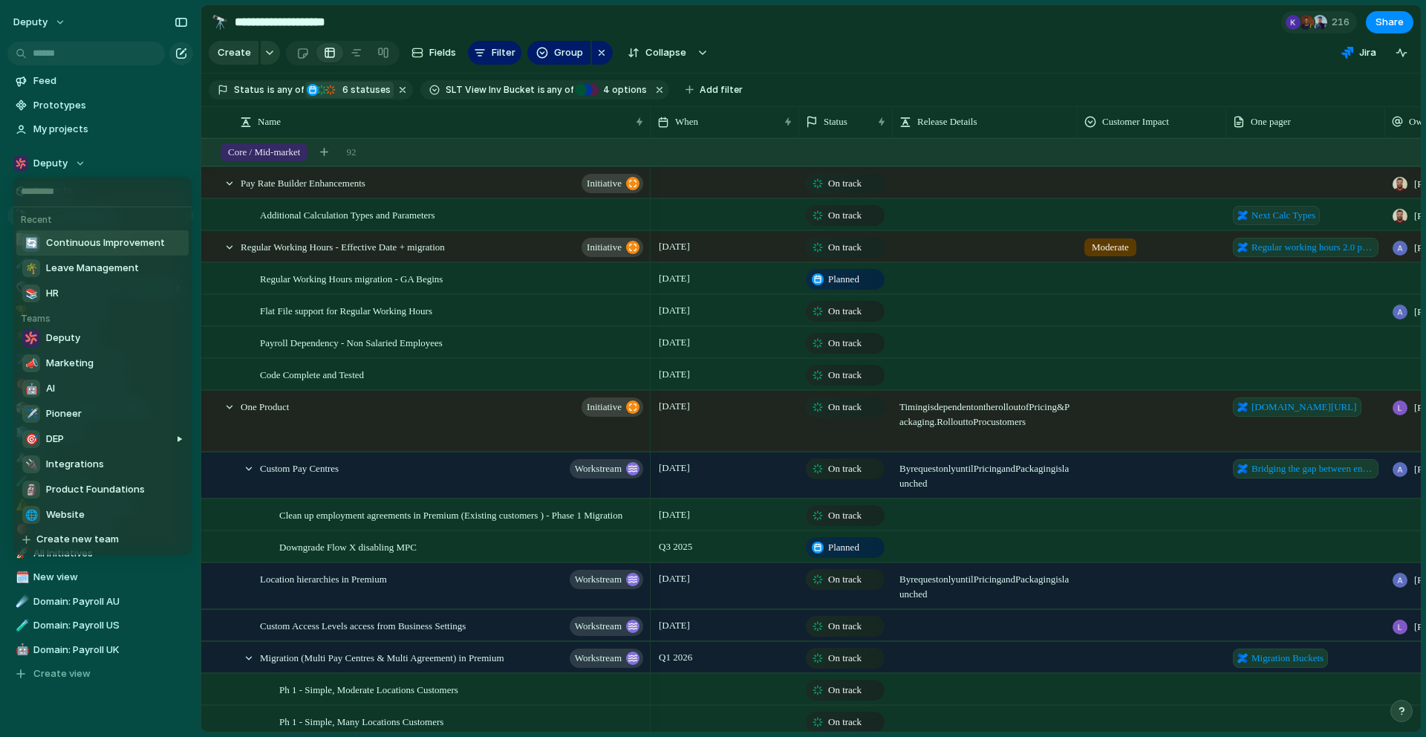
click at [74, 244] on span "Continuous Improvement" at bounding box center [105, 242] width 119 height 15
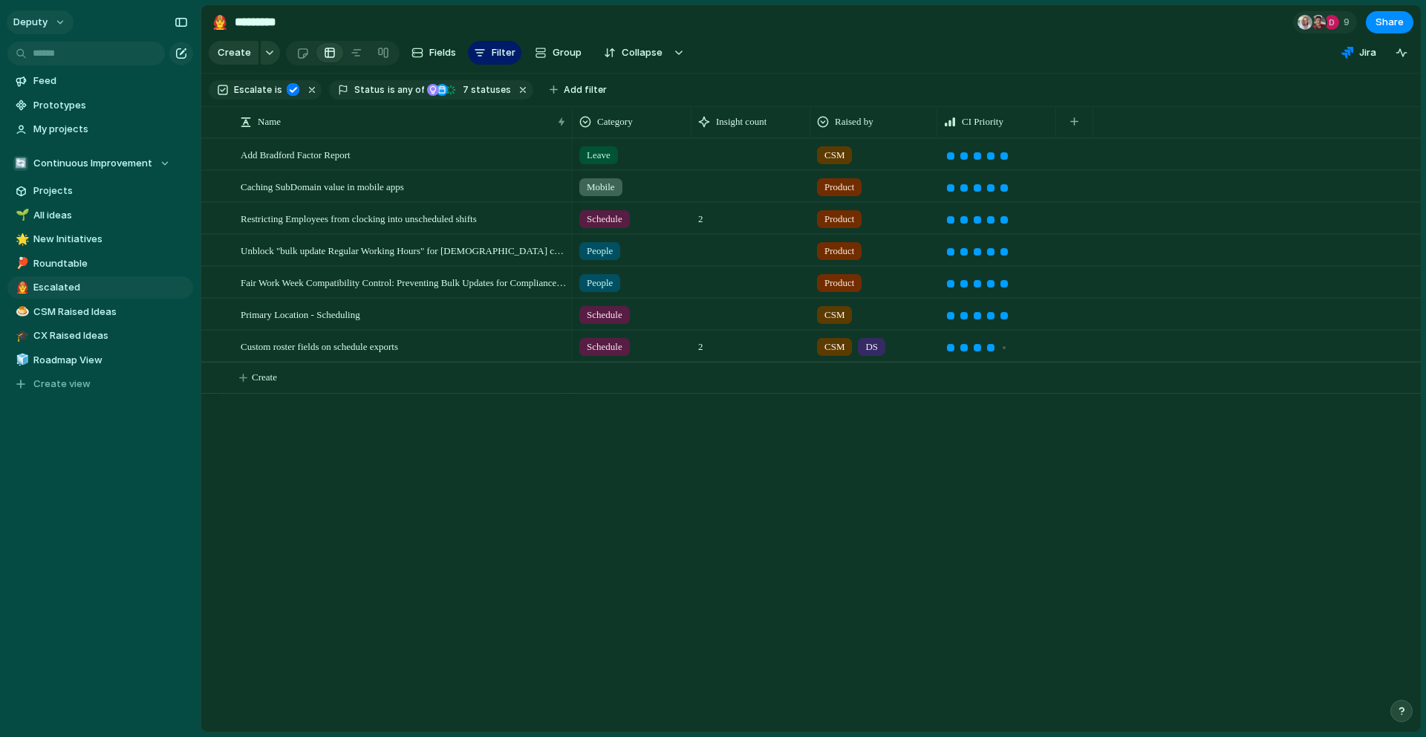
click at [59, 16] on button "deputy" at bounding box center [40, 22] width 67 height 24
click at [66, 53] on span "Settings" at bounding box center [54, 55] width 41 height 15
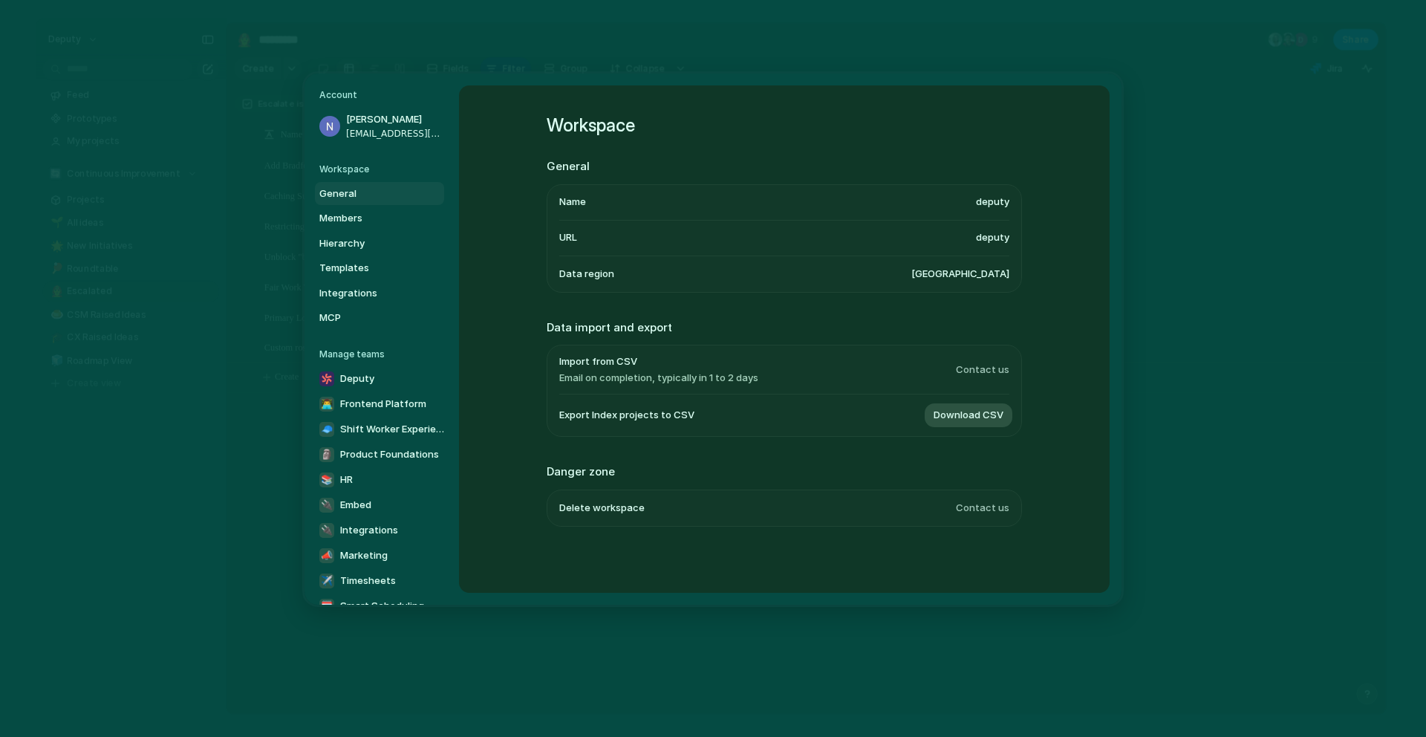
click at [523, 541] on div "Workspace General Name deputy URL deputy Data region [GEOGRAPHIC_DATA] Data imp…" at bounding box center [784, 338] width 651 height 507
click at [374, 221] on span "Members" at bounding box center [366, 218] width 95 height 15
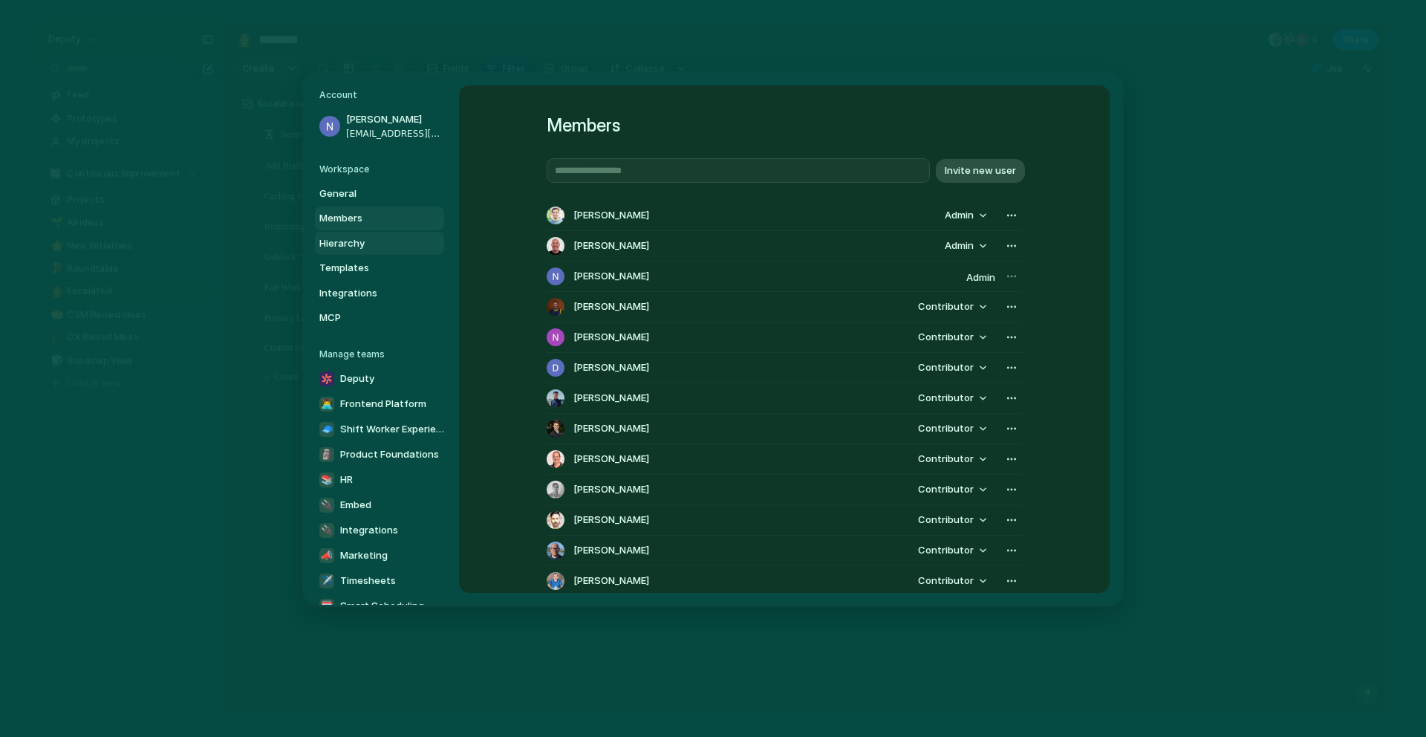
click at [368, 243] on span "Hierarchy" at bounding box center [366, 242] width 95 height 15
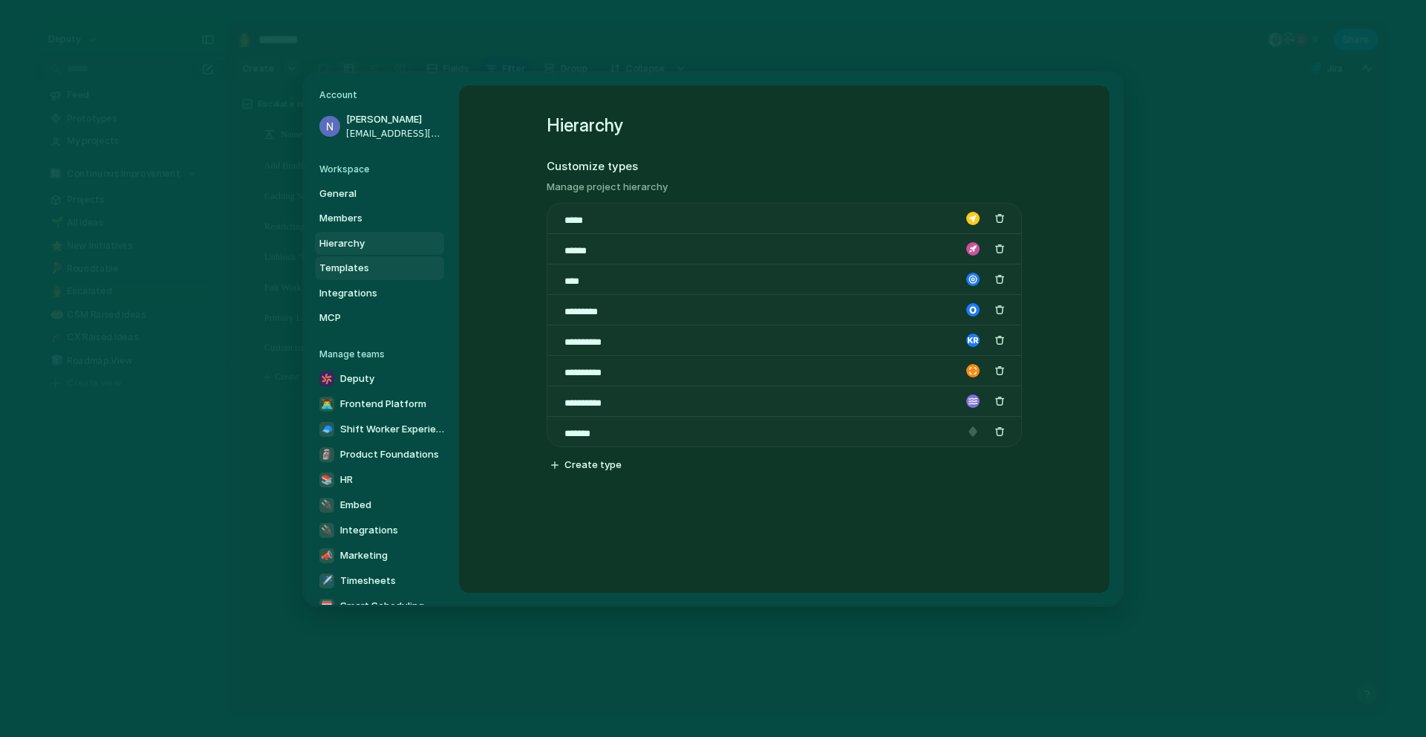
click at [367, 256] on link "Templates" at bounding box center [379, 268] width 129 height 24
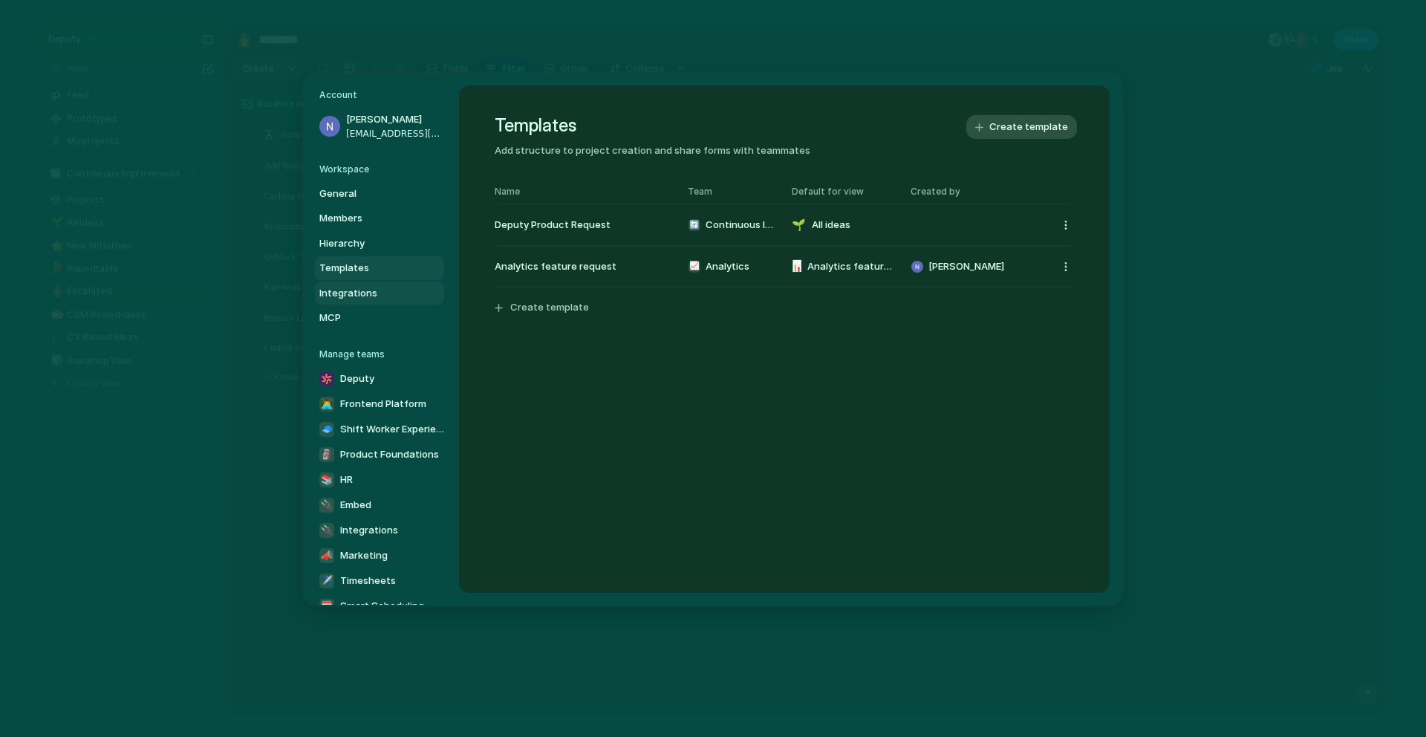
click at [364, 291] on span "Integrations" at bounding box center [366, 292] width 95 height 15
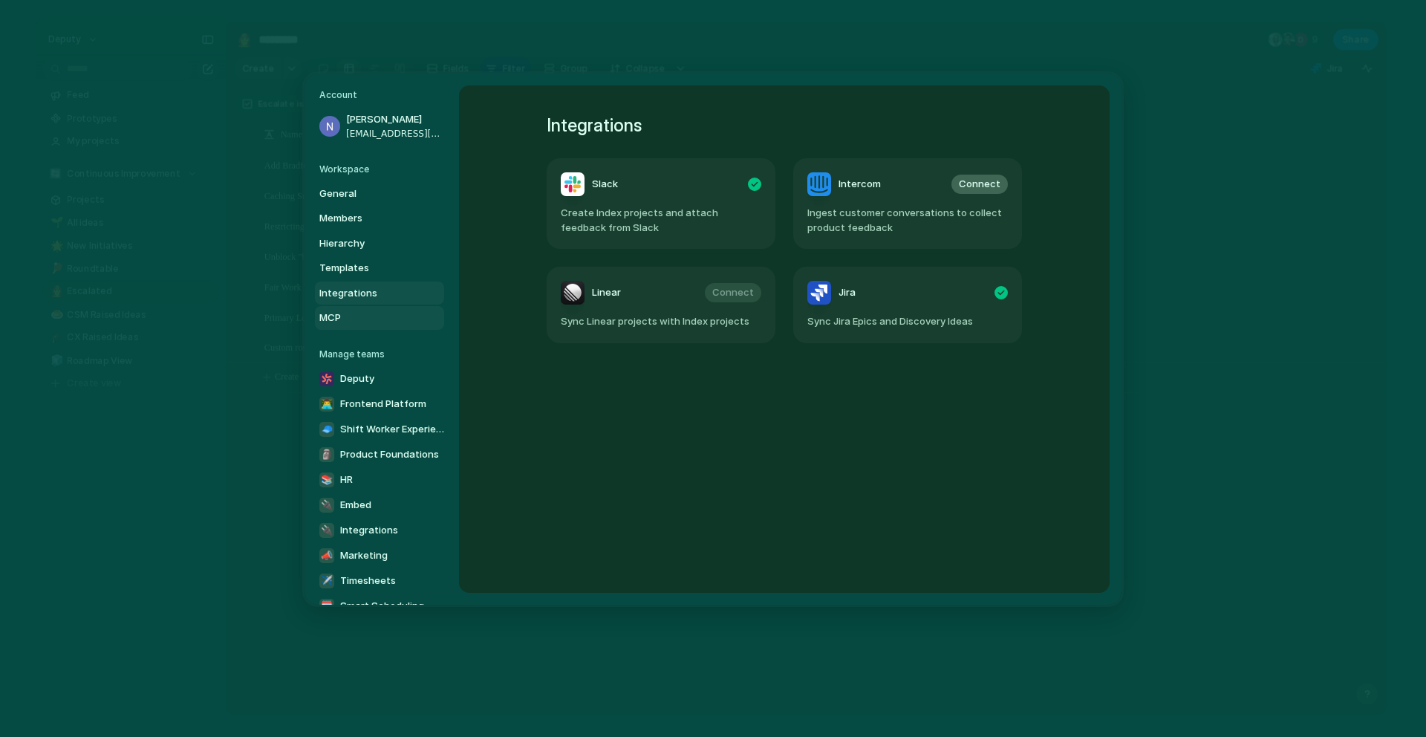
click at [360, 312] on span "MCP" at bounding box center [366, 317] width 95 height 15
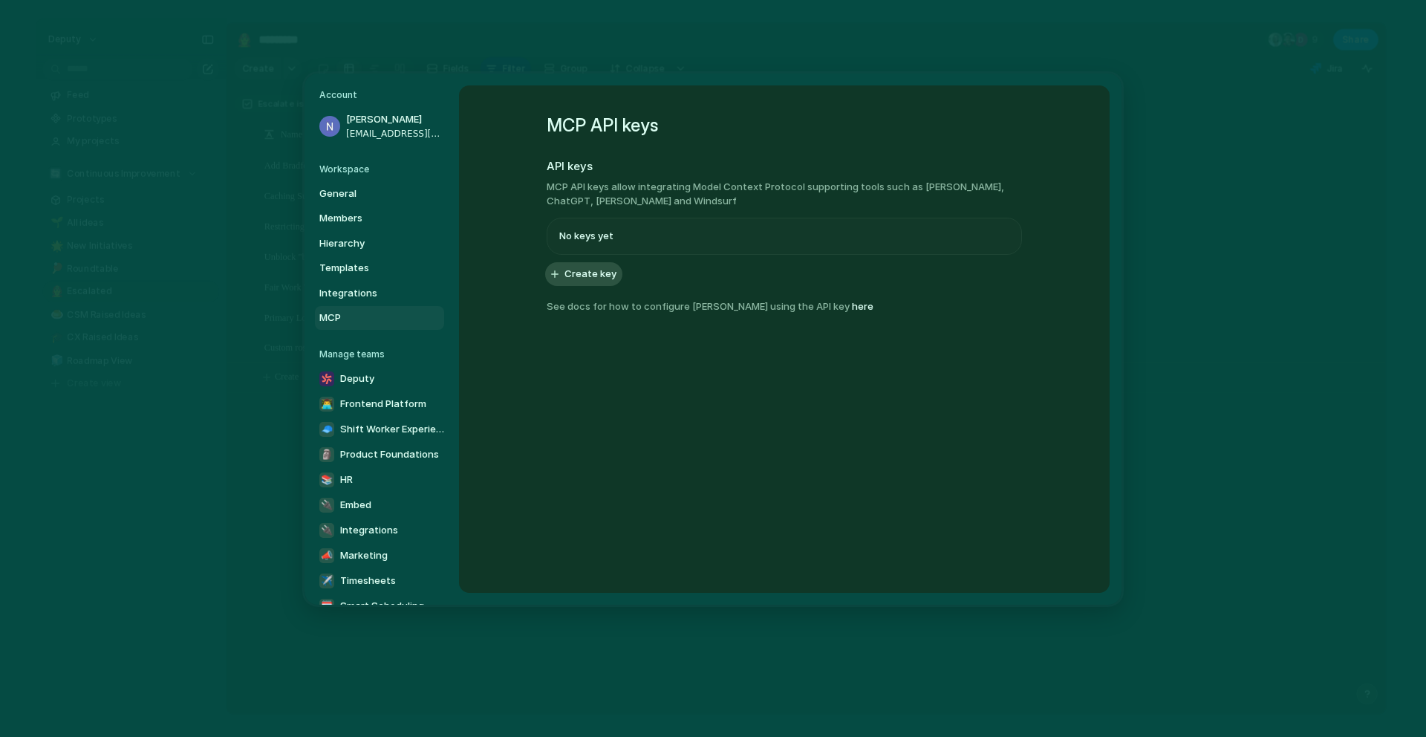
click at [333, 167] on h5 "Workspace" at bounding box center [381, 168] width 125 height 13
click at [355, 171] on h5 "Workspace" at bounding box center [381, 168] width 125 height 13
click at [345, 205] on div "General Members Hierarchy Templates Integrations MCP" at bounding box center [381, 255] width 125 height 148
click at [343, 198] on span "General" at bounding box center [366, 193] width 95 height 15
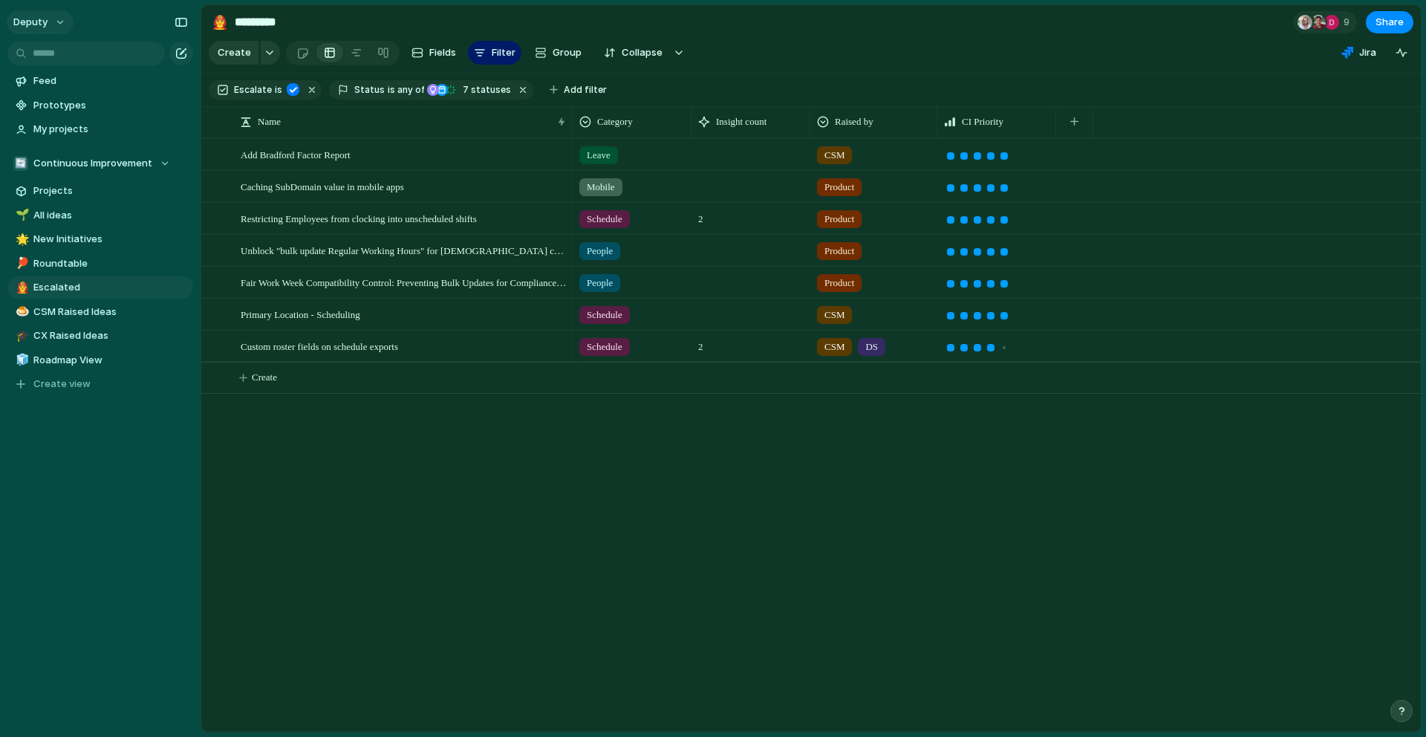
click at [58, 29] on button "deputy" at bounding box center [40, 22] width 67 height 24
click at [63, 56] on span "Settings" at bounding box center [54, 55] width 41 height 15
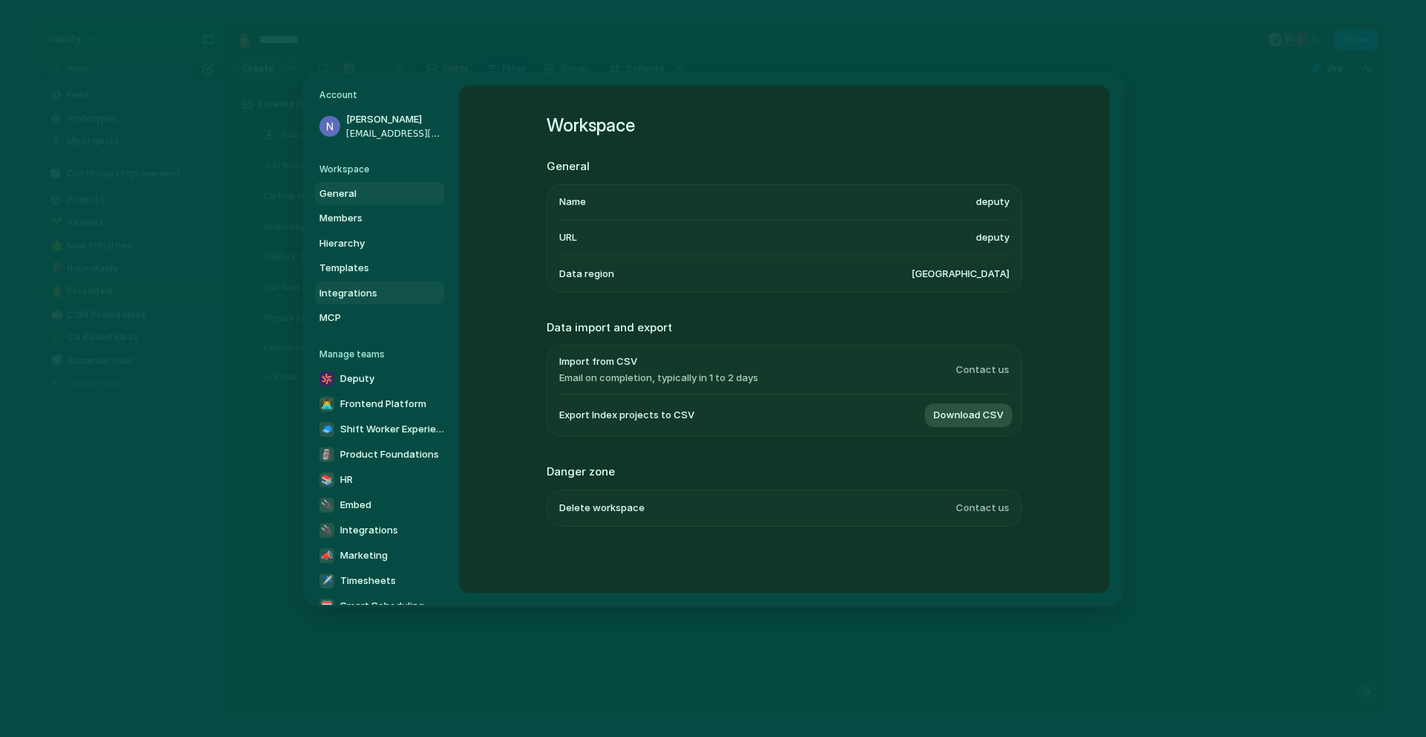
click at [351, 282] on link "Integrations" at bounding box center [379, 293] width 129 height 24
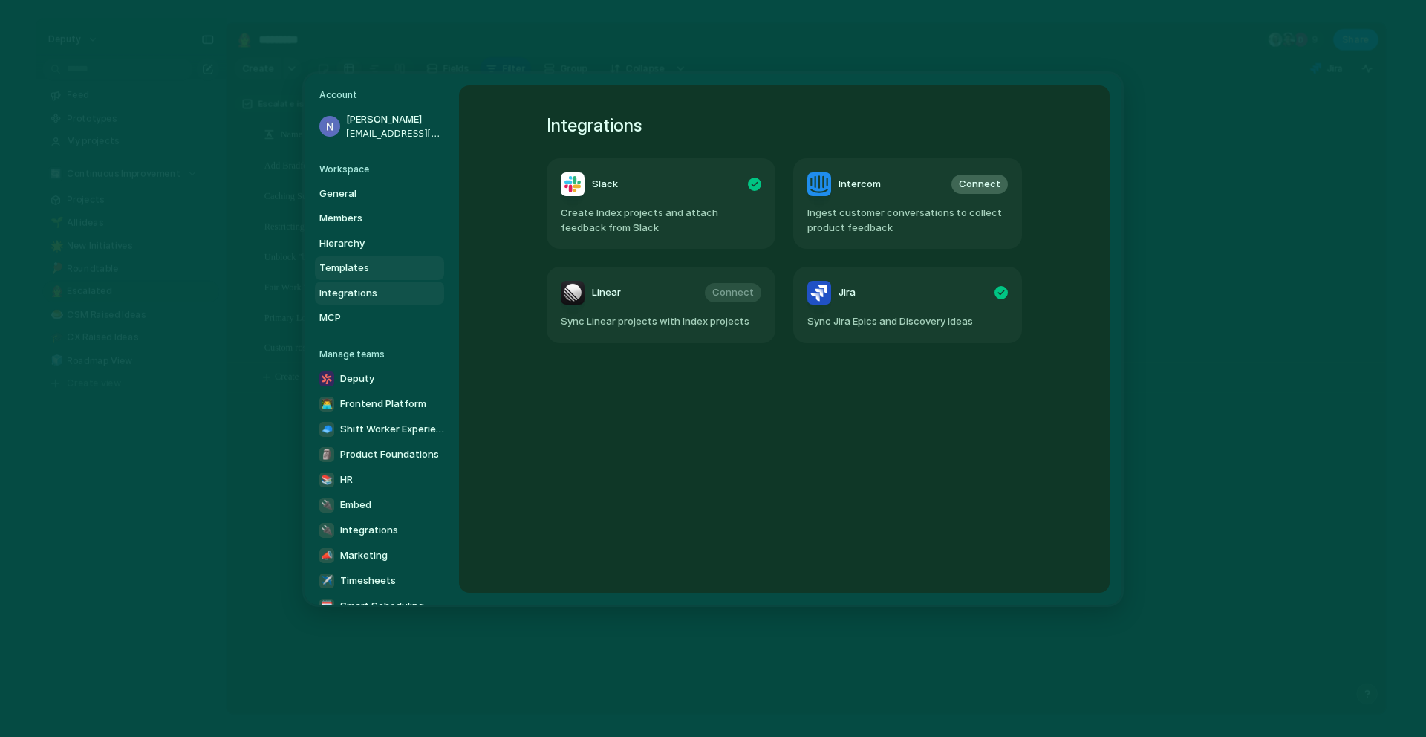
click at [354, 265] on span "Templates" at bounding box center [366, 268] width 95 height 15
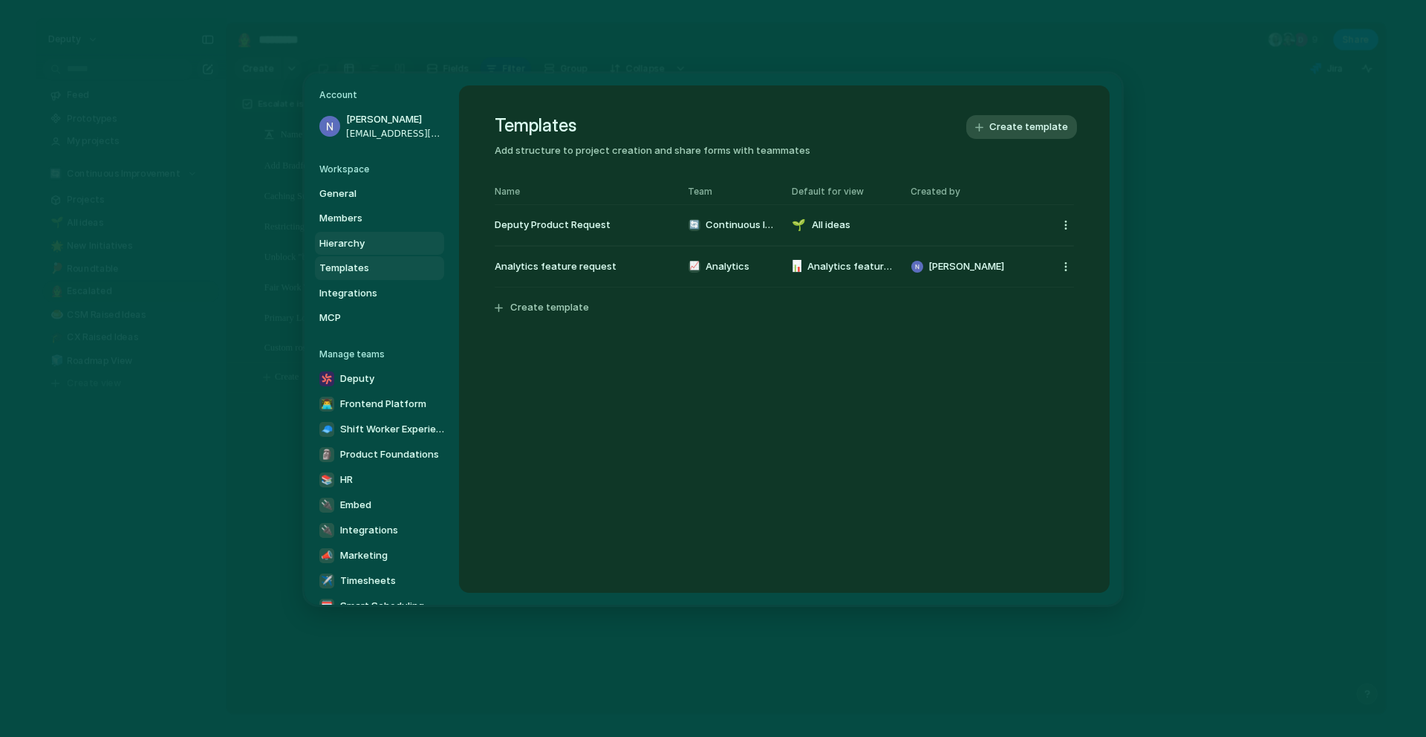
click at [356, 249] on span "Hierarchy" at bounding box center [366, 242] width 95 height 15
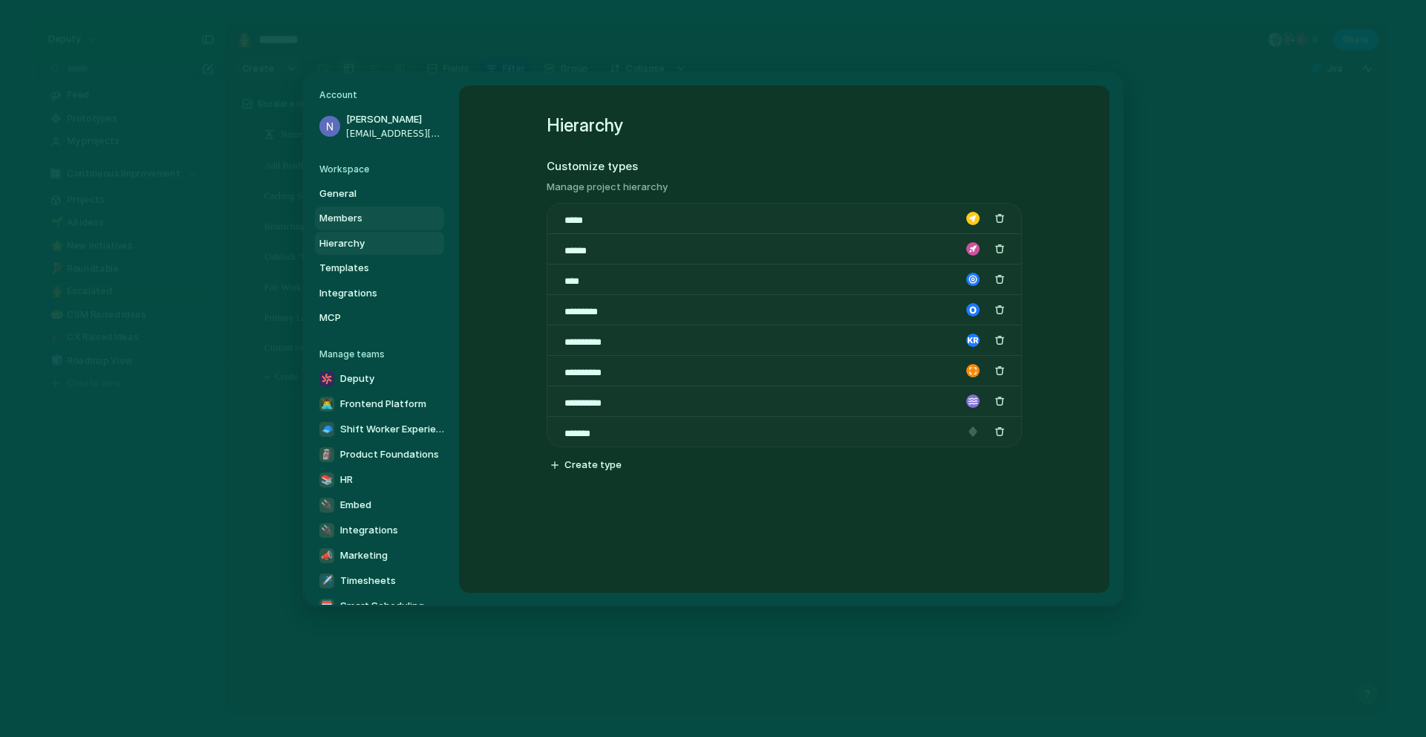
click at [354, 227] on link "Members" at bounding box center [379, 218] width 129 height 24
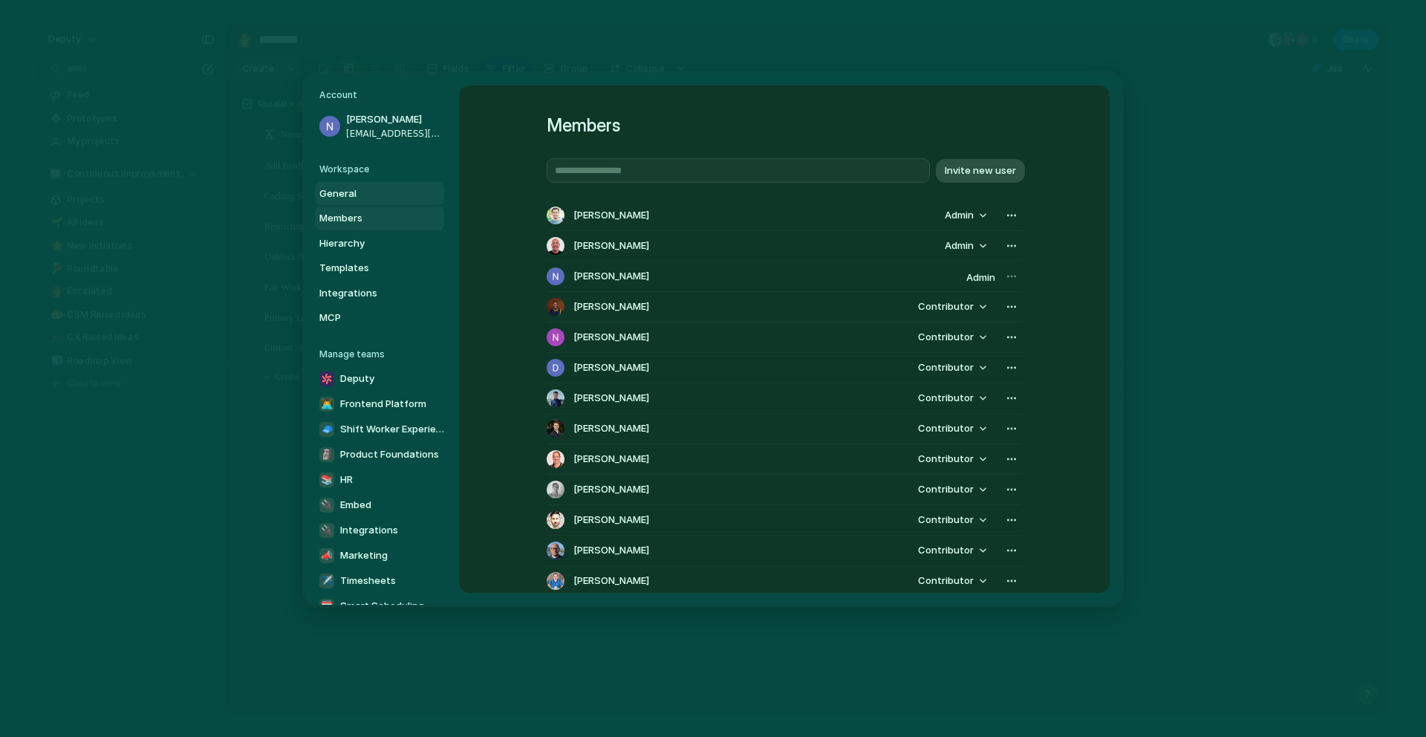
click at [354, 197] on span "General" at bounding box center [366, 193] width 95 height 15
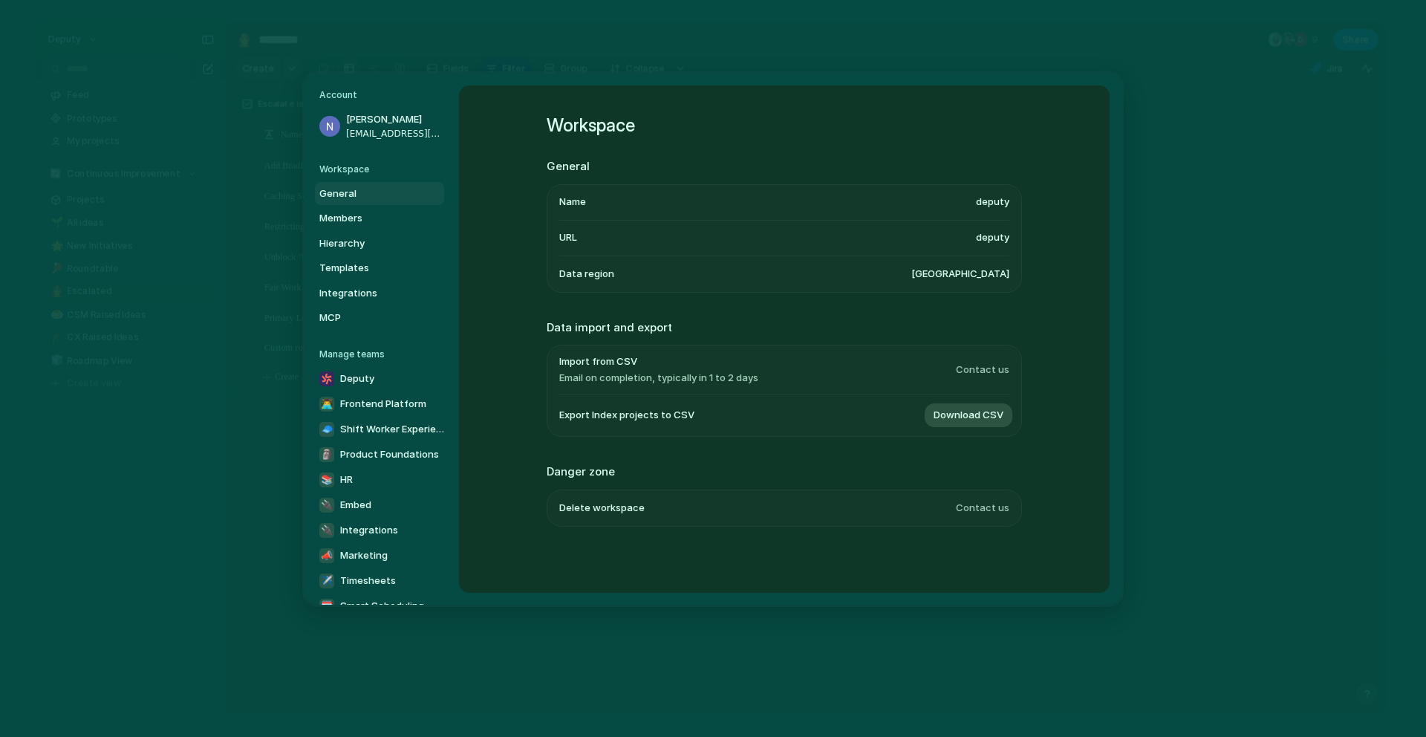
click at [362, 160] on nav "Account [PERSON_NAME] [EMAIL_ADDRESS][DOMAIN_NAME] Workspace General Members Hi…" at bounding box center [381, 339] width 154 height 531
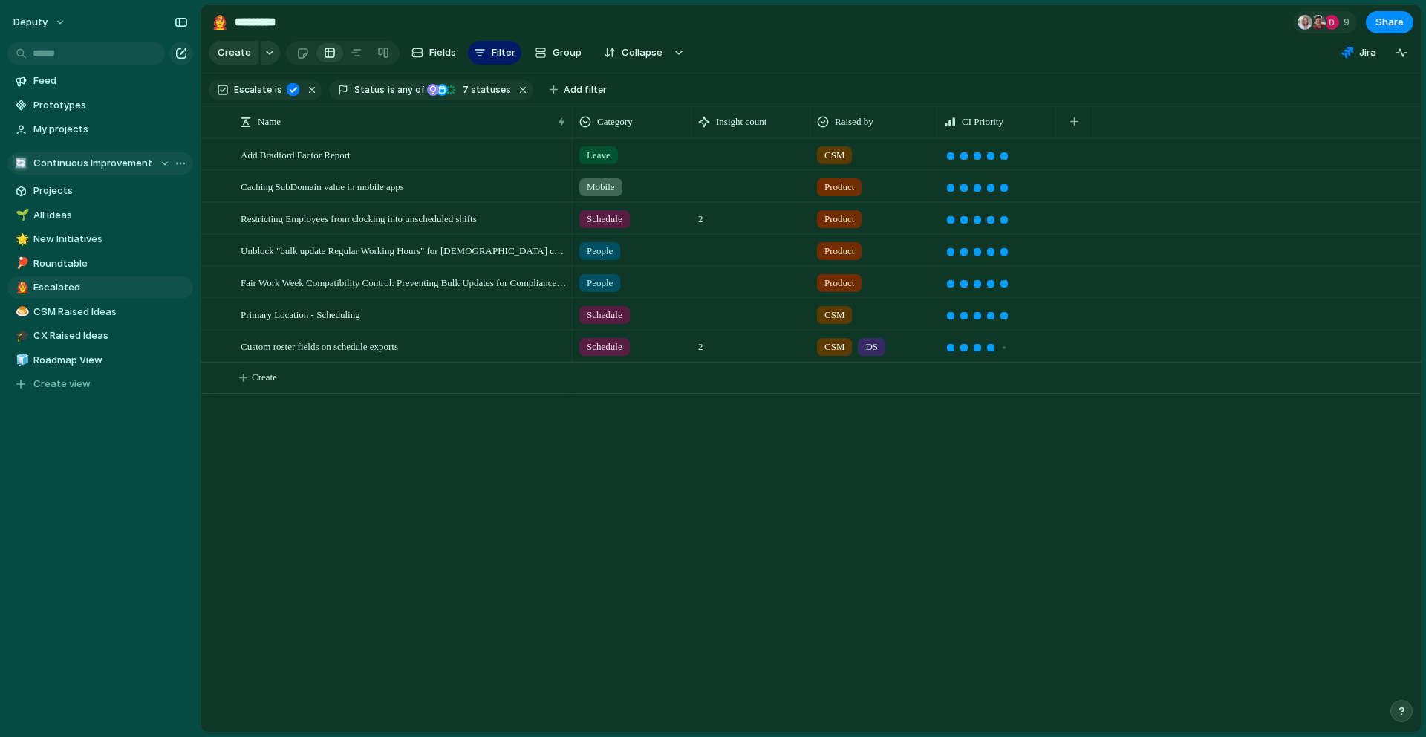
click at [123, 166] on span "Continuous Improvement" at bounding box center [92, 163] width 119 height 15
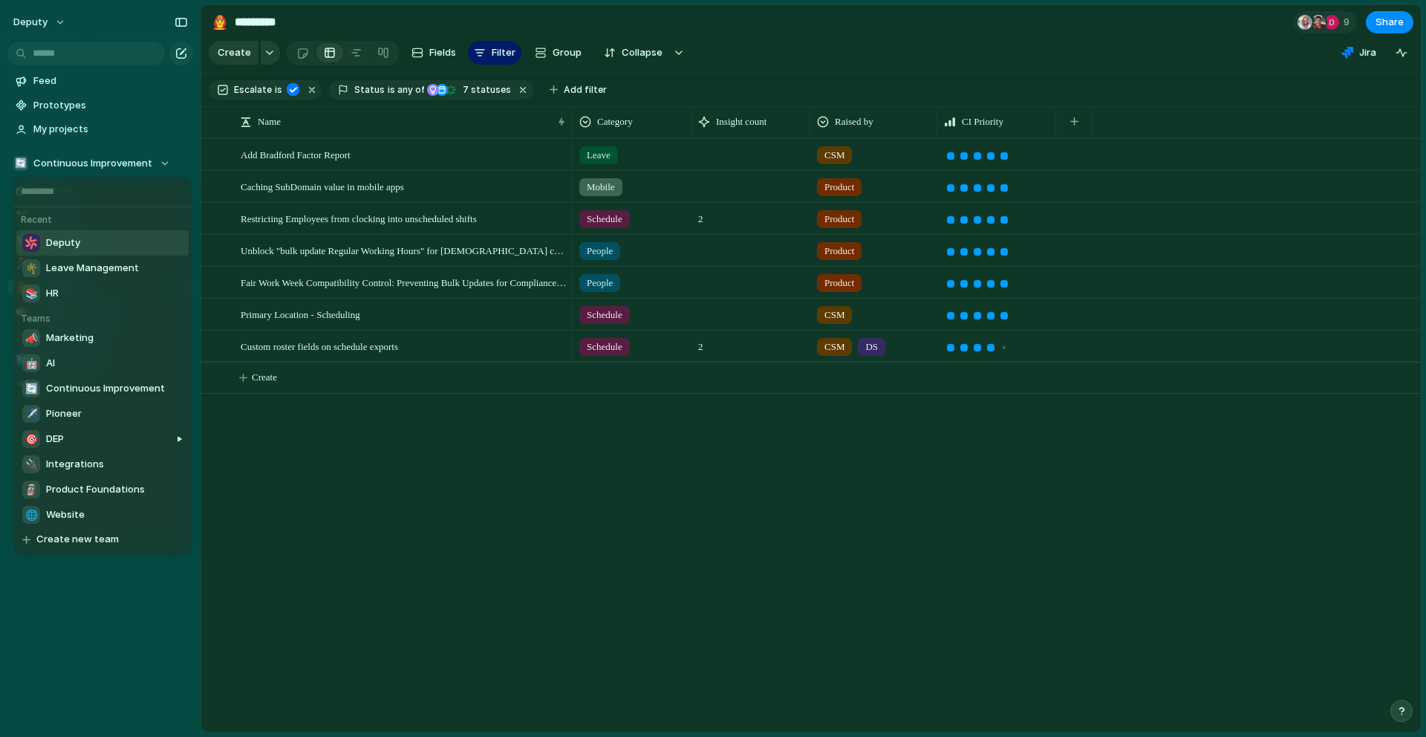
click at [100, 246] on li "Deputy" at bounding box center [102, 242] width 172 height 25
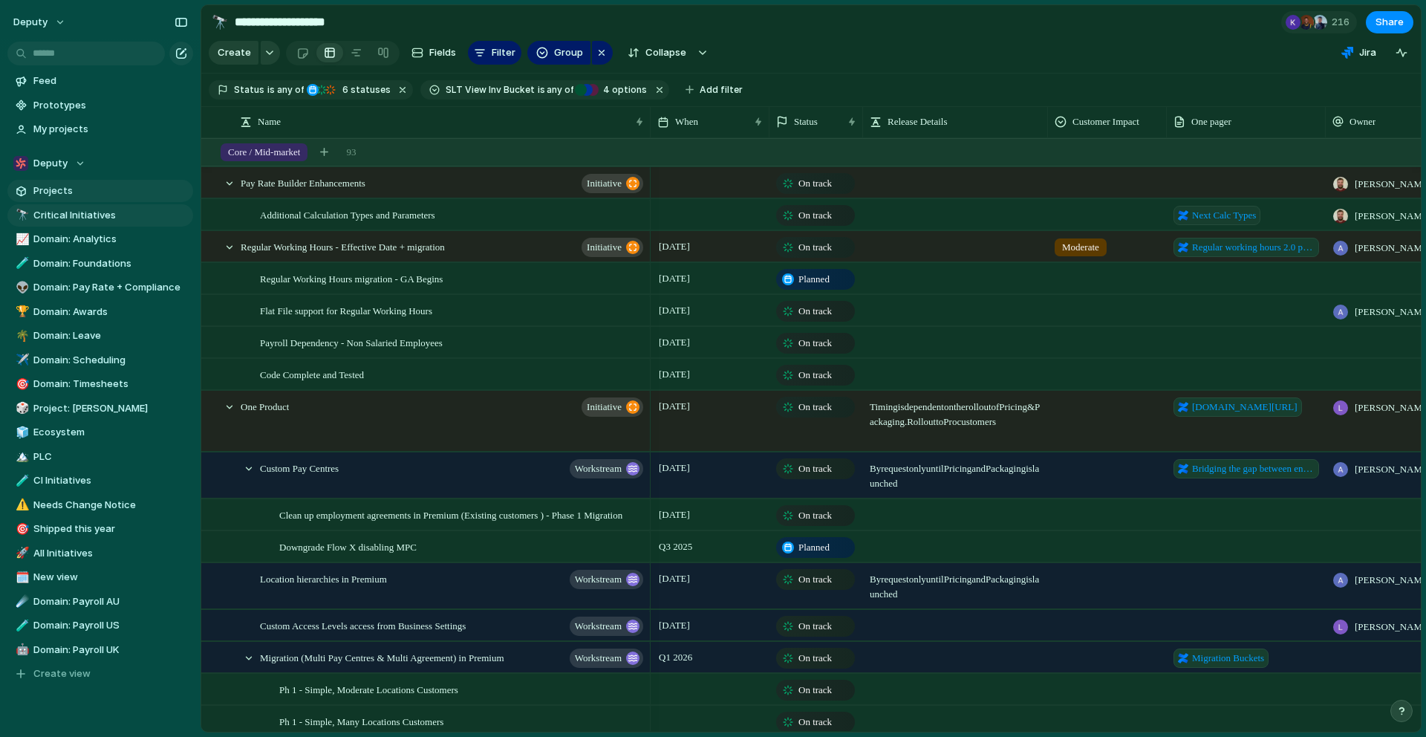
click at [79, 191] on span "Projects" at bounding box center [110, 190] width 154 height 15
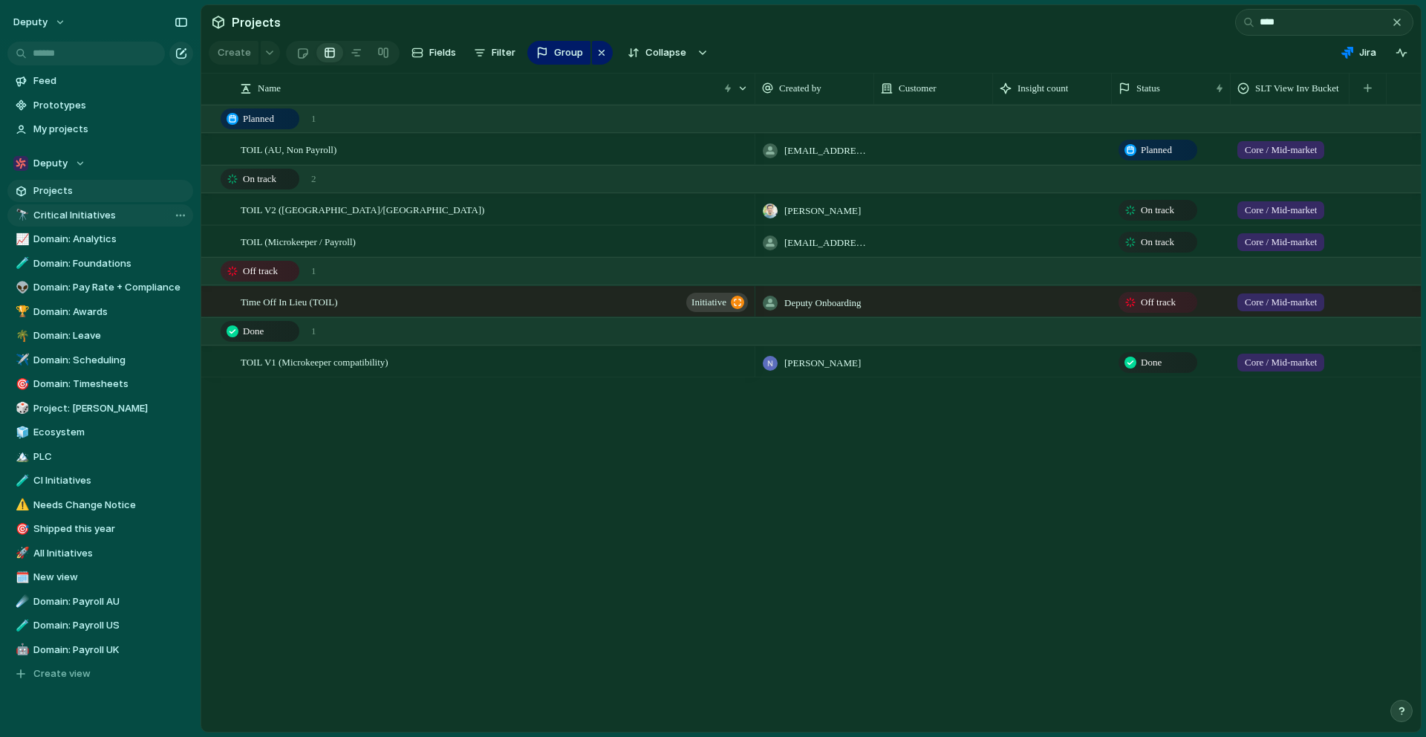
type input "****"
click at [94, 216] on span "Critical Initiatives" at bounding box center [110, 215] width 154 height 15
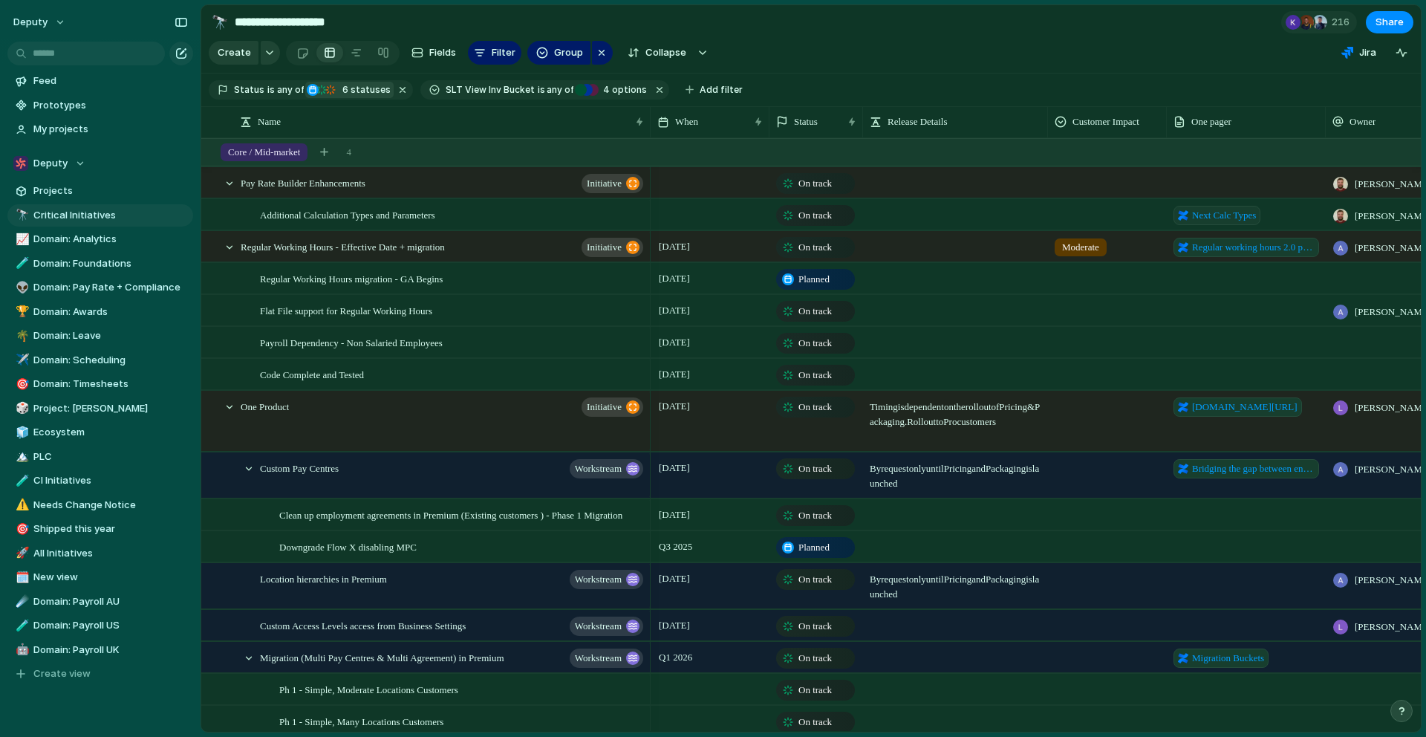
click at [333, 91] on div "At risk" at bounding box center [330, 89] width 15 height 15
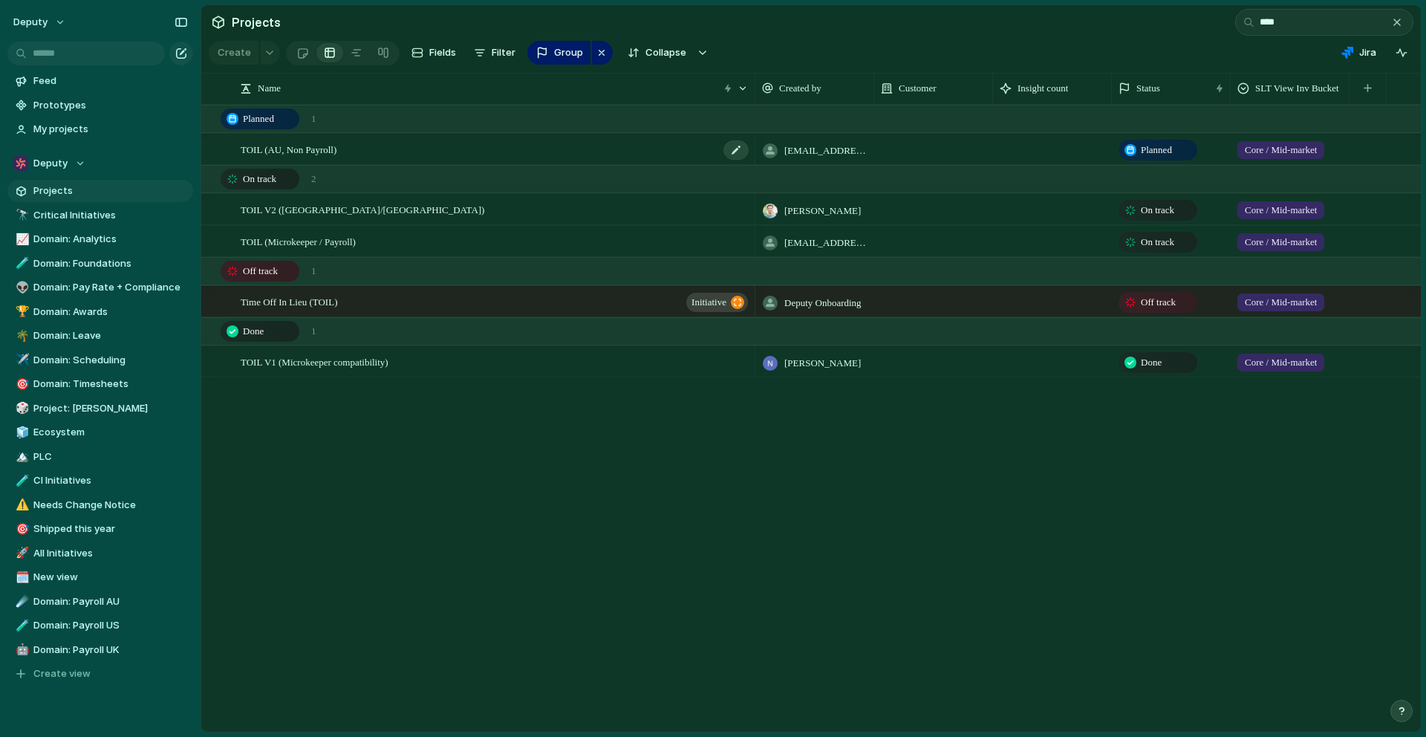
type input "****"
click at [485, 143] on div "TOIL (AU, Non Payroll)" at bounding box center [495, 149] width 509 height 30
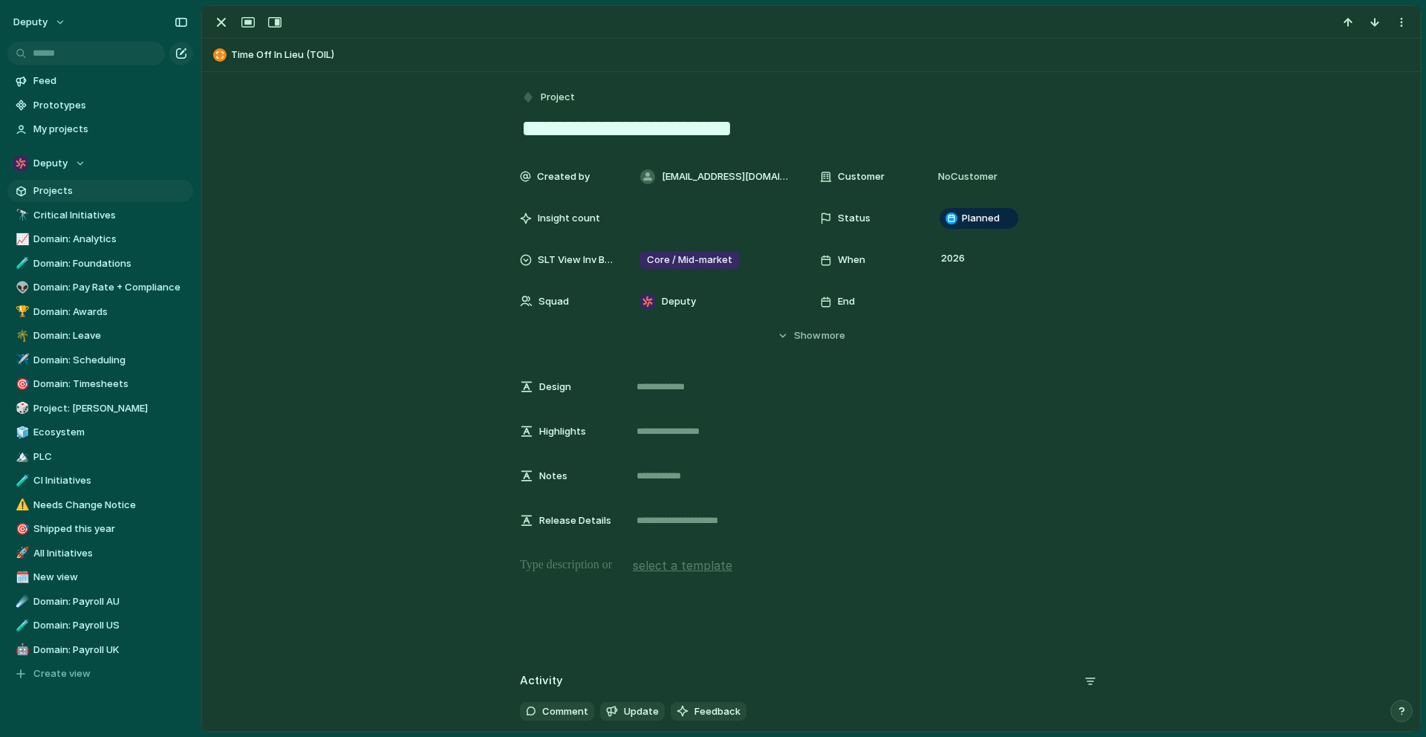
drag, startPoint x: 708, startPoint y: 305, endPoint x: 1108, endPoint y: 368, distance: 405.1
click at [1107, 369] on div "Created by [EMAIL_ADDRESS][DOMAIN_NAME] Customer No Customer Insight count Stat…" at bounding box center [811, 349] width 1182 height 374
click at [73, 209] on span "Critical Initiatives" at bounding box center [110, 215] width 154 height 15
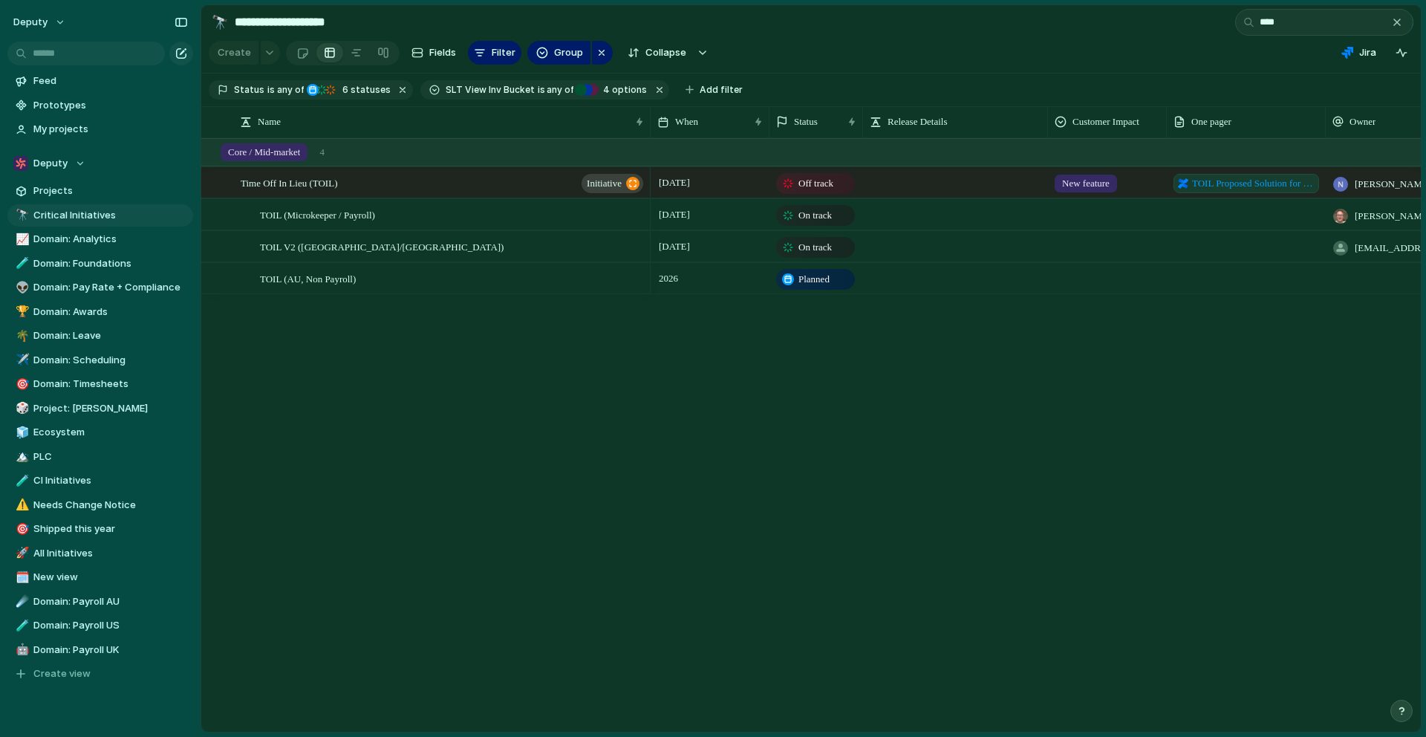
type input "****"
click at [272, 484] on div "Time Off In Lieu (TOIL) initiative TOIL (Microkeeper / Payroll) TOIL V2 ([GEOGR…" at bounding box center [810, 434] width 1219 height 593
click at [325, 293] on div "TOIL (AU, Non Payroll)" at bounding box center [452, 279] width 385 height 30
